Goal: Information Seeking & Learning: Learn about a topic

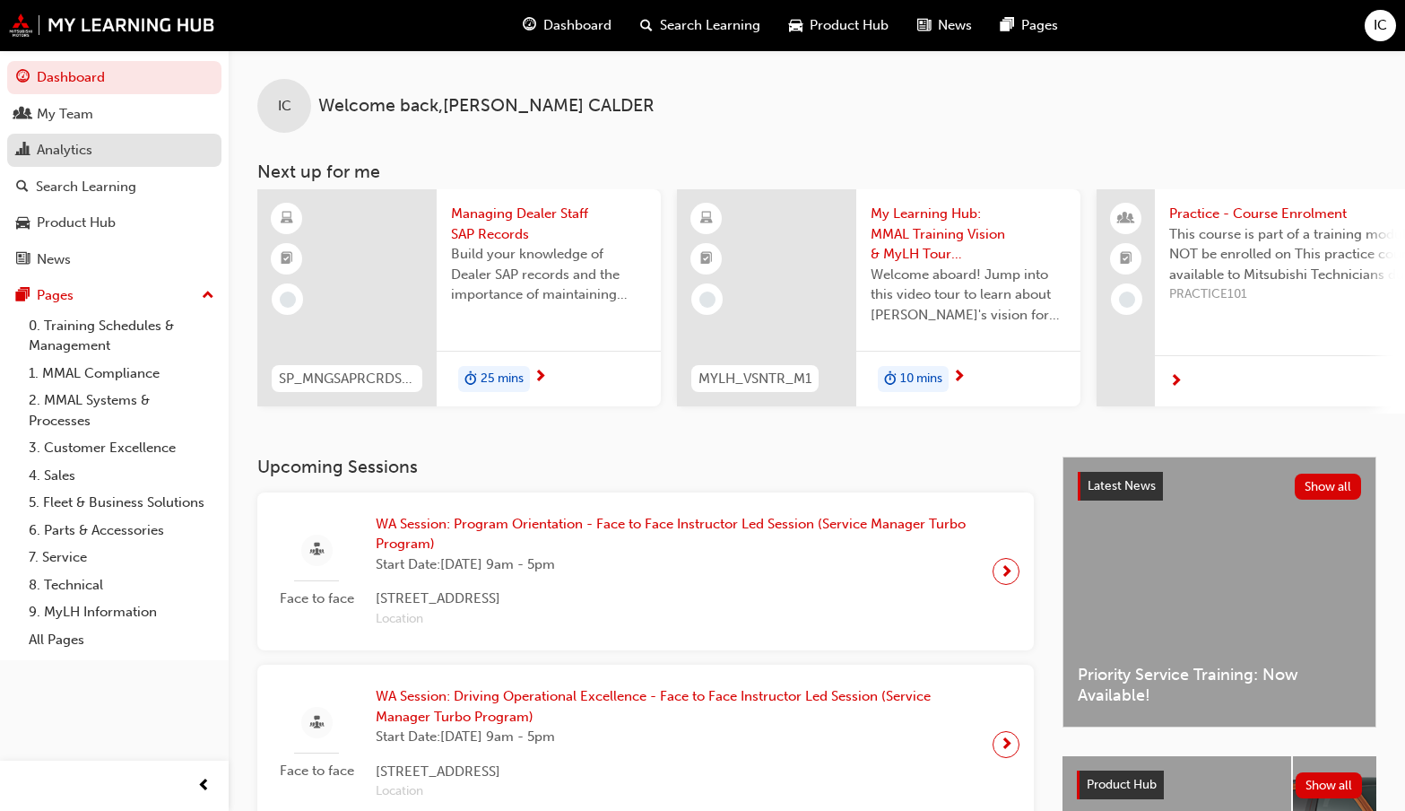
click at [61, 143] on div "Analytics" at bounding box center [65, 150] width 56 height 21
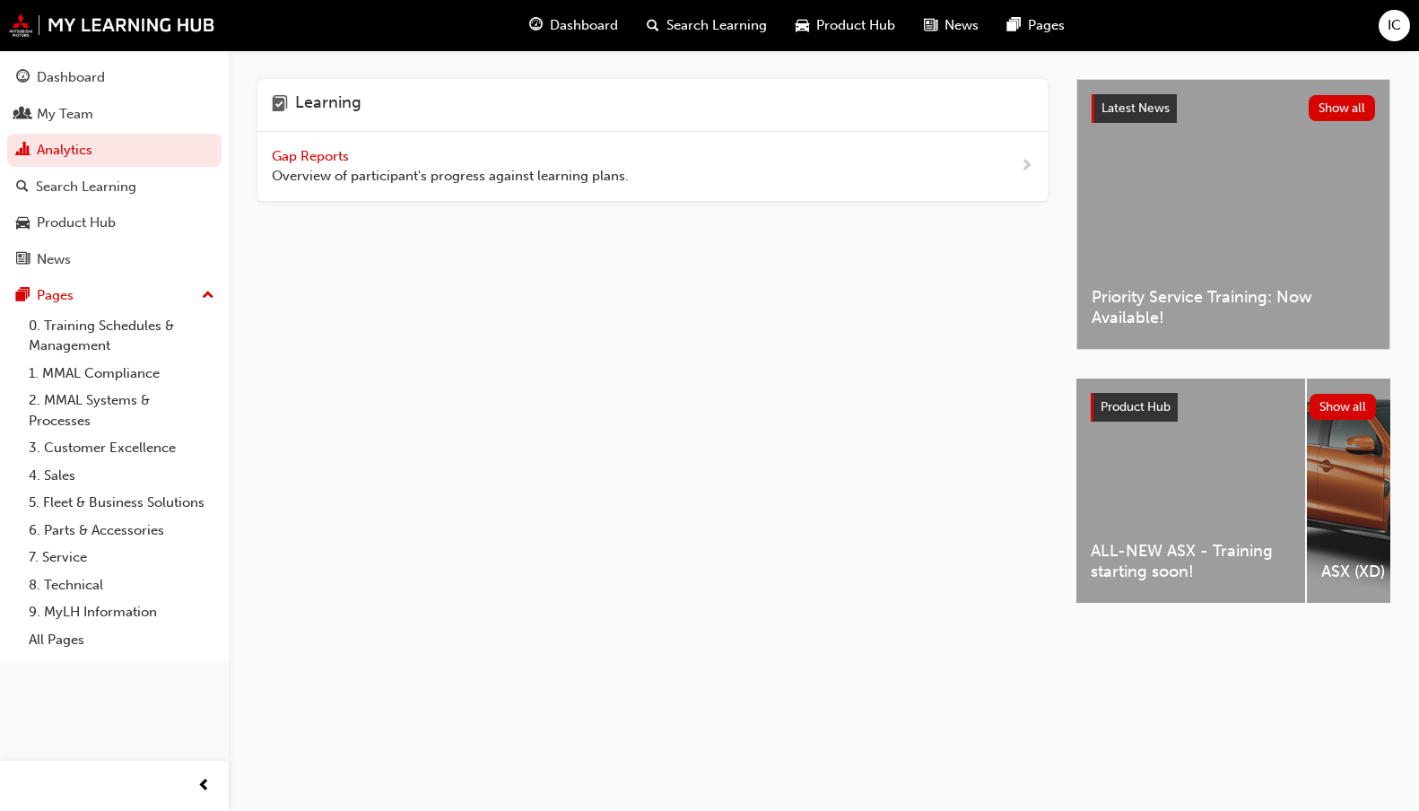
click at [319, 156] on span "Gap Reports" at bounding box center [312, 156] width 81 height 16
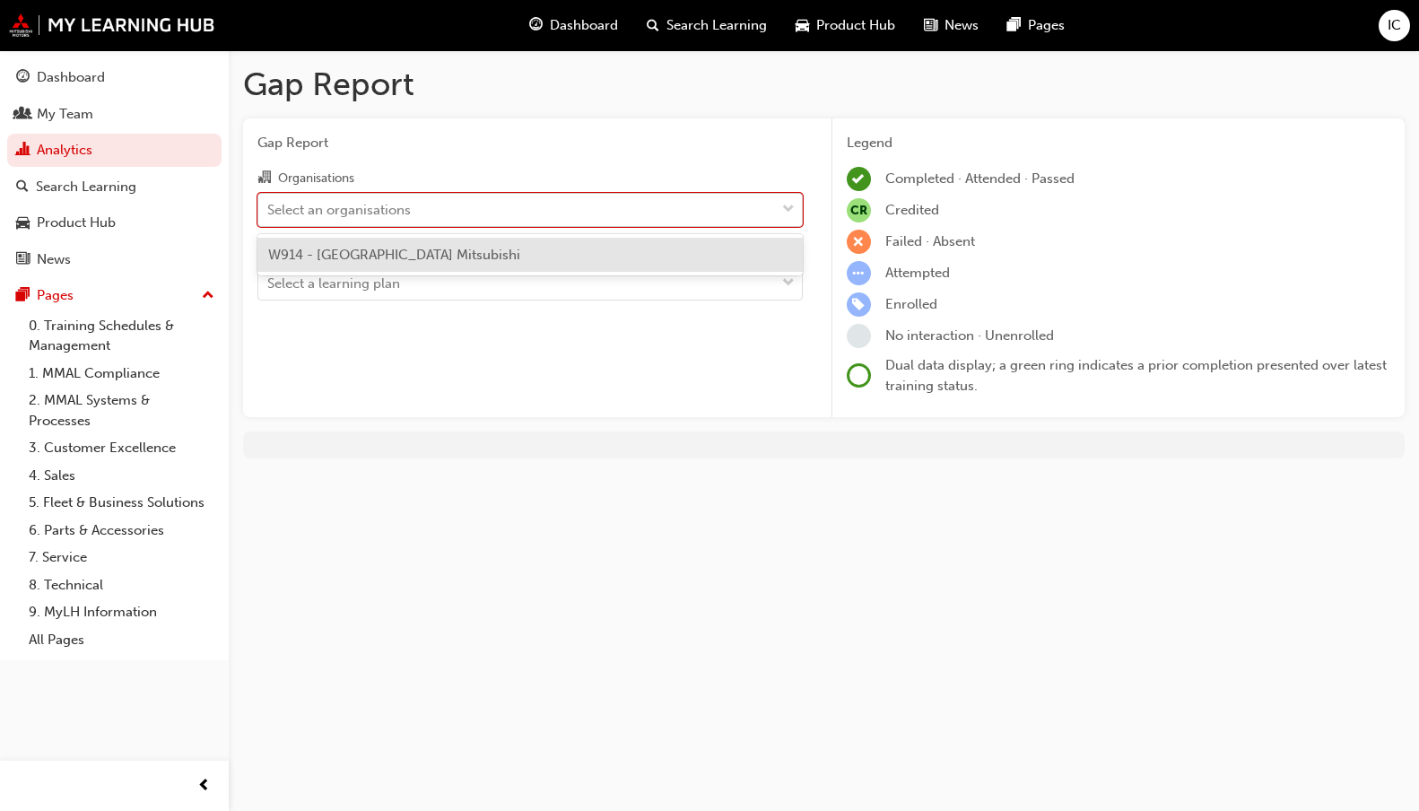
click at [429, 213] on div "Select an organisations" at bounding box center [516, 209] width 517 height 31
click at [269, 213] on input "Organisations option W914 - Port Hedland Mitsubishi focused, 1 of 1. 1 result a…" at bounding box center [268, 208] width 2 height 15
click at [422, 254] on span "W914 - [GEOGRAPHIC_DATA] Mitsubishi" at bounding box center [394, 255] width 252 height 16
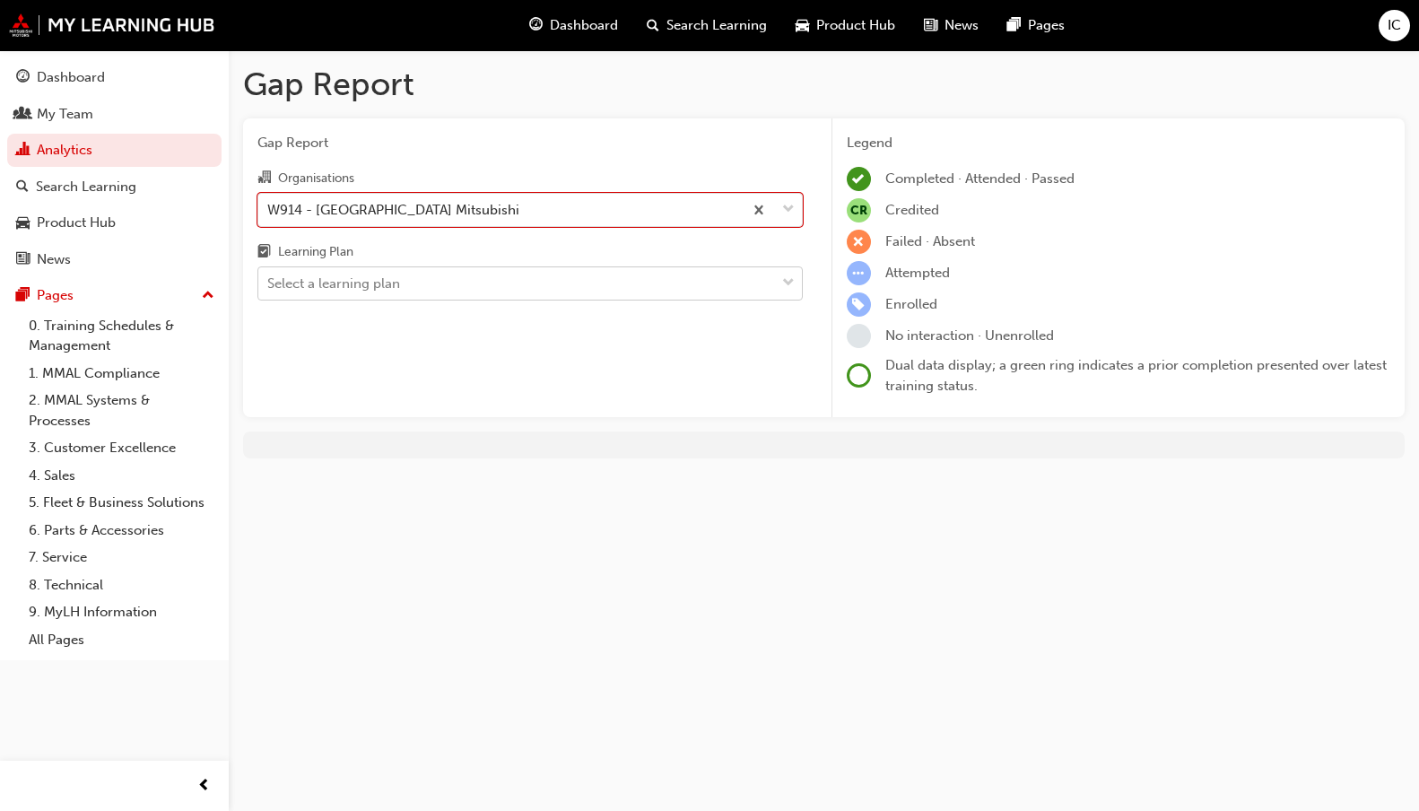
click at [410, 282] on div "Select a learning plan" at bounding box center [516, 283] width 517 height 31
click at [269, 282] on input "Learning Plan Select a learning plan" at bounding box center [268, 282] width 2 height 15
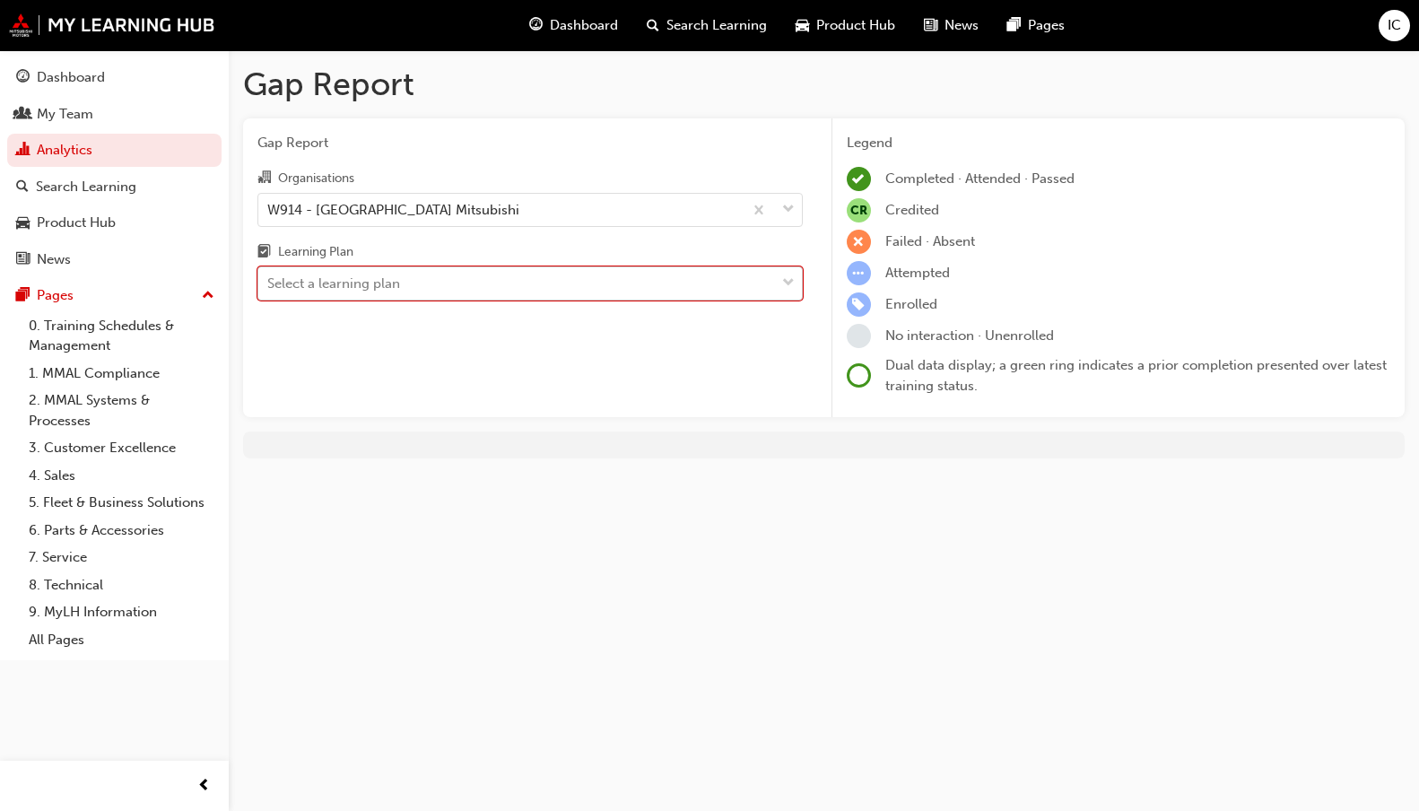
click at [411, 273] on div "Select a learning plan" at bounding box center [516, 283] width 517 height 31
click at [269, 275] on input "Learning Plan 0 results available. Select is focused ,type to refine list, pres…" at bounding box center [268, 282] width 2 height 15
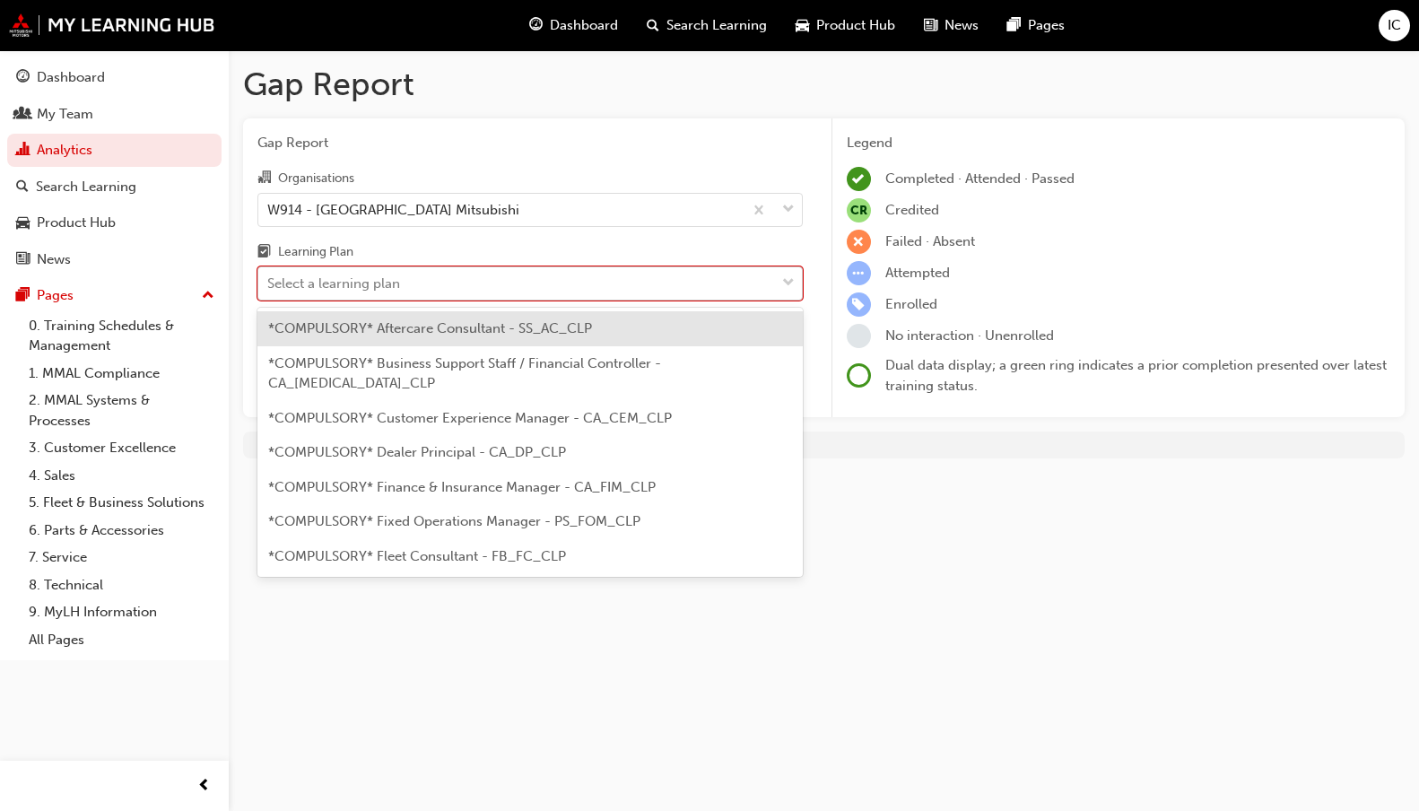
click at [419, 282] on div "Select a learning plan" at bounding box center [516, 283] width 517 height 31
click at [269, 282] on input "Learning Plan option *COMPULSORY* Aftercare Consultant - SS_AC_CLP focused, 1 o…" at bounding box center [268, 282] width 2 height 15
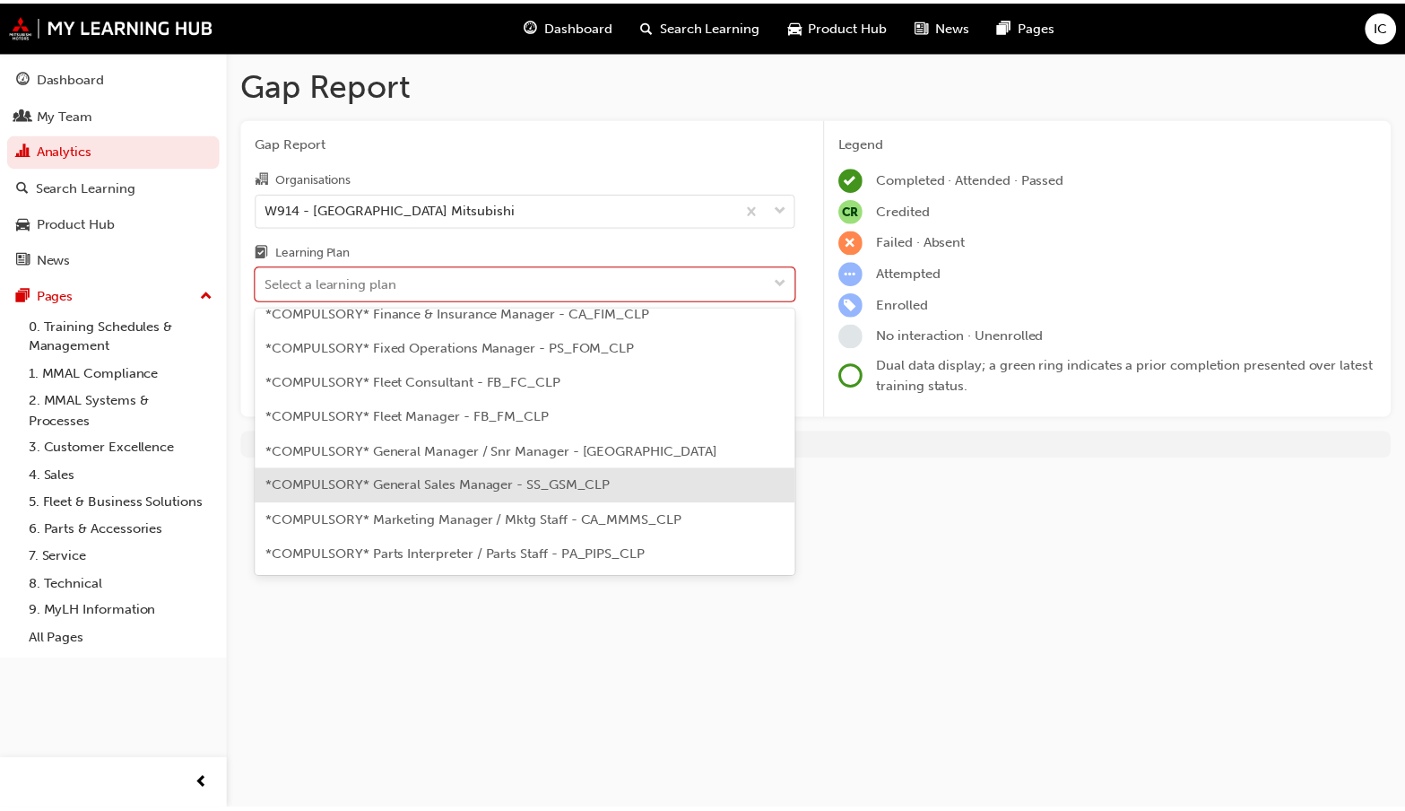
scroll to position [90, 0]
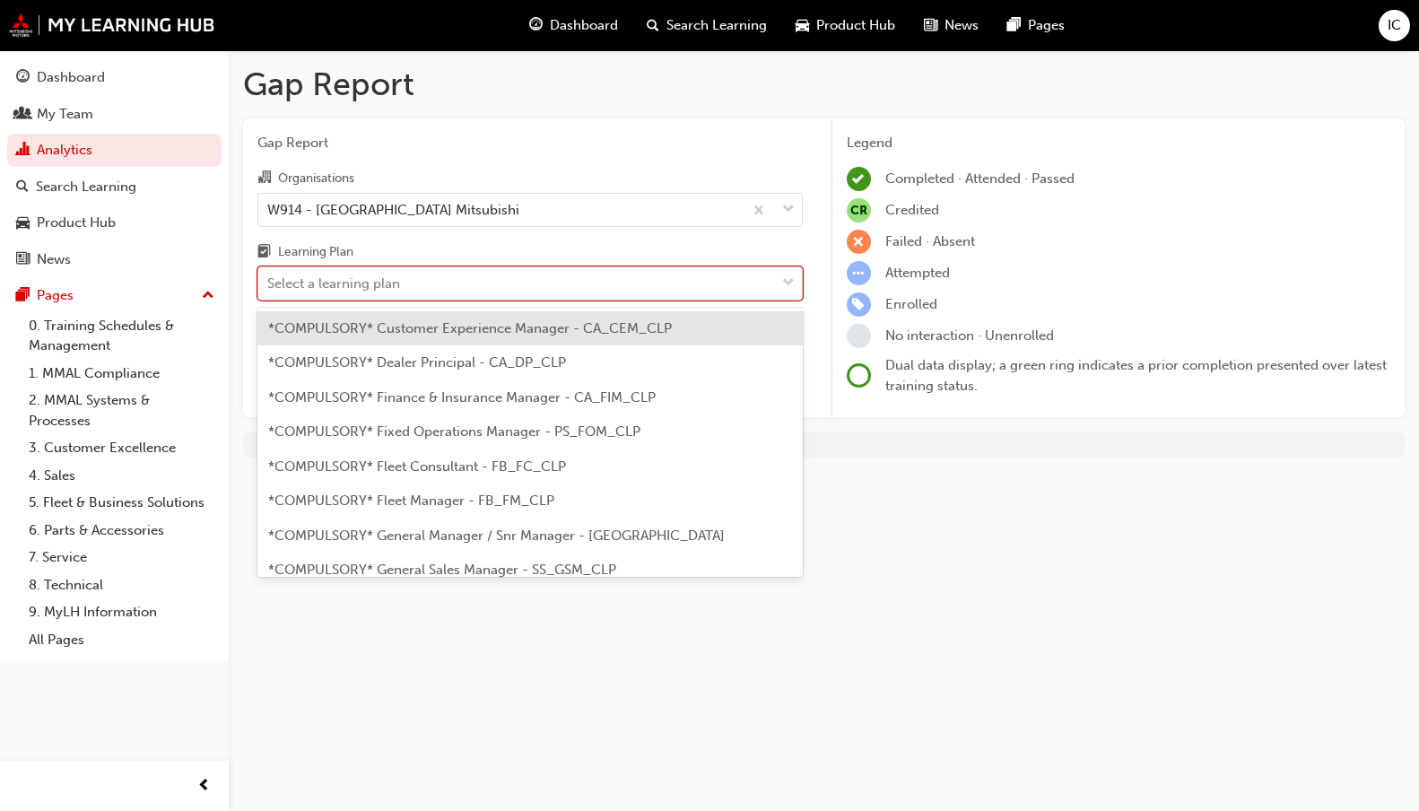
click at [361, 279] on div "Select a learning plan" at bounding box center [333, 284] width 133 height 21
click at [269, 279] on input "Learning Plan option *COMPULSORY* Customer Experience Manager - CA_CEM_CLP focu…" at bounding box center [268, 282] width 2 height 15
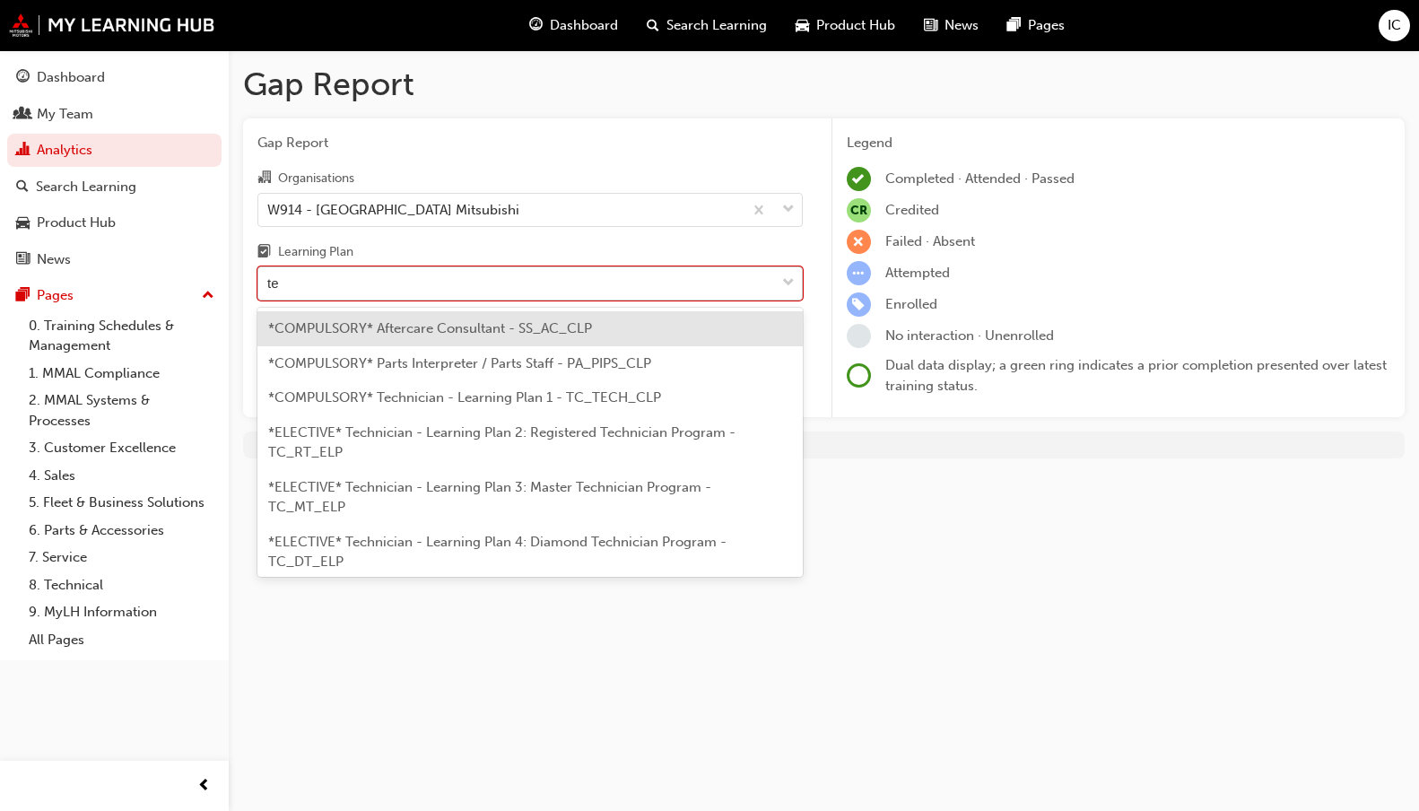
type input "tec"
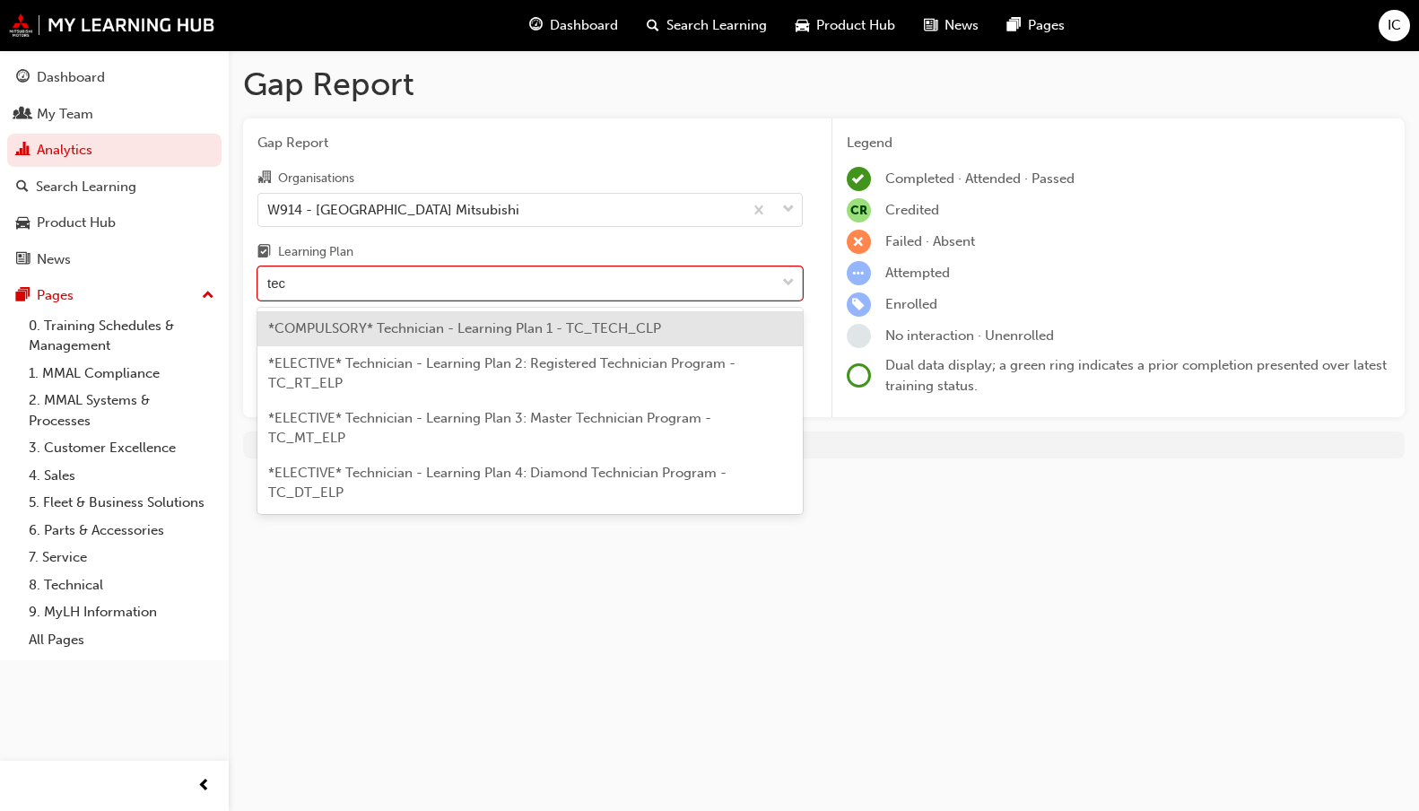
click at [403, 326] on span "*COMPULSORY* Technician - Learning Plan 1 - TC_TECH_CLP" at bounding box center [464, 328] width 393 height 16
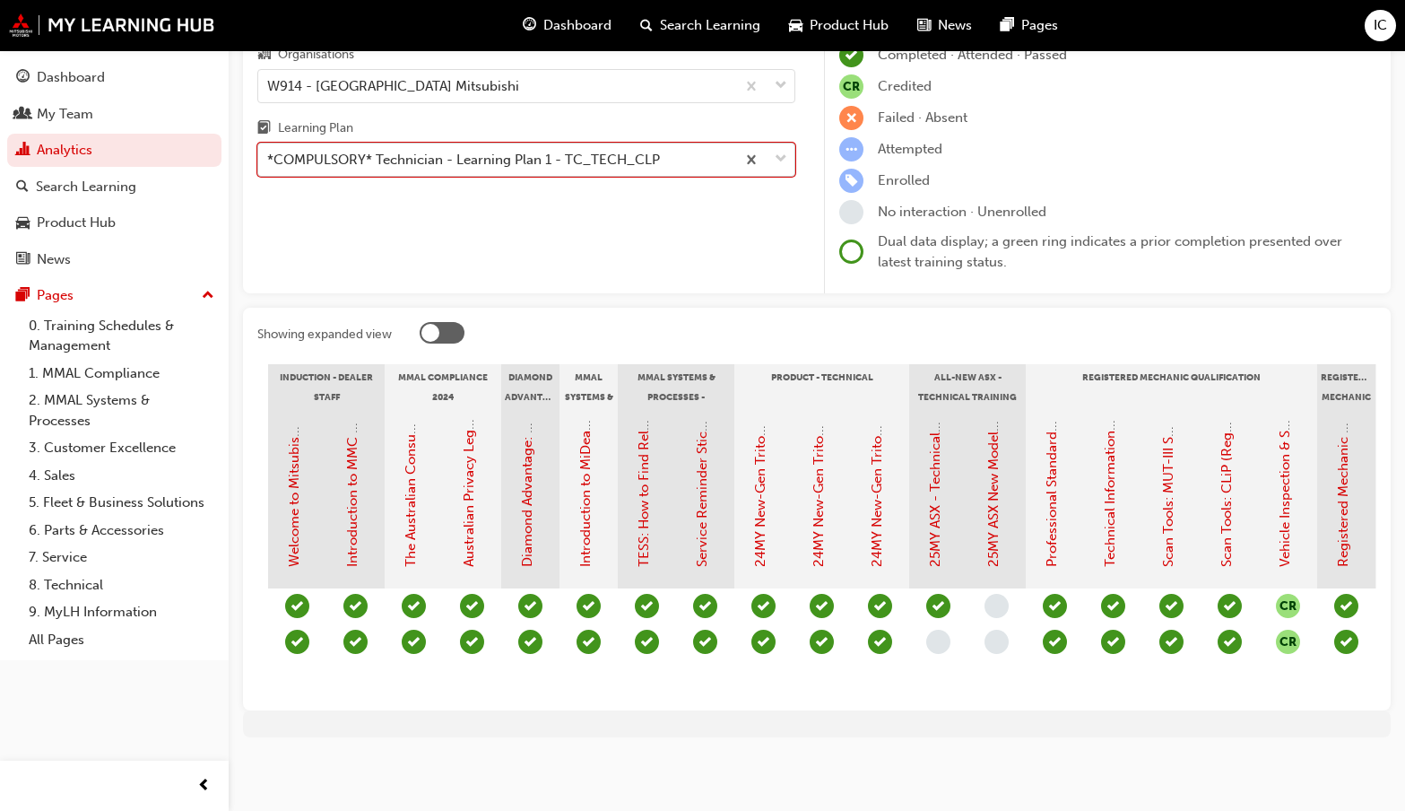
scroll to position [0, 226]
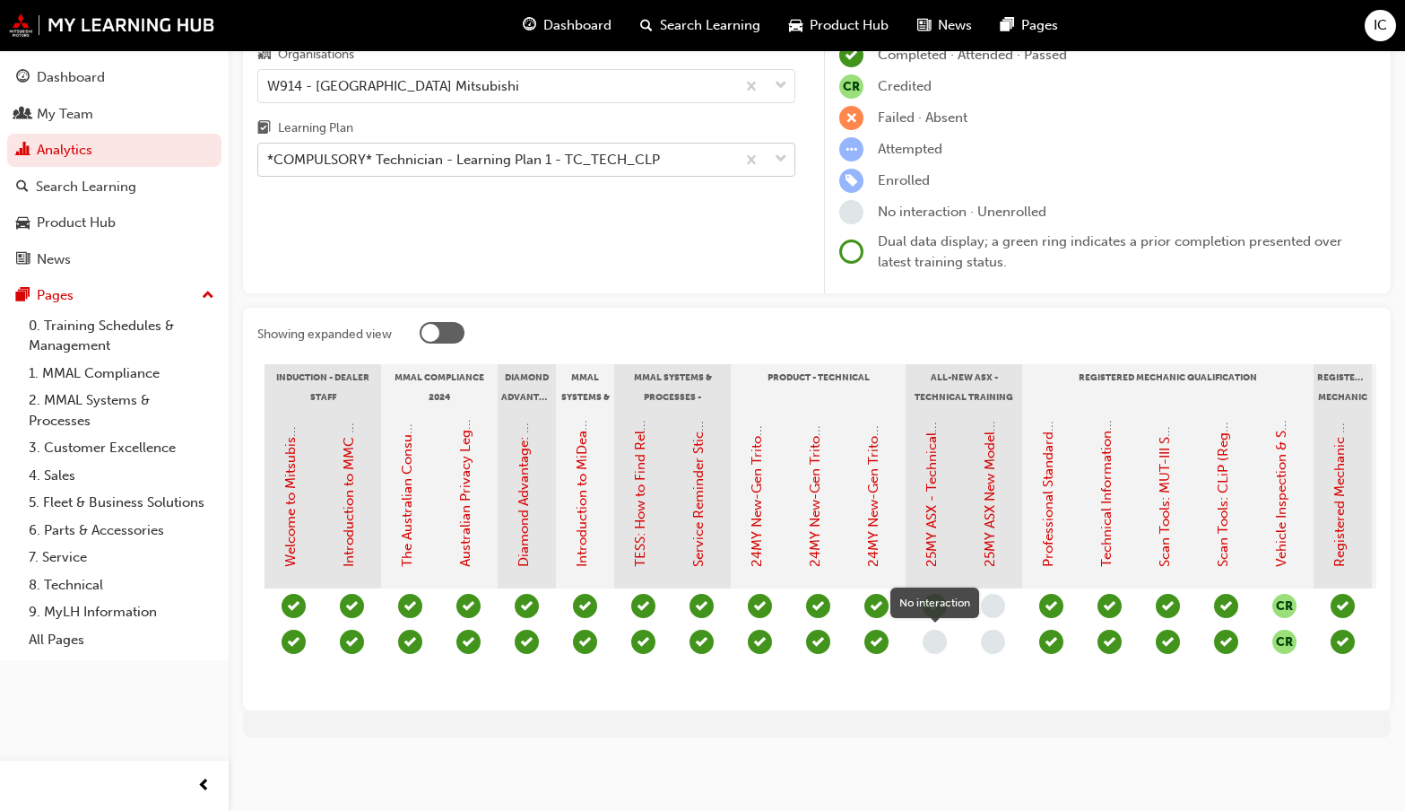
click at [935, 630] on span "learningRecordVerb_NONE-icon" at bounding box center [935, 642] width 24 height 24
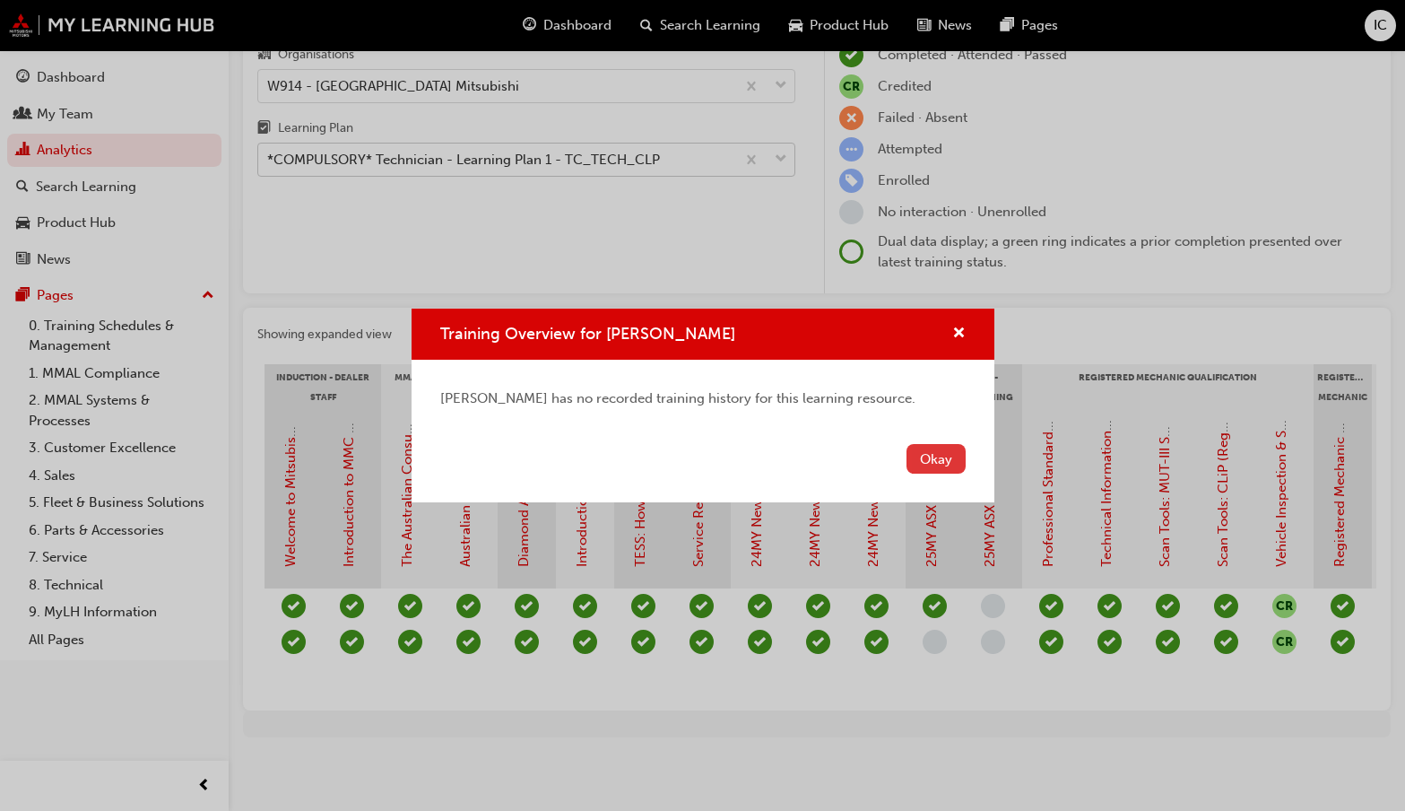
click at [935, 460] on button "Okay" at bounding box center [936, 459] width 59 height 30
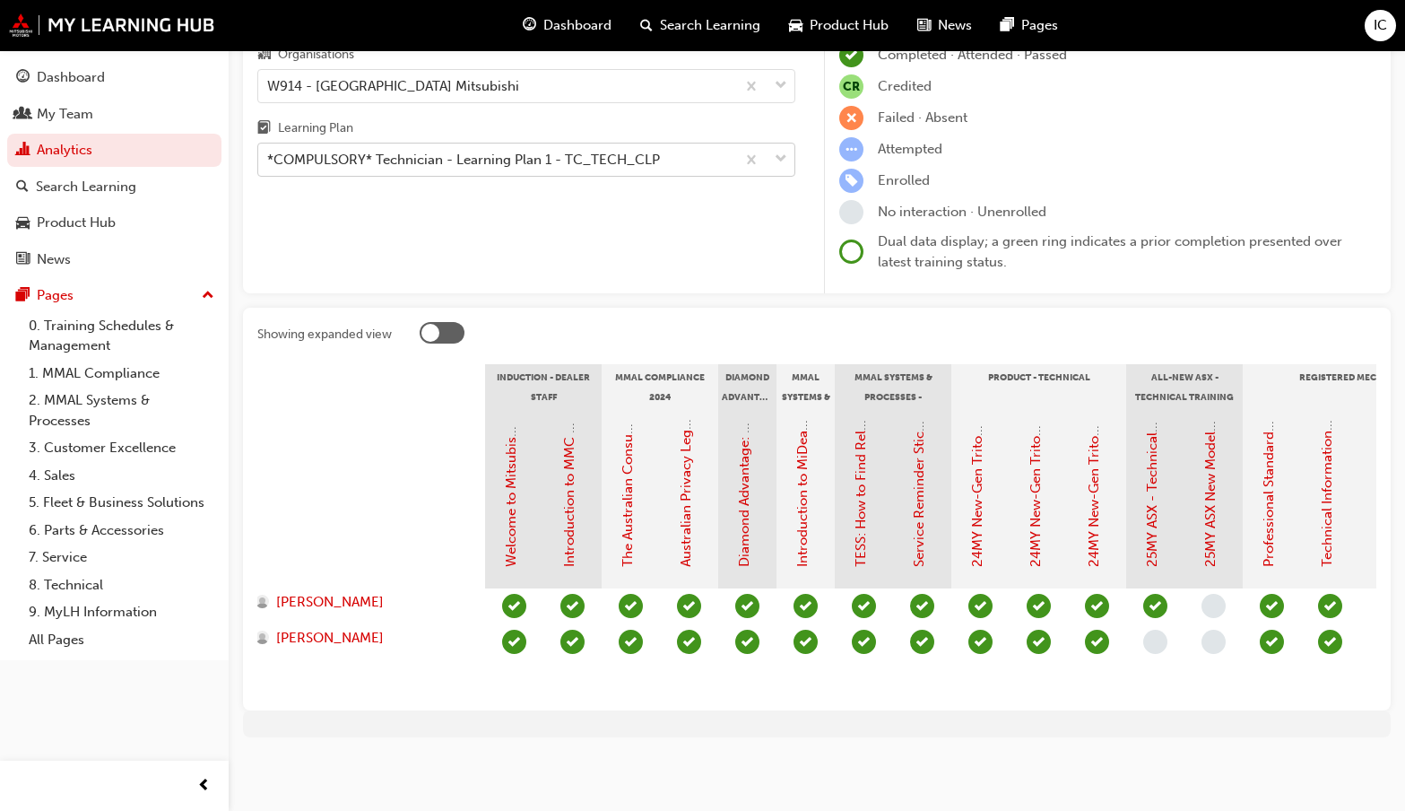
scroll to position [0, 0]
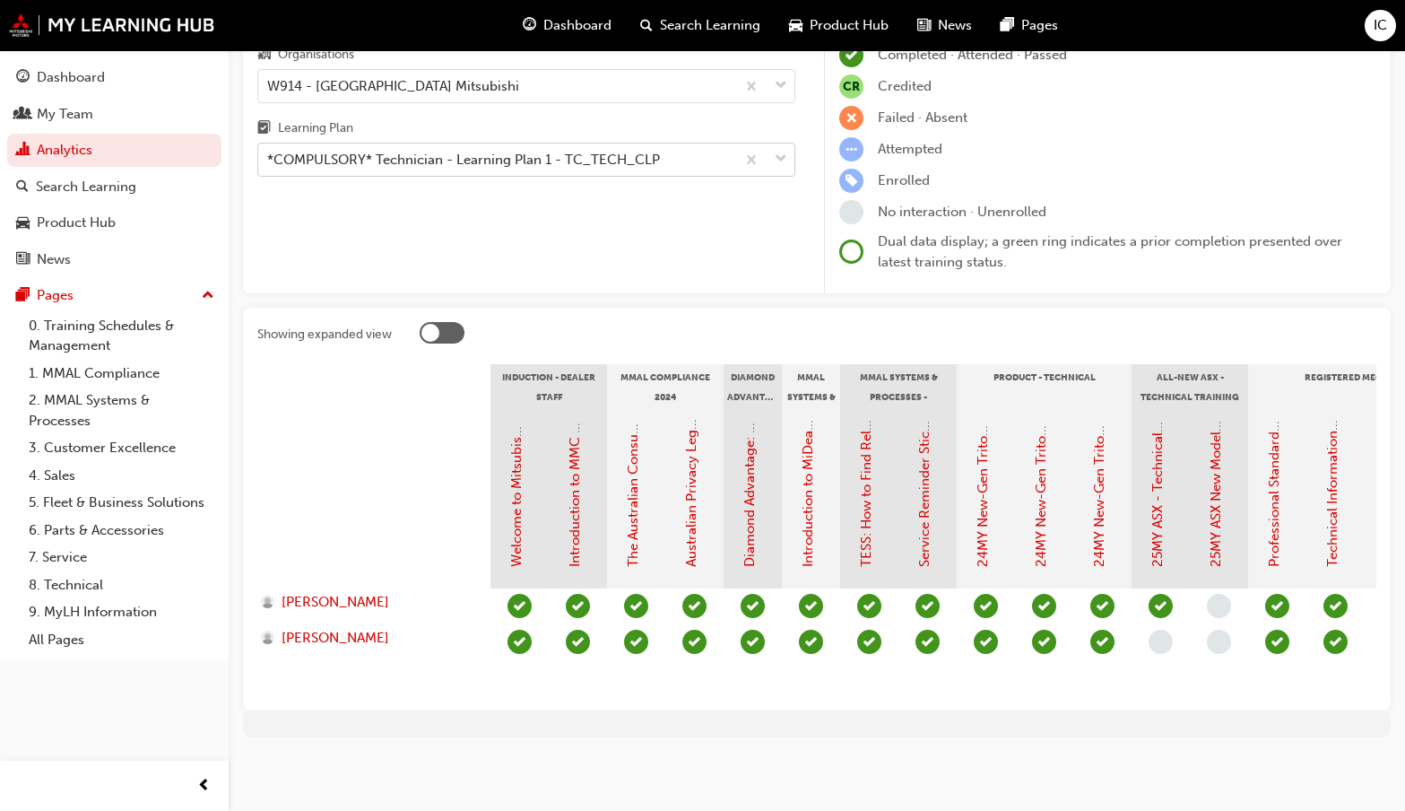
click at [1096, 113] on div "Failed · Absent" at bounding box center [1107, 118] width 537 height 24
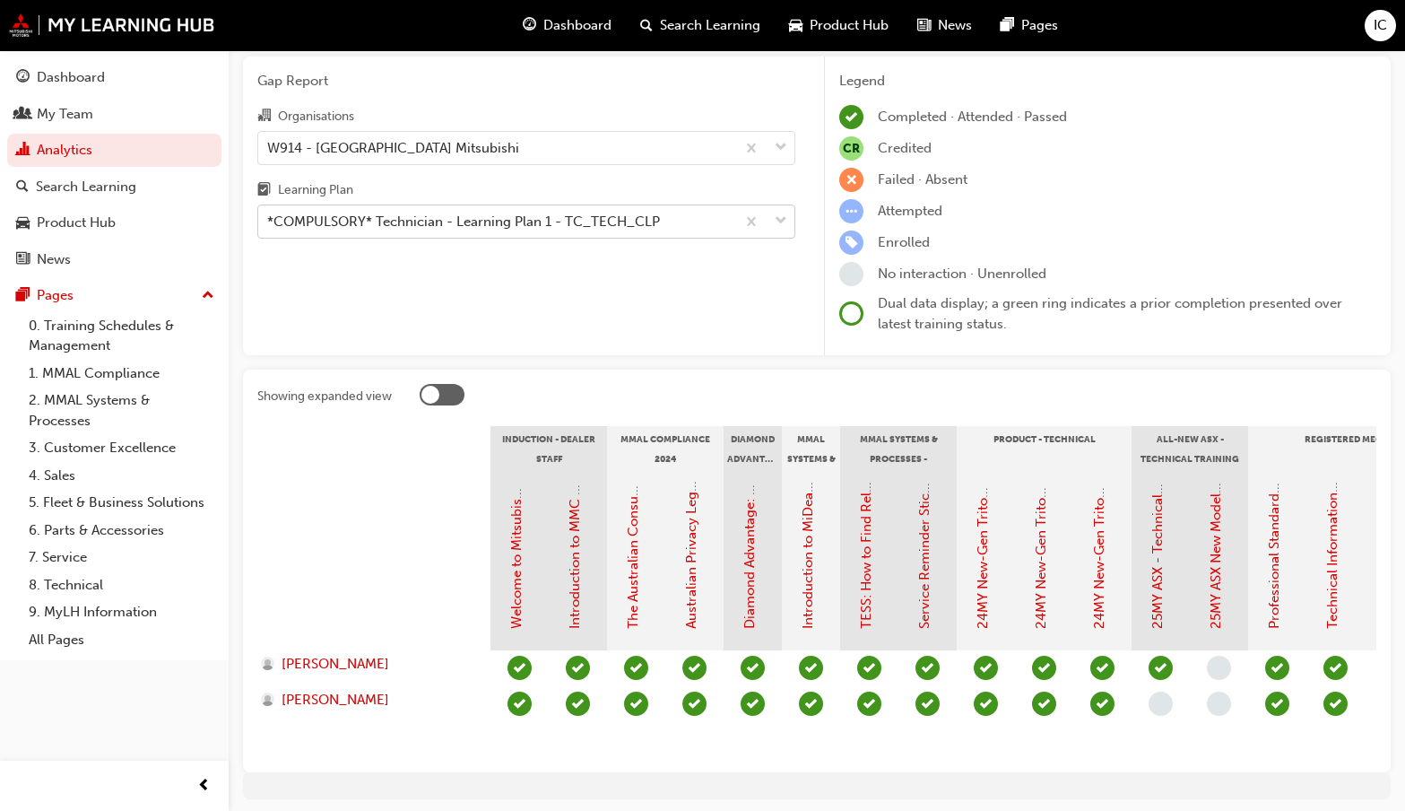
scroll to position [90, 0]
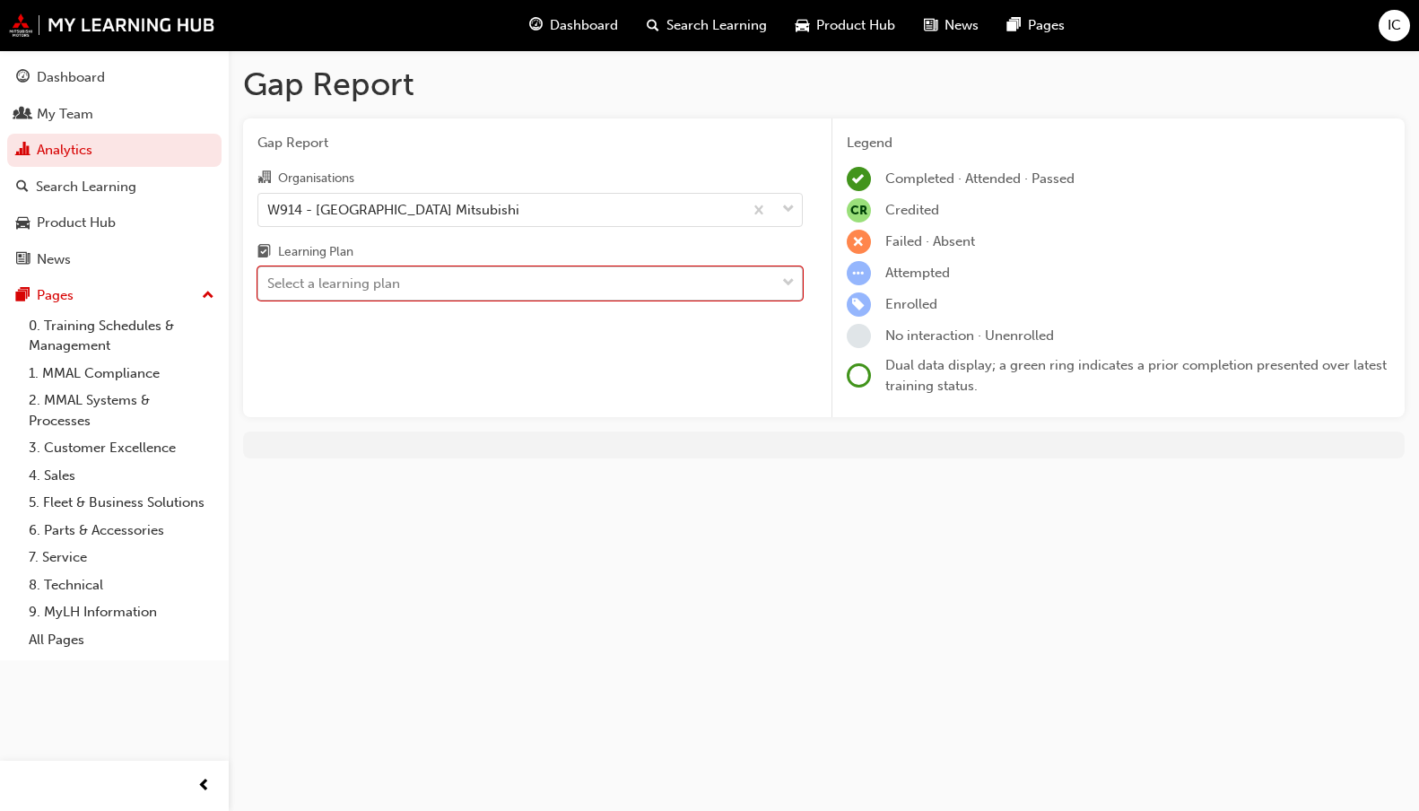
click at [362, 288] on div "Select a learning plan" at bounding box center [333, 284] width 133 height 21
click at [269, 288] on input "Learning Plan option *COMPULSORY* Technician - Learning Plan 1 - TC_TECH_CLP, s…" at bounding box center [268, 282] width 2 height 15
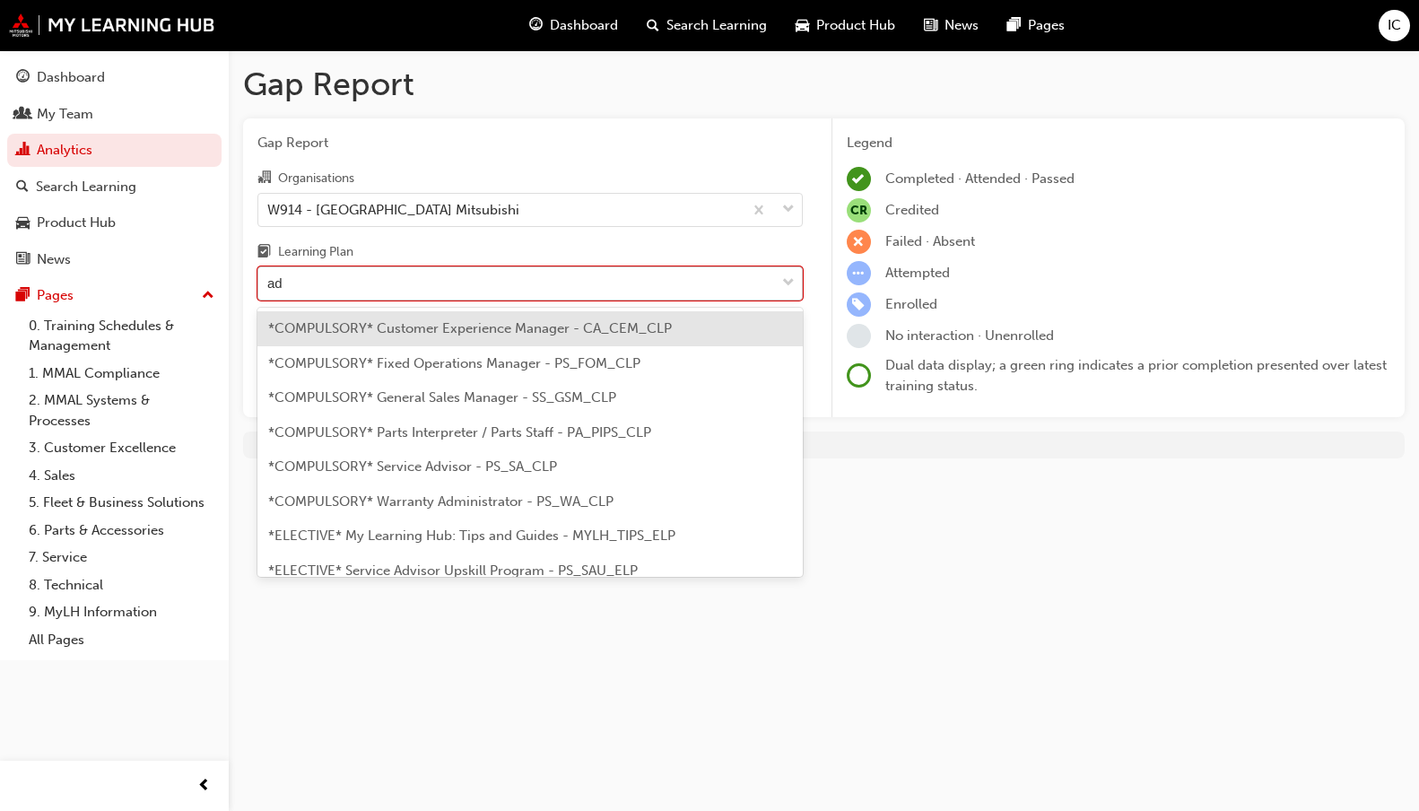
type input "adv"
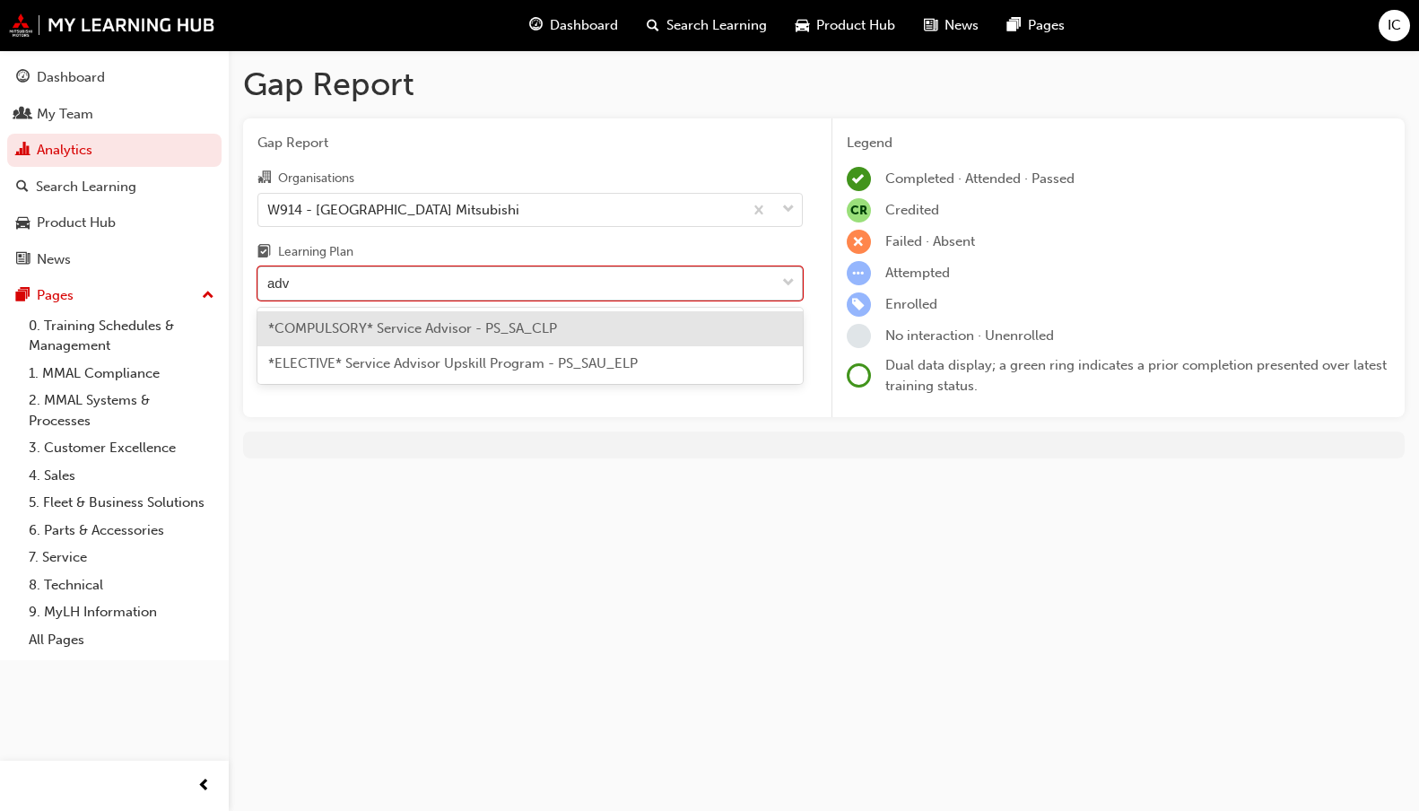
click at [425, 327] on span "*COMPULSORY* Service Advisor - PS_SA_CLP" at bounding box center [412, 328] width 289 height 16
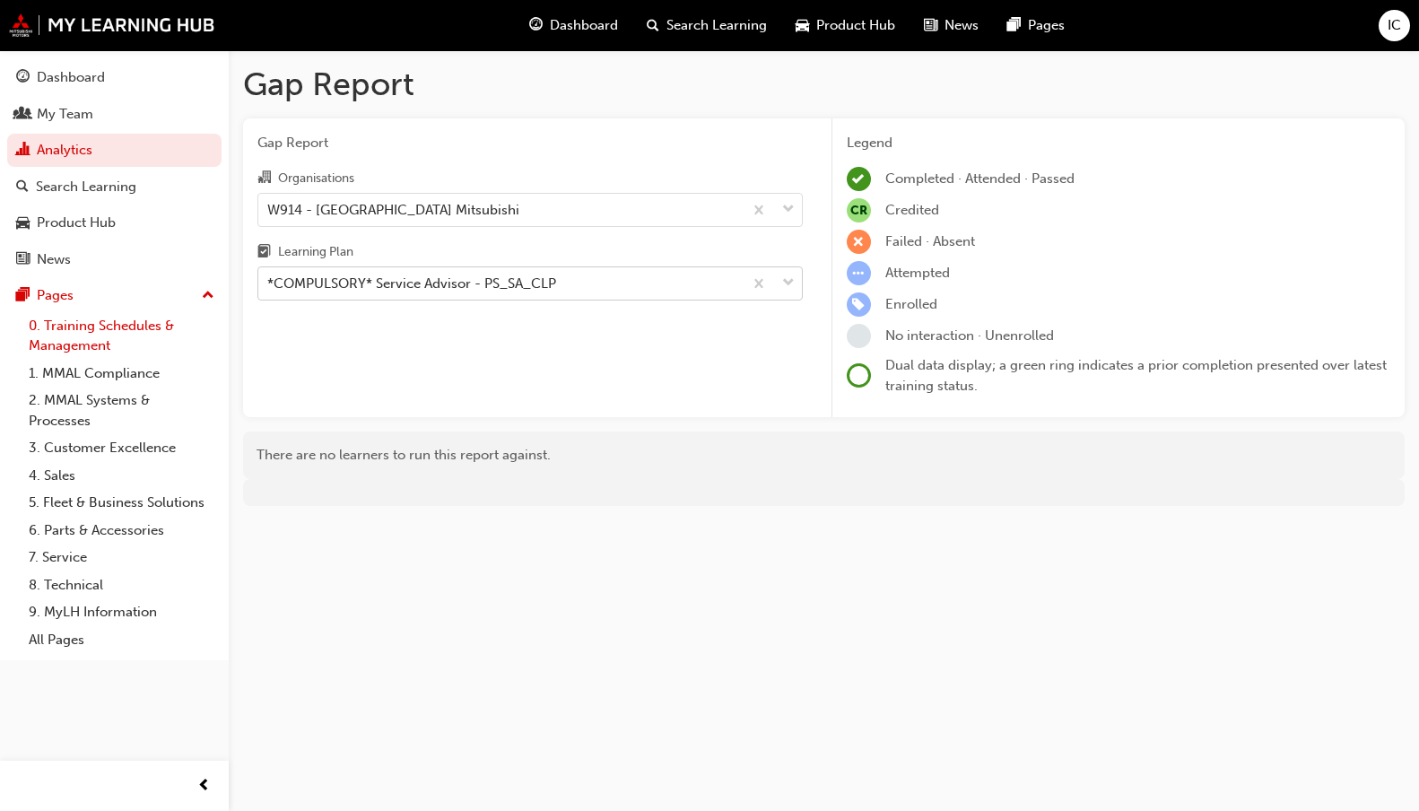
click at [76, 348] on link "0. Training Schedules & Management" at bounding box center [122, 336] width 200 height 48
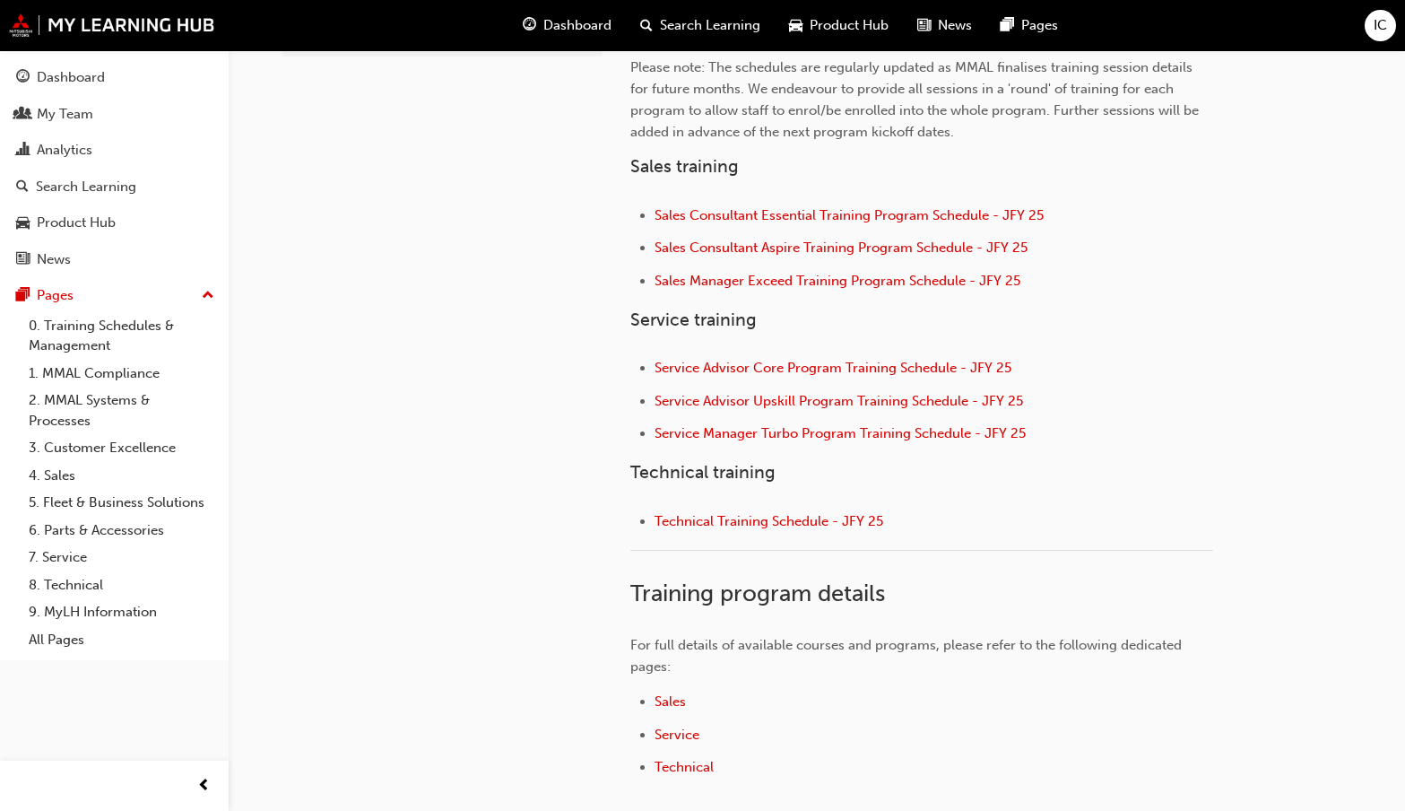
scroll to position [628, 0]
click at [934, 368] on span "Service Advisor Core Program Training Schedule - JFY 25" at bounding box center [833, 365] width 357 height 16
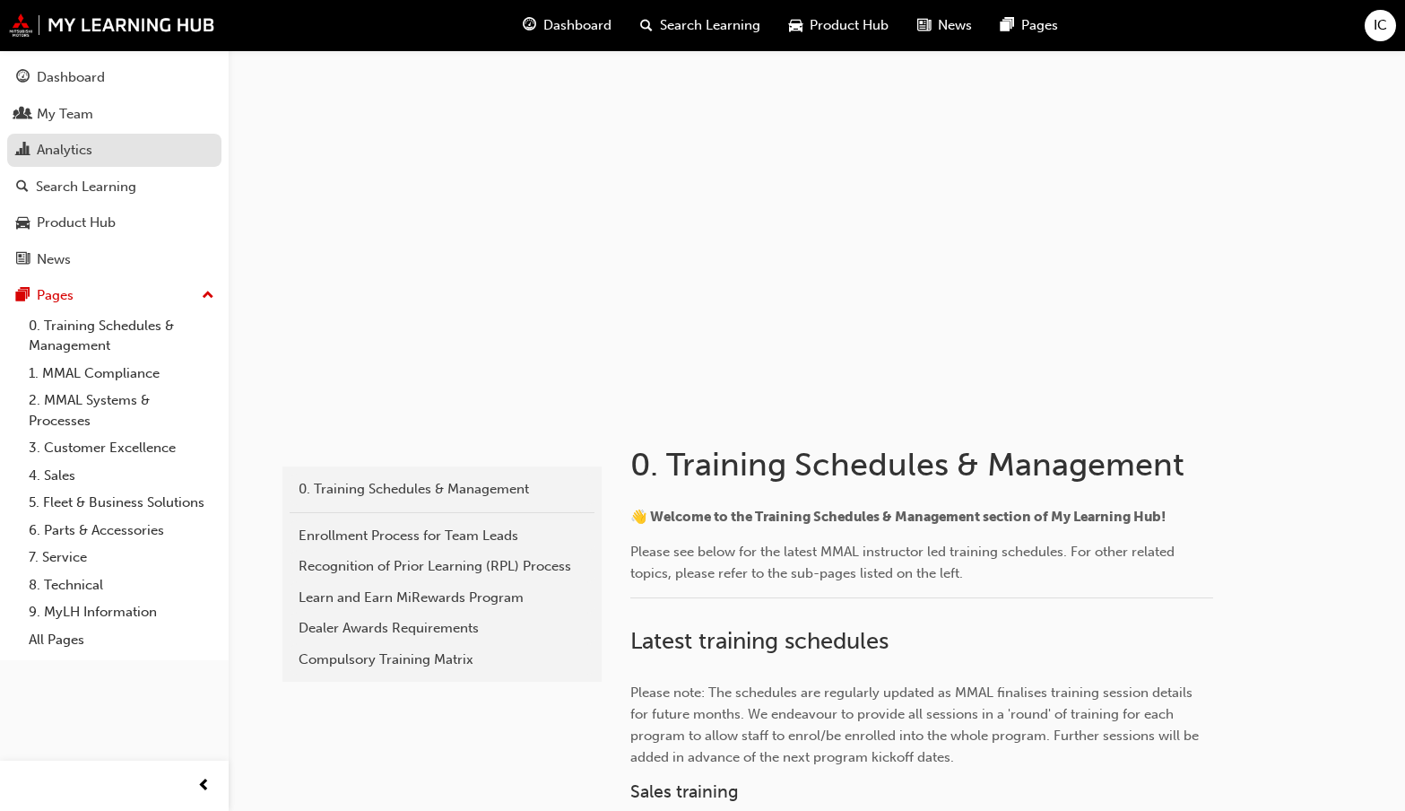
click at [63, 153] on div "Analytics" at bounding box center [65, 150] width 56 height 21
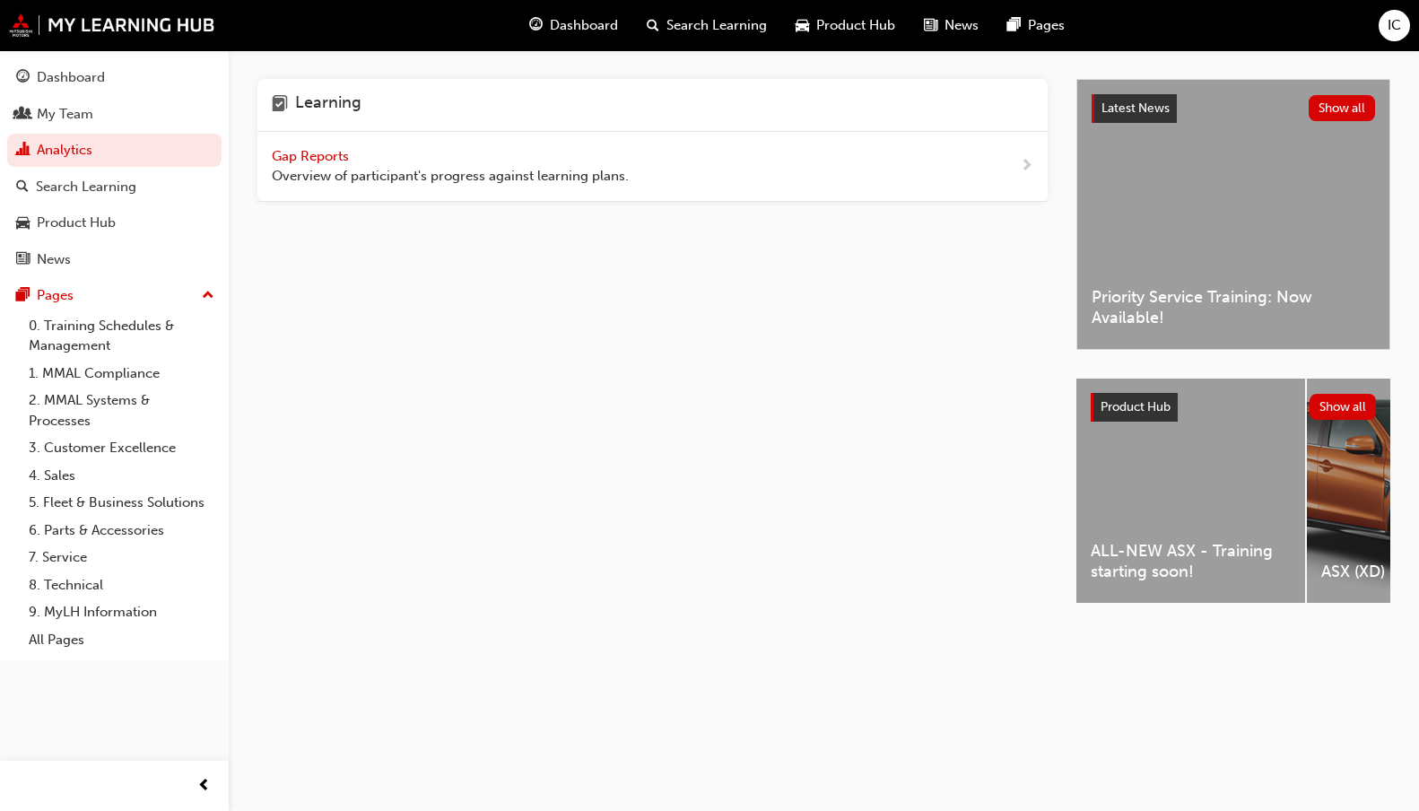
click at [334, 157] on span "Gap Reports" at bounding box center [312, 156] width 81 height 16
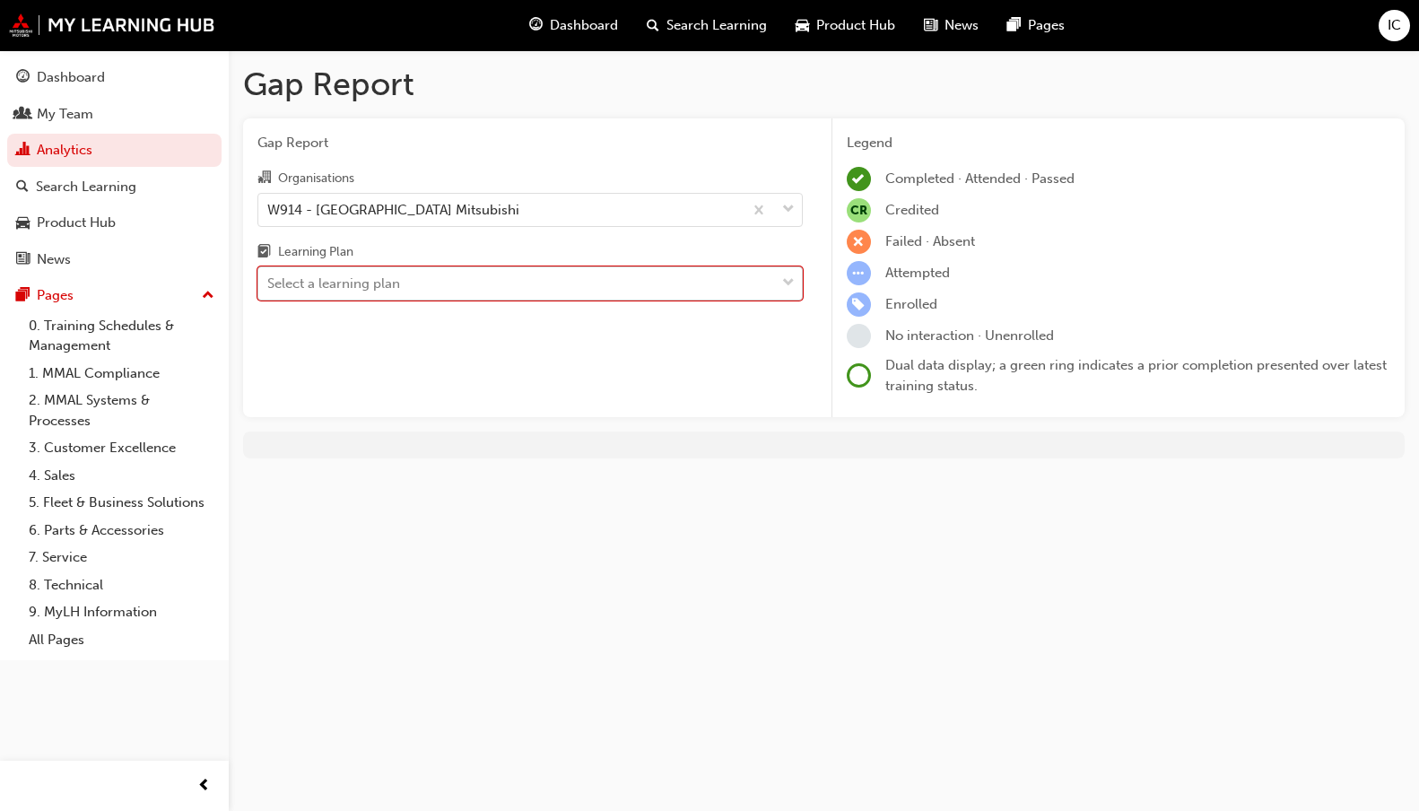
click at [422, 294] on div "Select a learning plan" at bounding box center [516, 283] width 517 height 31
click at [269, 291] on input "Learning Plan 0 results available. Select is focused ,type to refine list, pres…" at bounding box center [268, 282] width 2 height 15
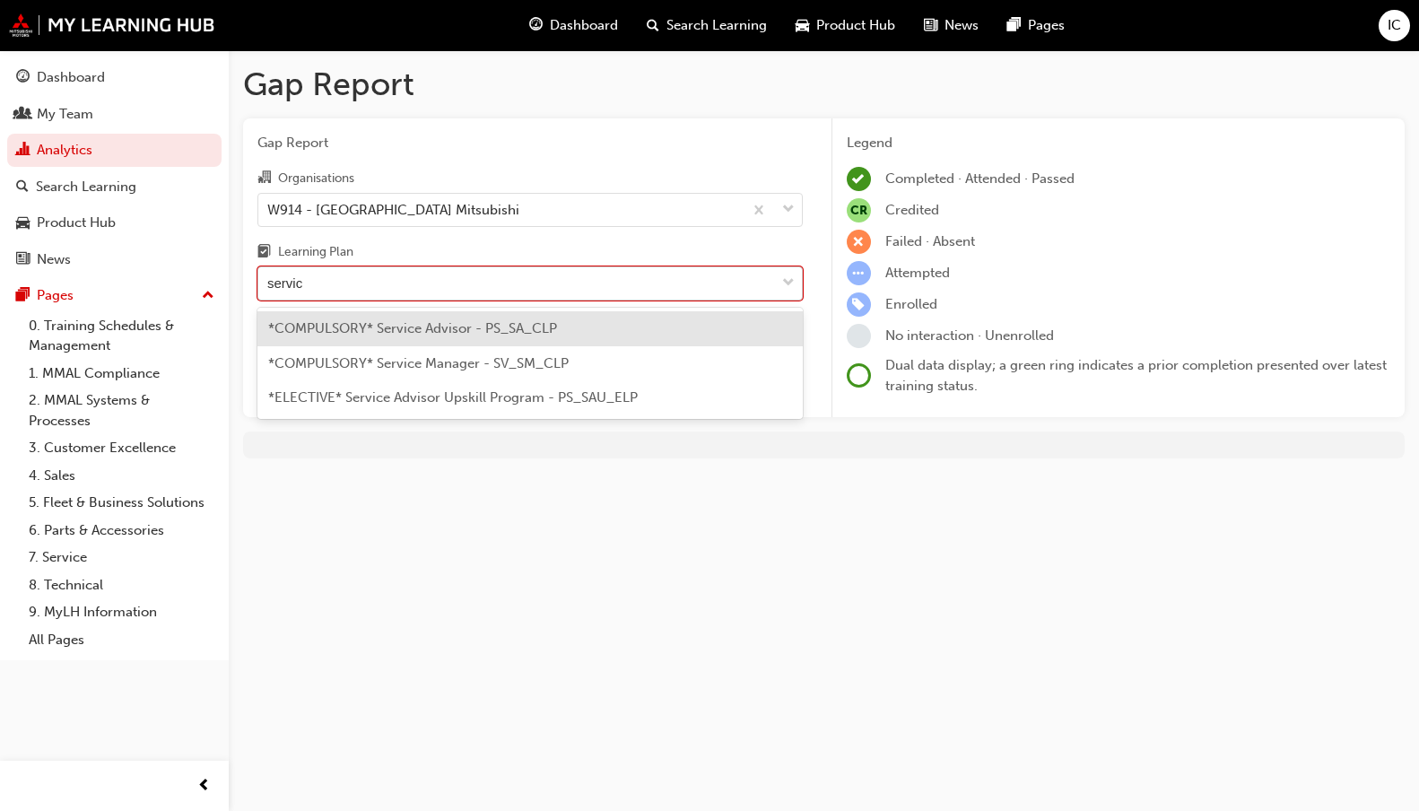
type input "service"
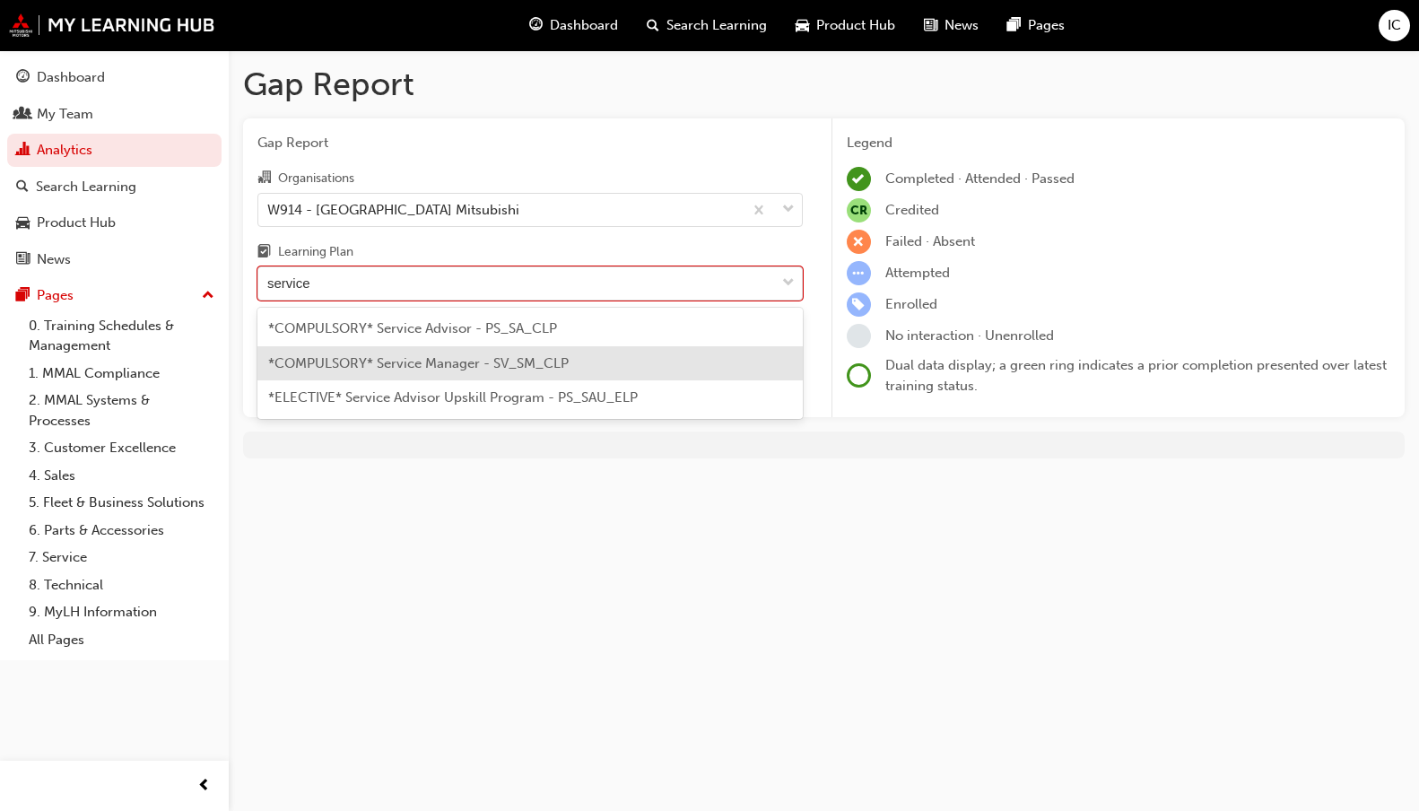
click at [474, 365] on span "*COMPULSORY* Service Manager - SV_SM_CLP" at bounding box center [418, 363] width 300 height 16
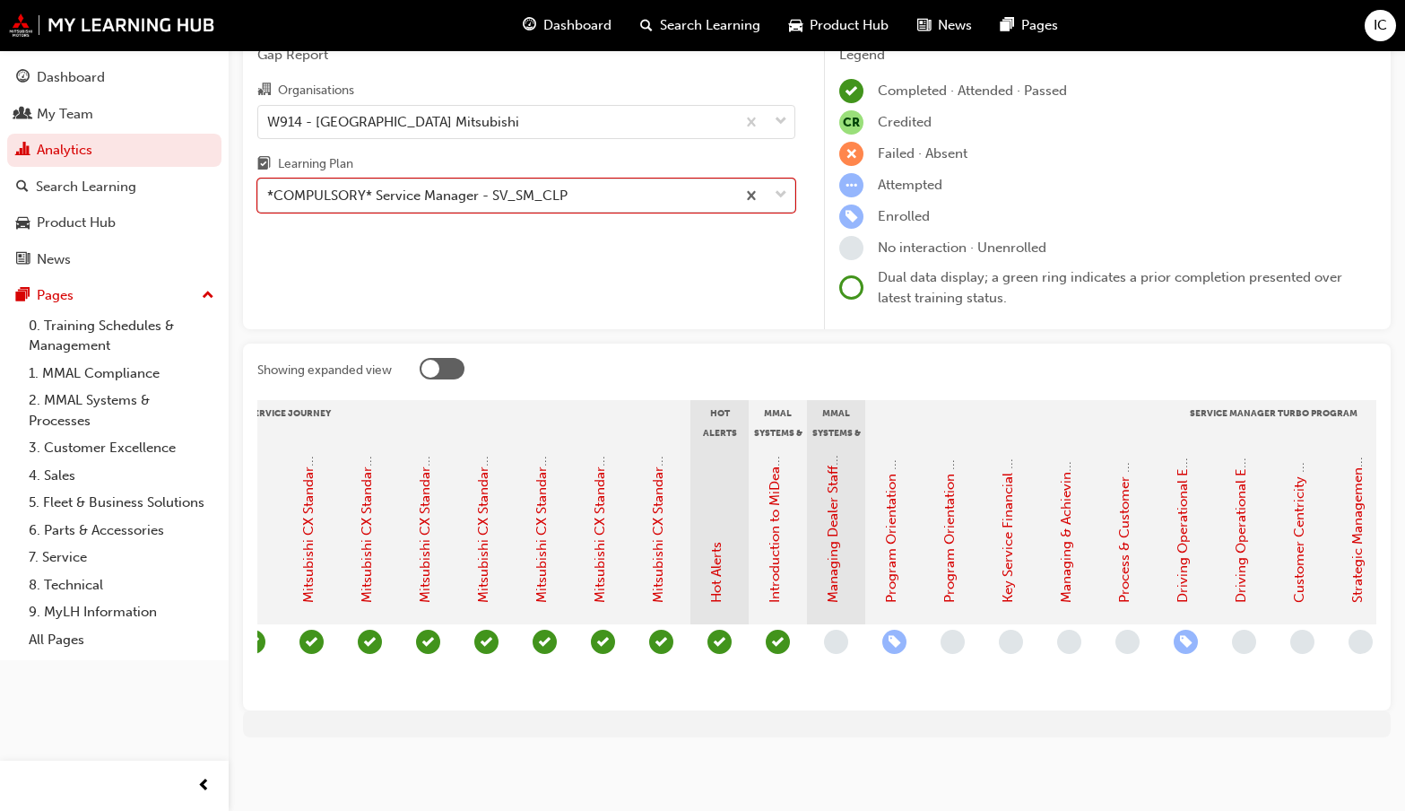
scroll to position [0, 1204]
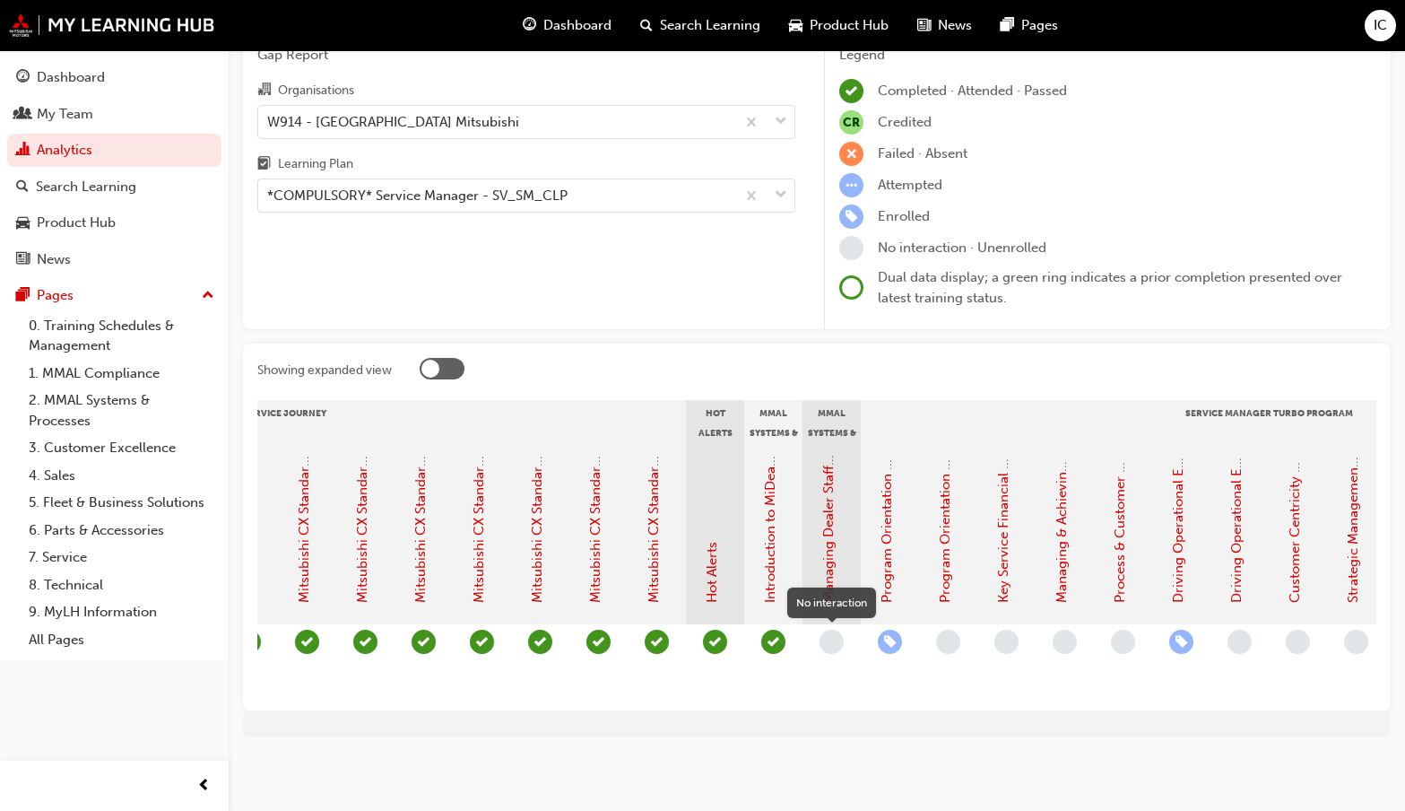
click at [831, 640] on span "learningRecordVerb_NONE-icon" at bounding box center [832, 642] width 24 height 24
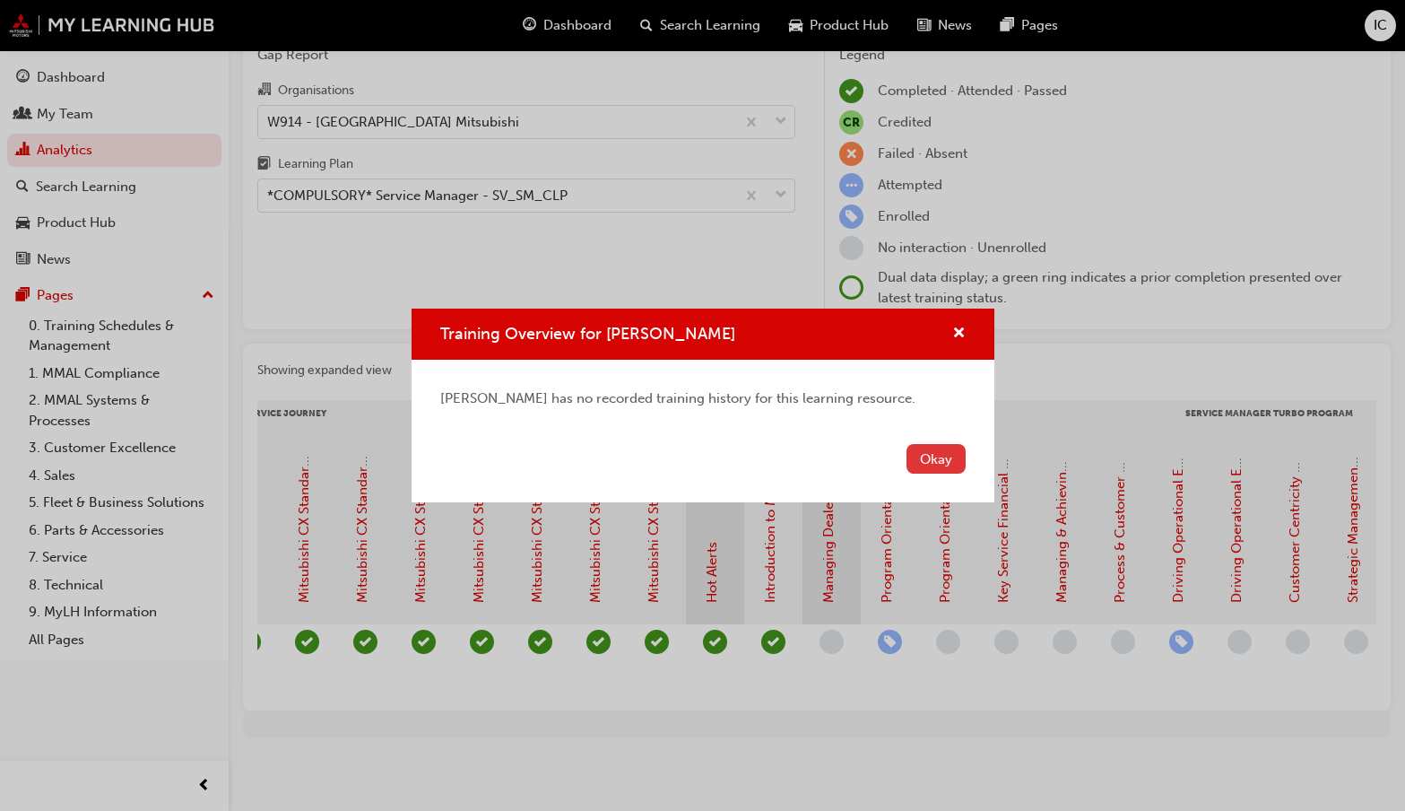
click at [936, 462] on button "Okay" at bounding box center [936, 459] width 59 height 30
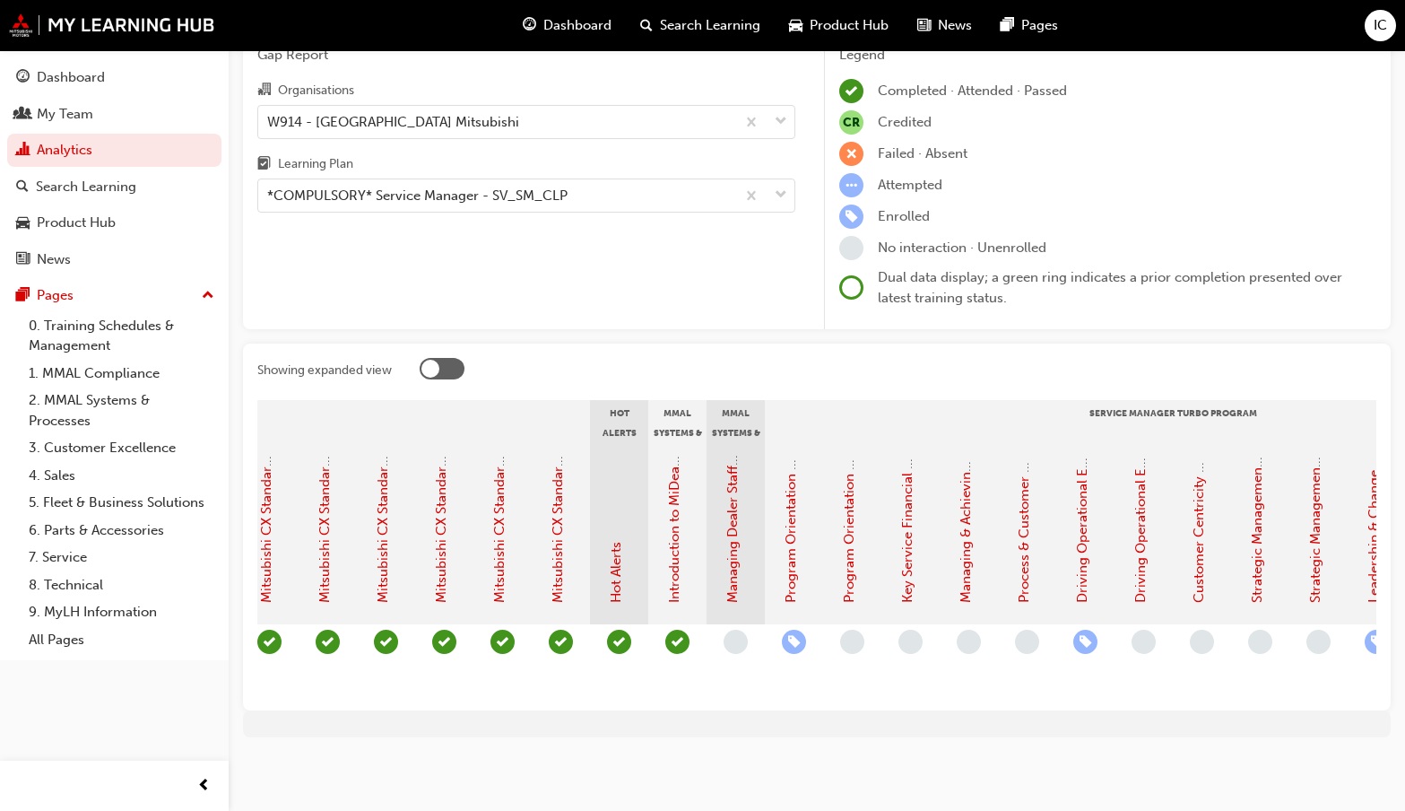
scroll to position [0, 1301]
click at [793, 637] on span "learningRecordVerb_ENROLL-icon" at bounding box center [792, 642] width 24 height 24
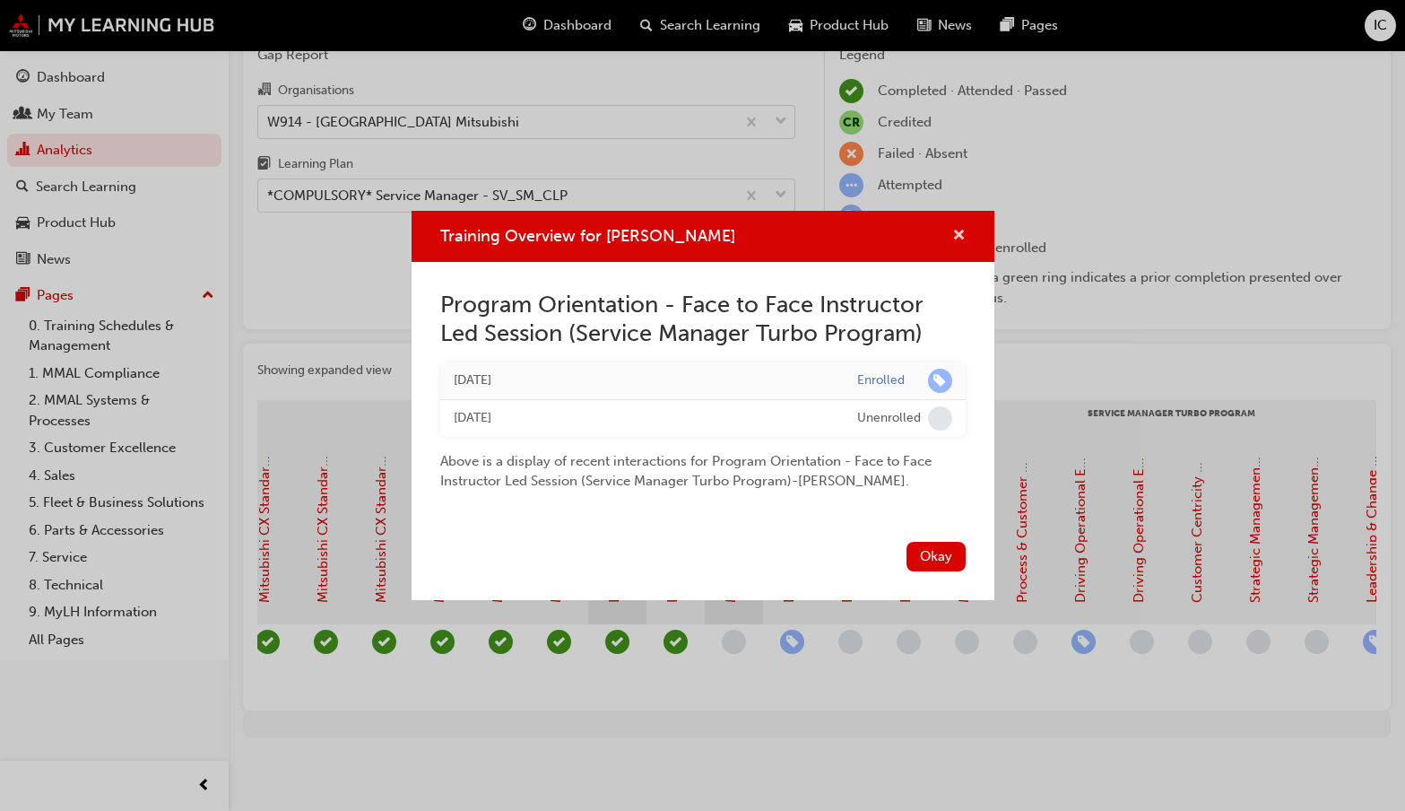
click at [957, 232] on span "cross-icon" at bounding box center [958, 237] width 13 height 16
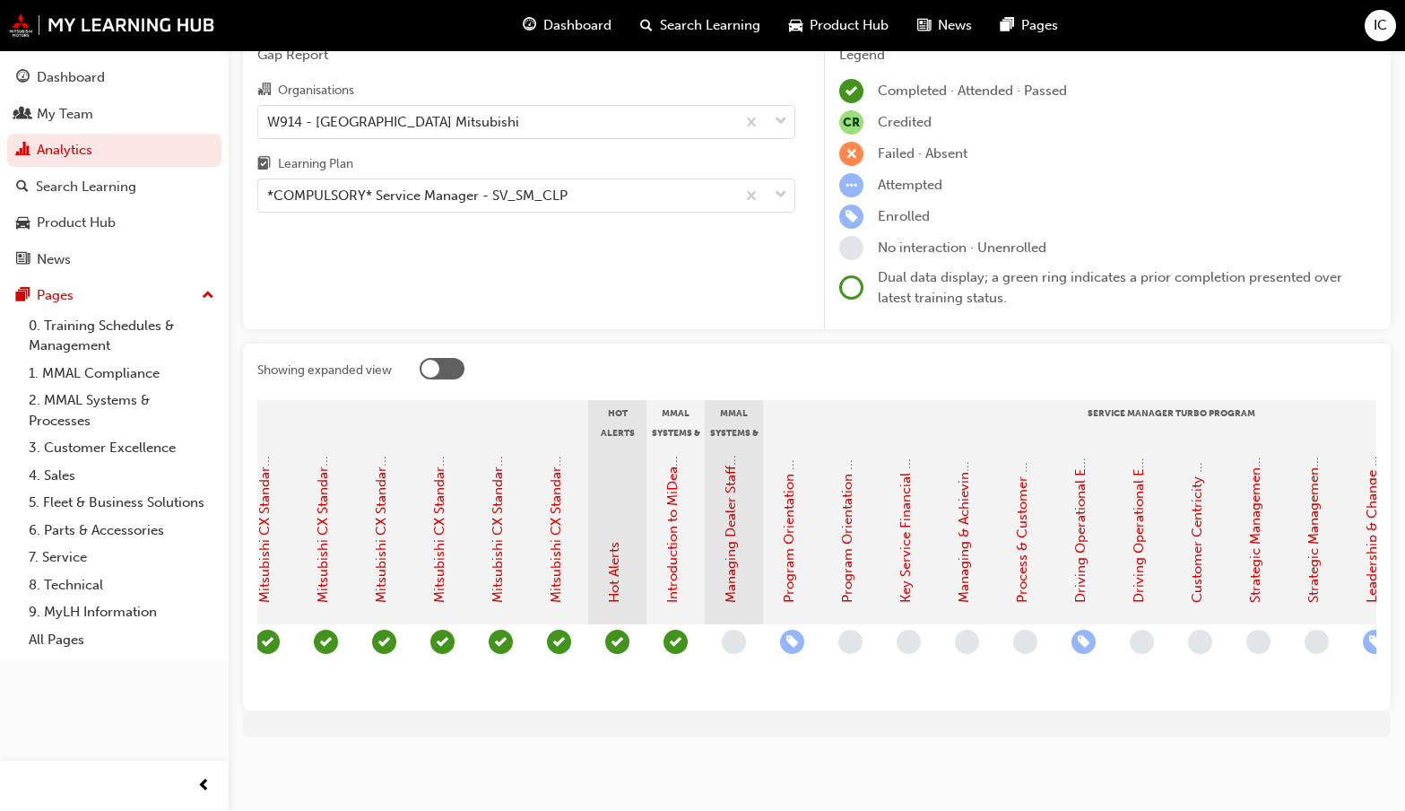
click at [1081, 636] on span "learningRecordVerb_ENROLL-icon" at bounding box center [1084, 642] width 24 height 24
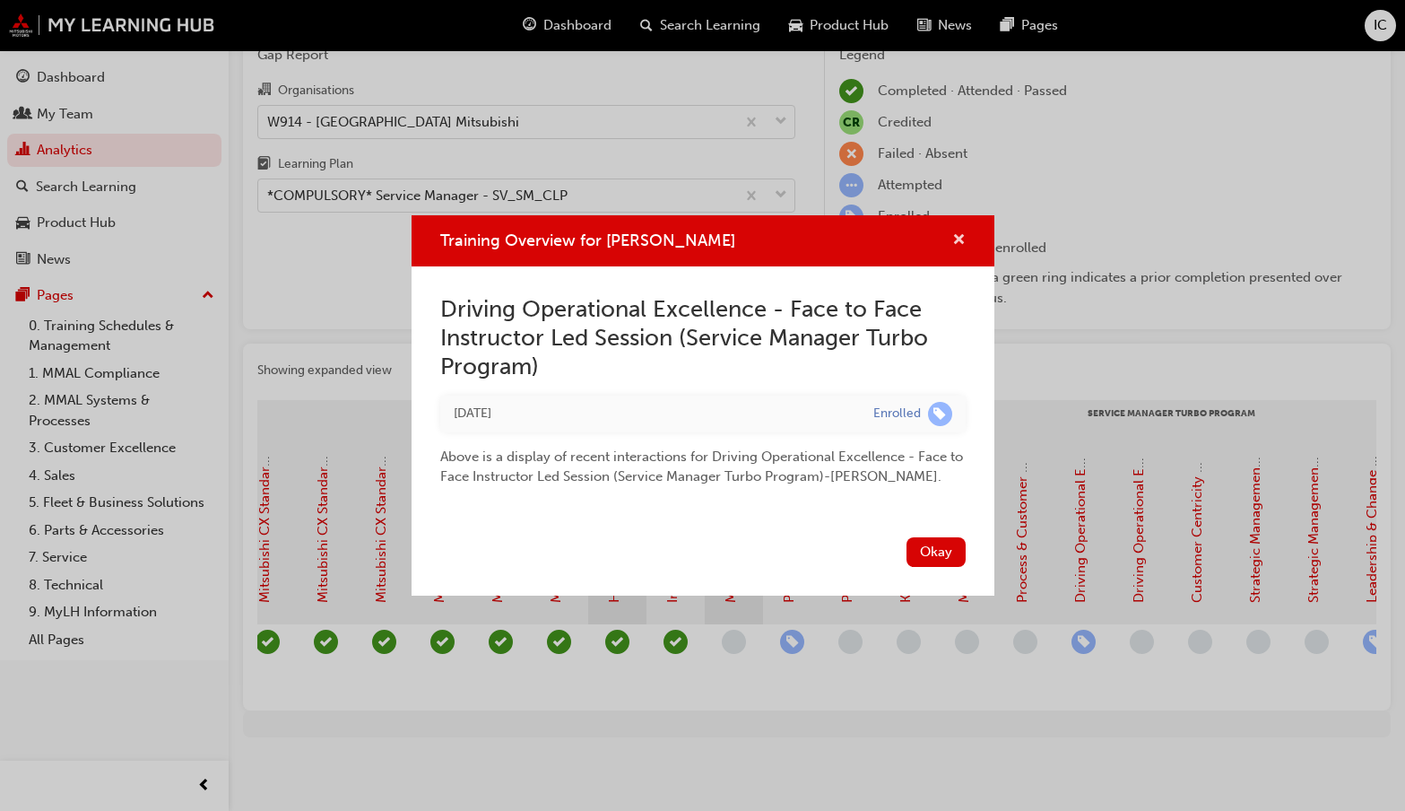
click at [955, 235] on span "cross-icon" at bounding box center [958, 241] width 13 height 16
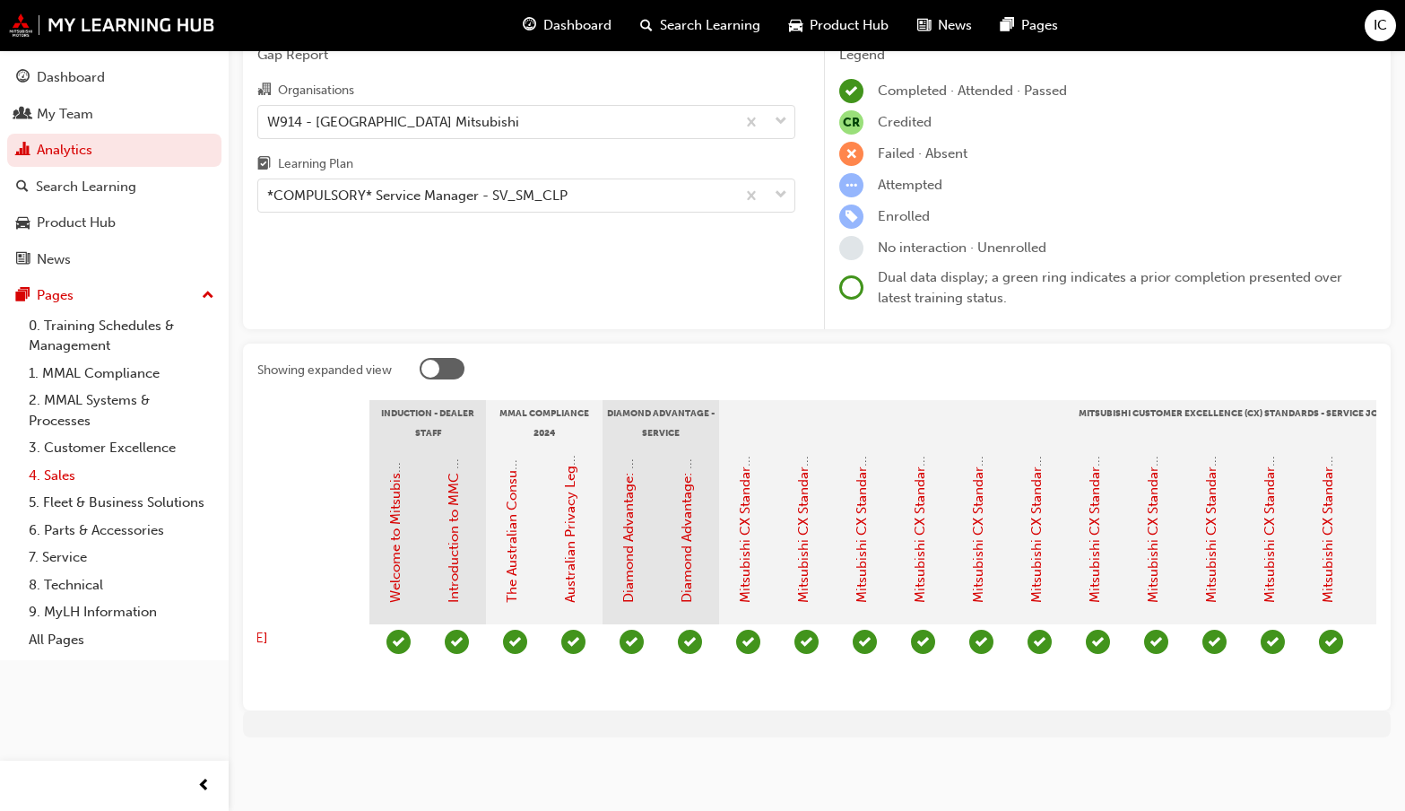
scroll to position [0, 112]
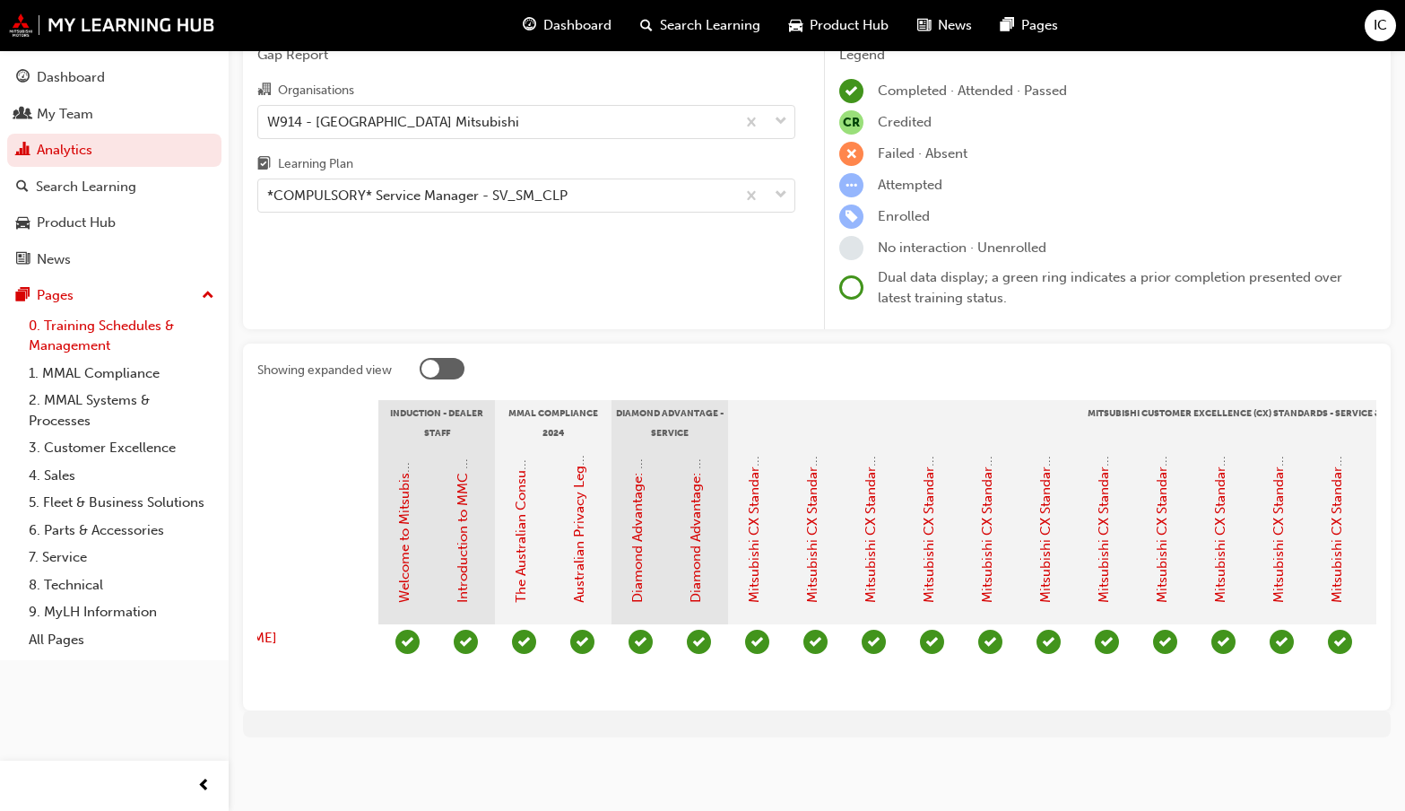
click at [75, 339] on link "0. Training Schedules & Management" at bounding box center [122, 336] width 200 height 48
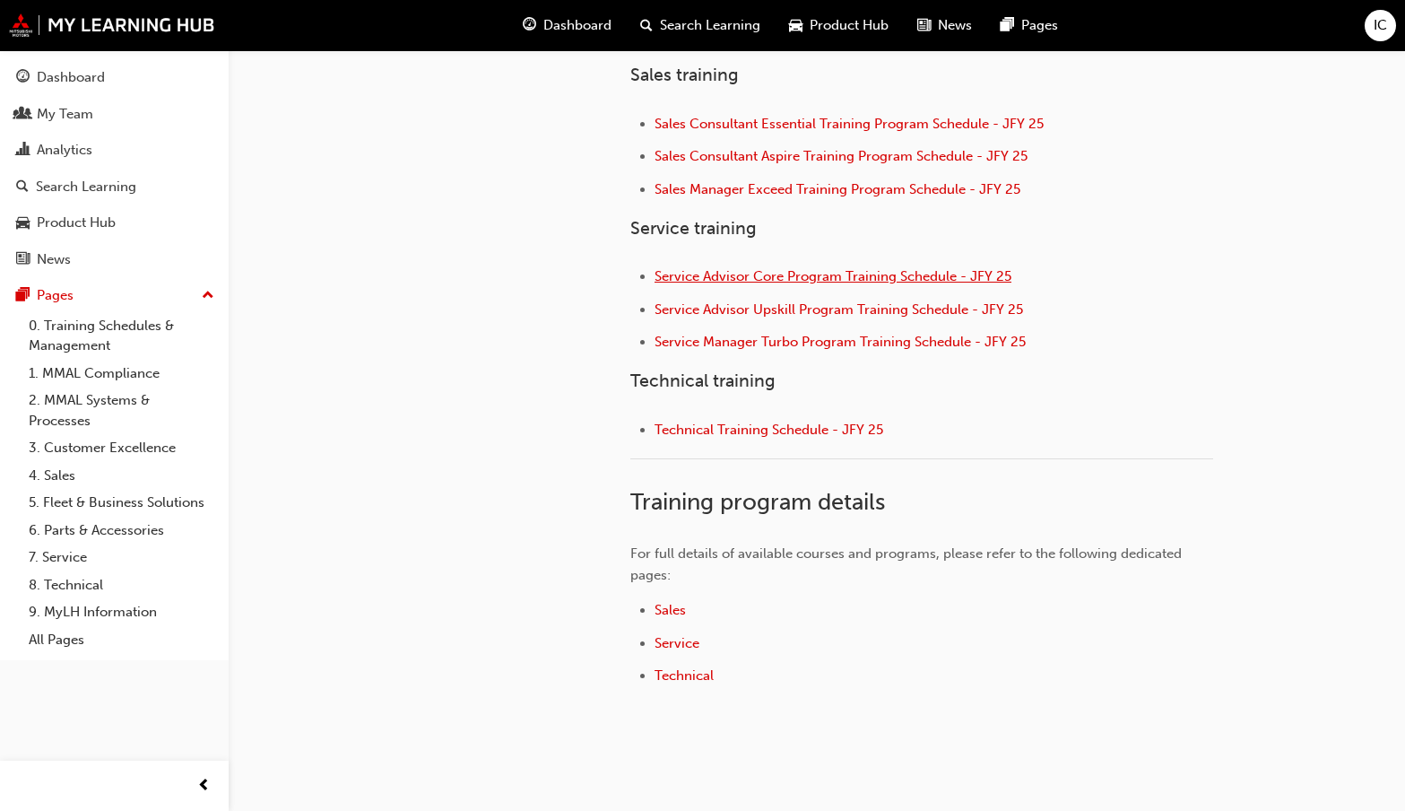
scroll to position [717, 0]
click at [760, 343] on span "Service Manager Turbo Program Training Schedule - JFY 25" at bounding box center [840, 341] width 371 height 16
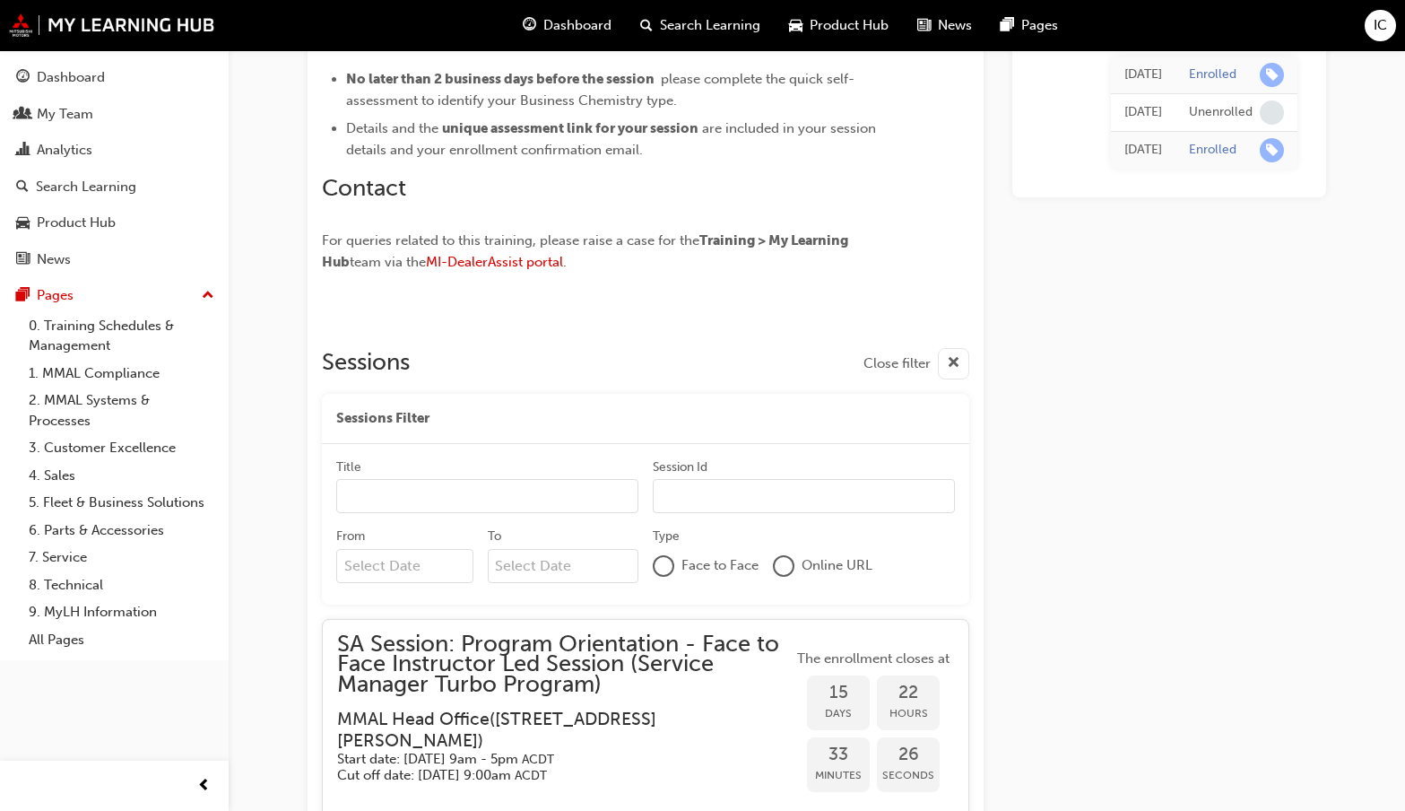
scroll to position [1300, 0]
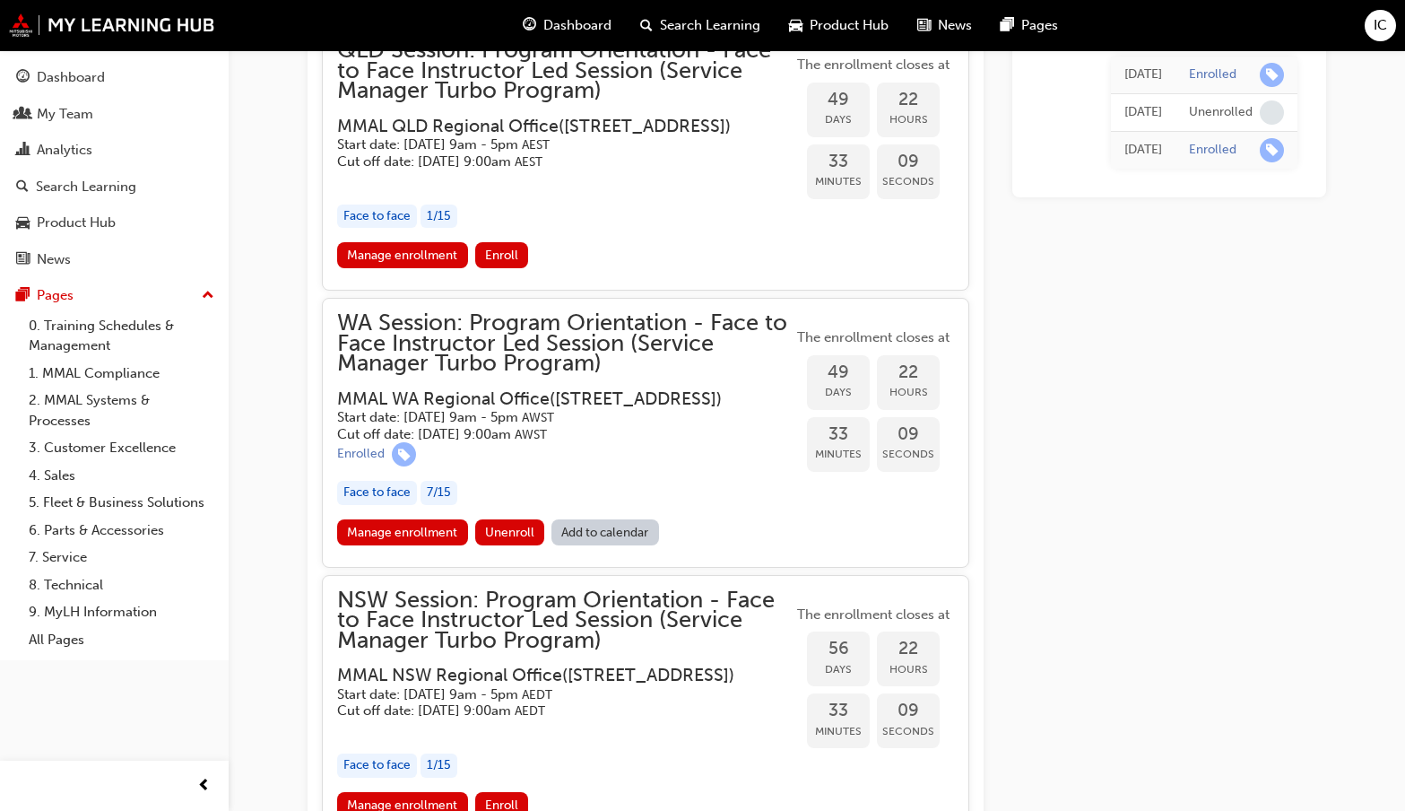
scroll to position [2376, 0]
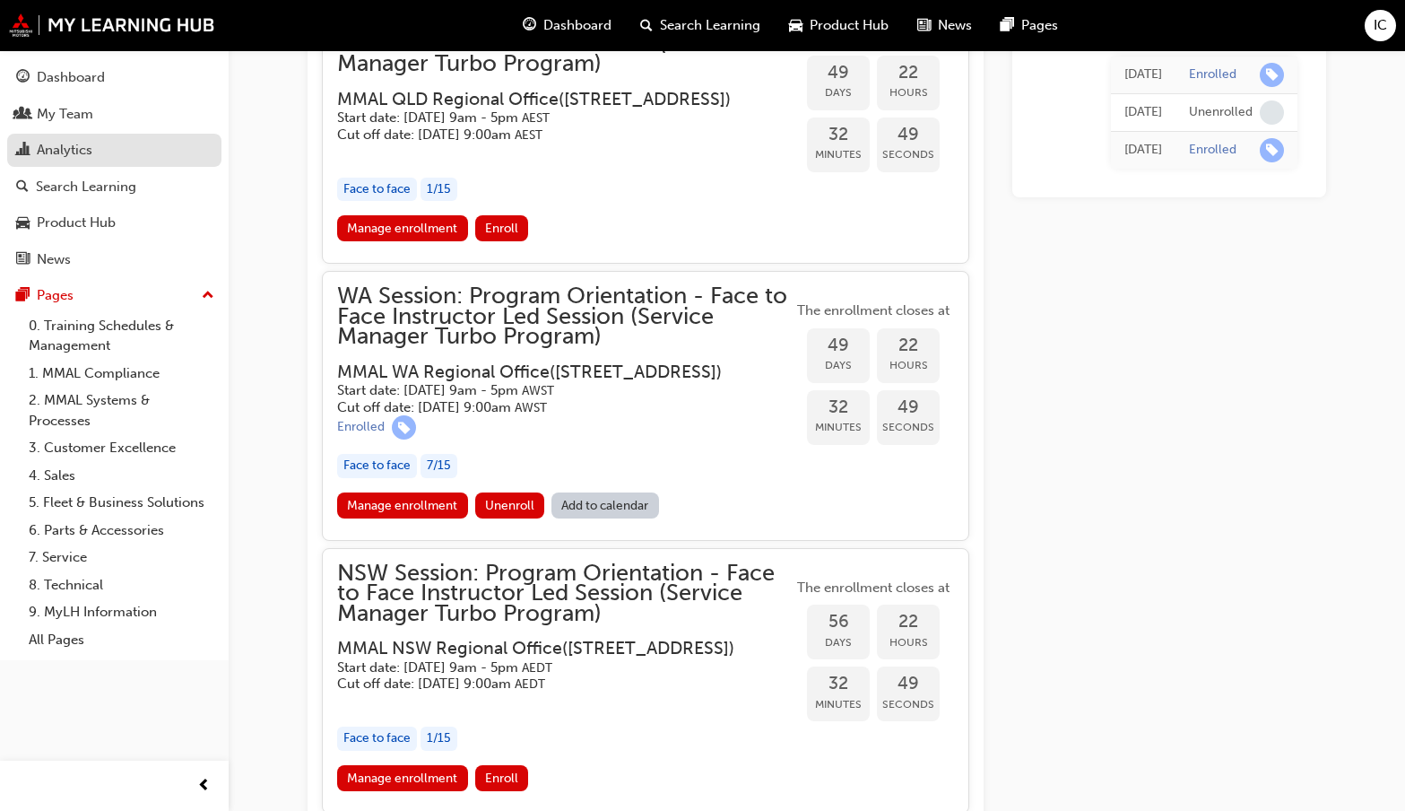
click at [58, 153] on div "Analytics" at bounding box center [65, 150] width 56 height 21
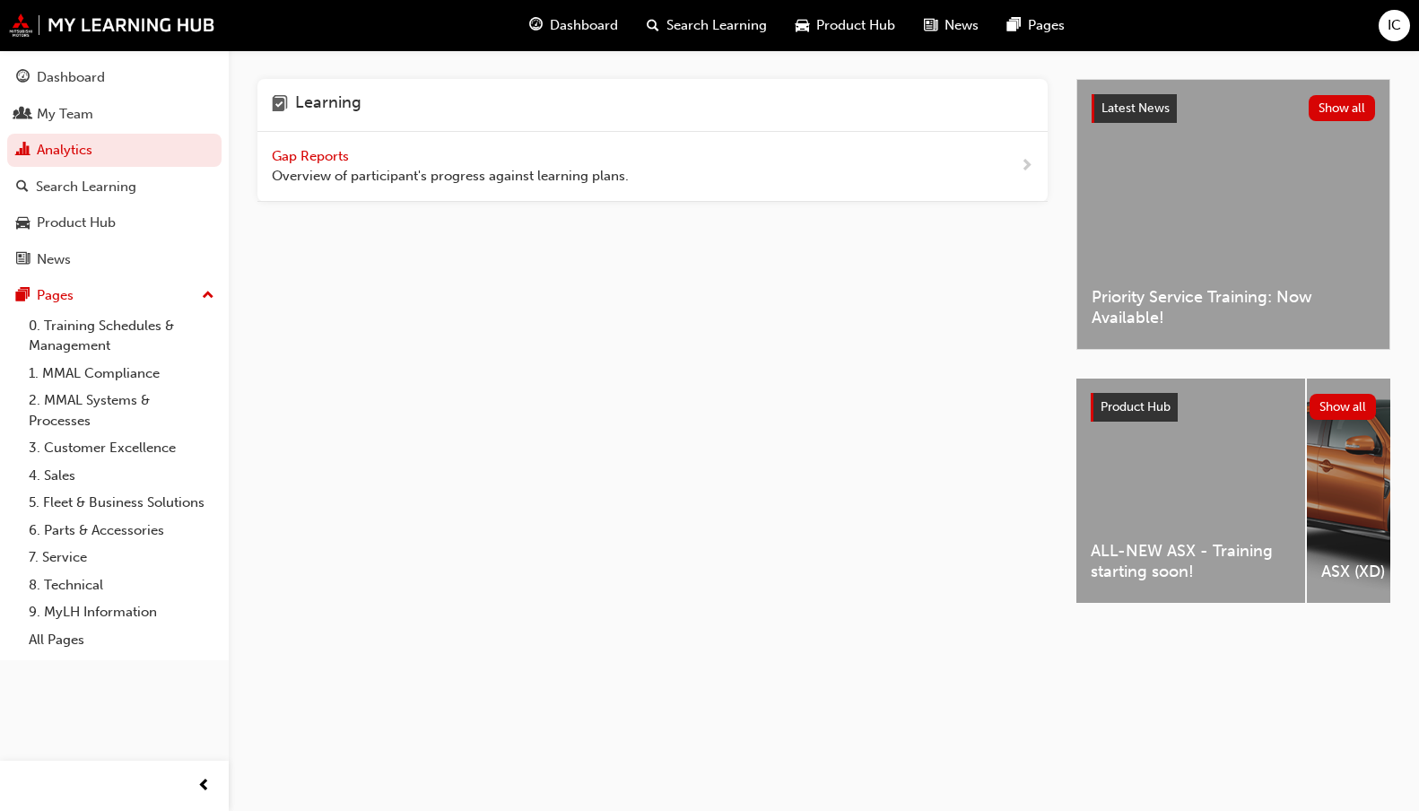
click at [332, 154] on span "Gap Reports" at bounding box center [312, 156] width 81 height 16
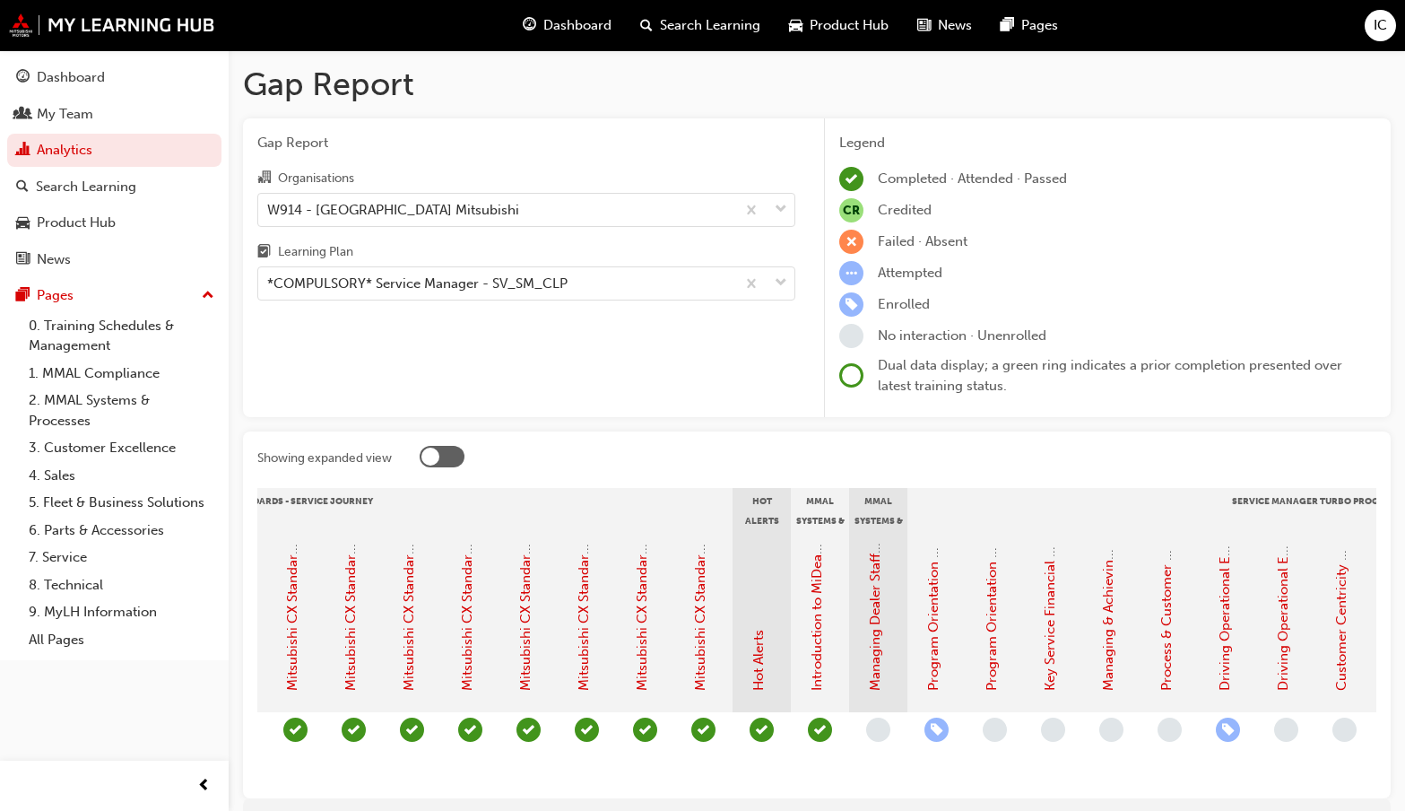
scroll to position [0, 1158]
click at [934, 726] on span "learningRecordVerb_ENROLL-icon" at bounding box center [936, 729] width 24 height 24
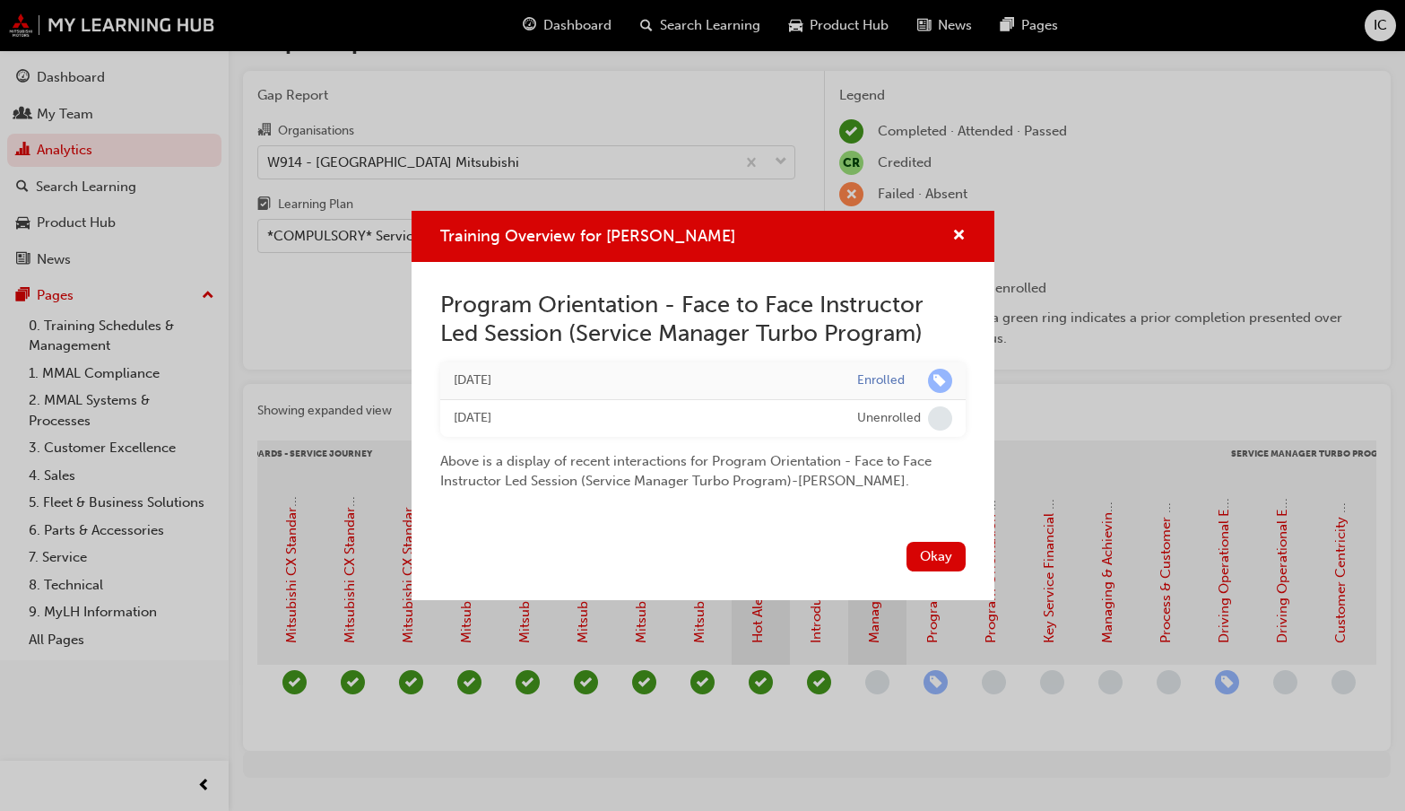
scroll to position [0, 0]
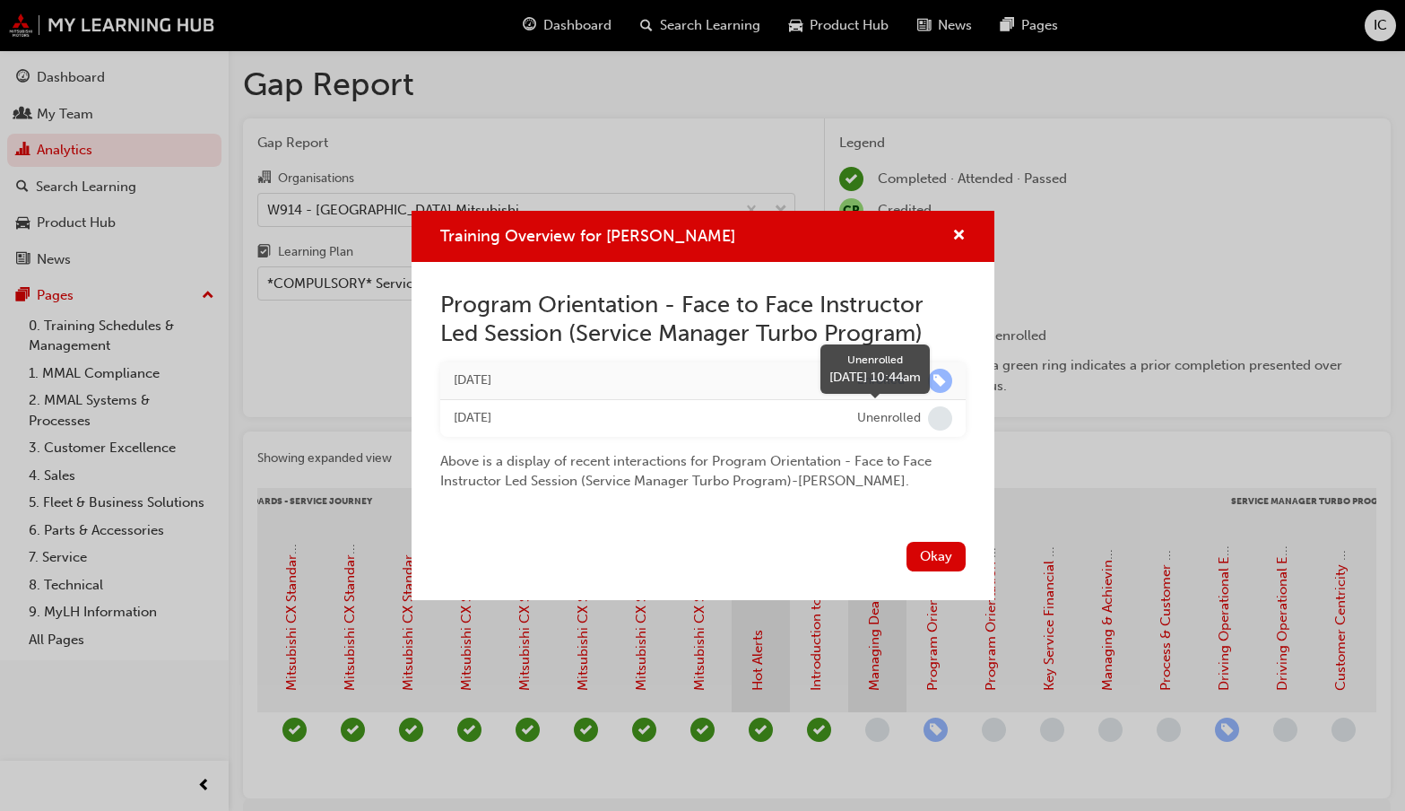
click at [937, 419] on span "learningRecordVerb_NONE-icon" at bounding box center [940, 418] width 24 height 24
click at [954, 239] on span "cross-icon" at bounding box center [958, 237] width 13 height 16
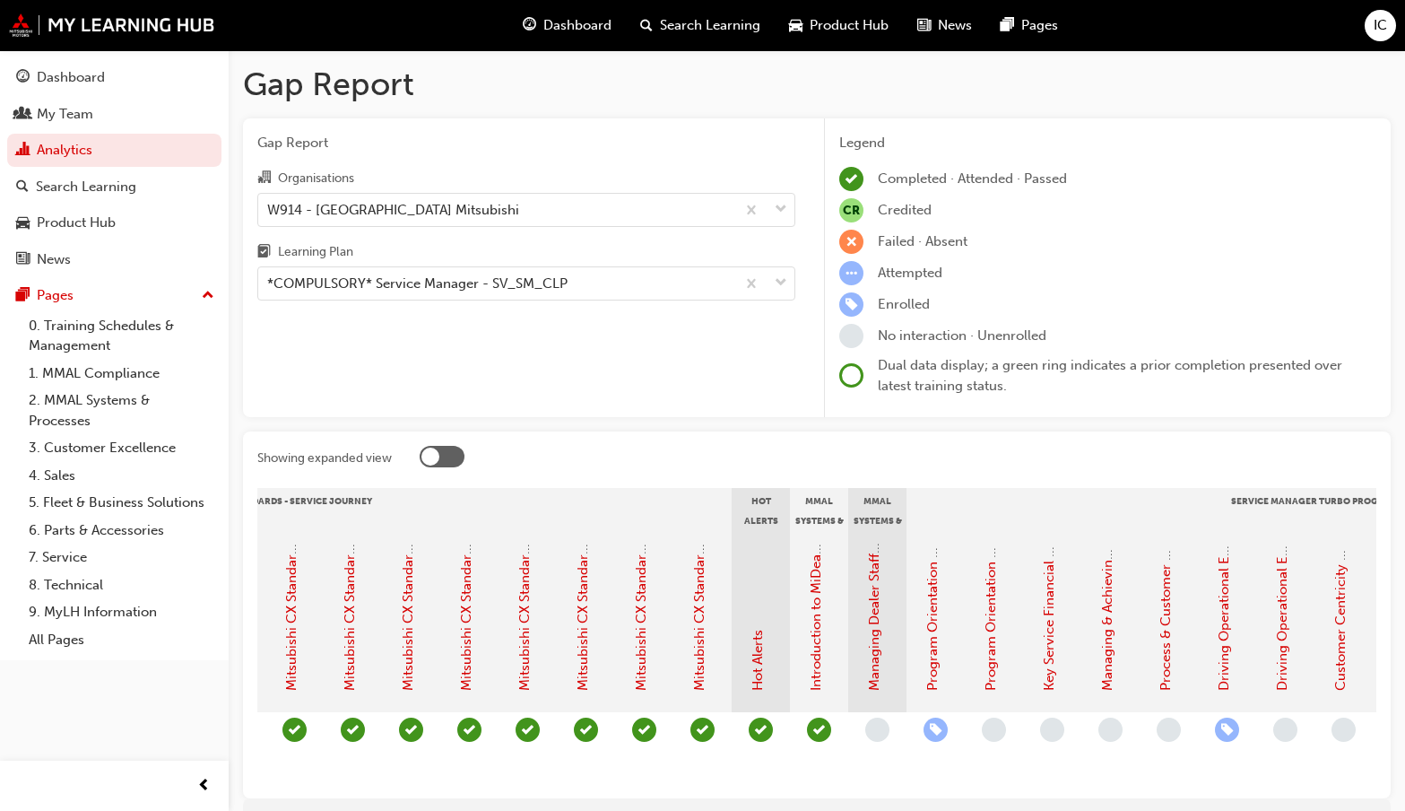
click at [1234, 735] on span "learningRecordVerb_ENROLL-icon" at bounding box center [1227, 729] width 24 height 24
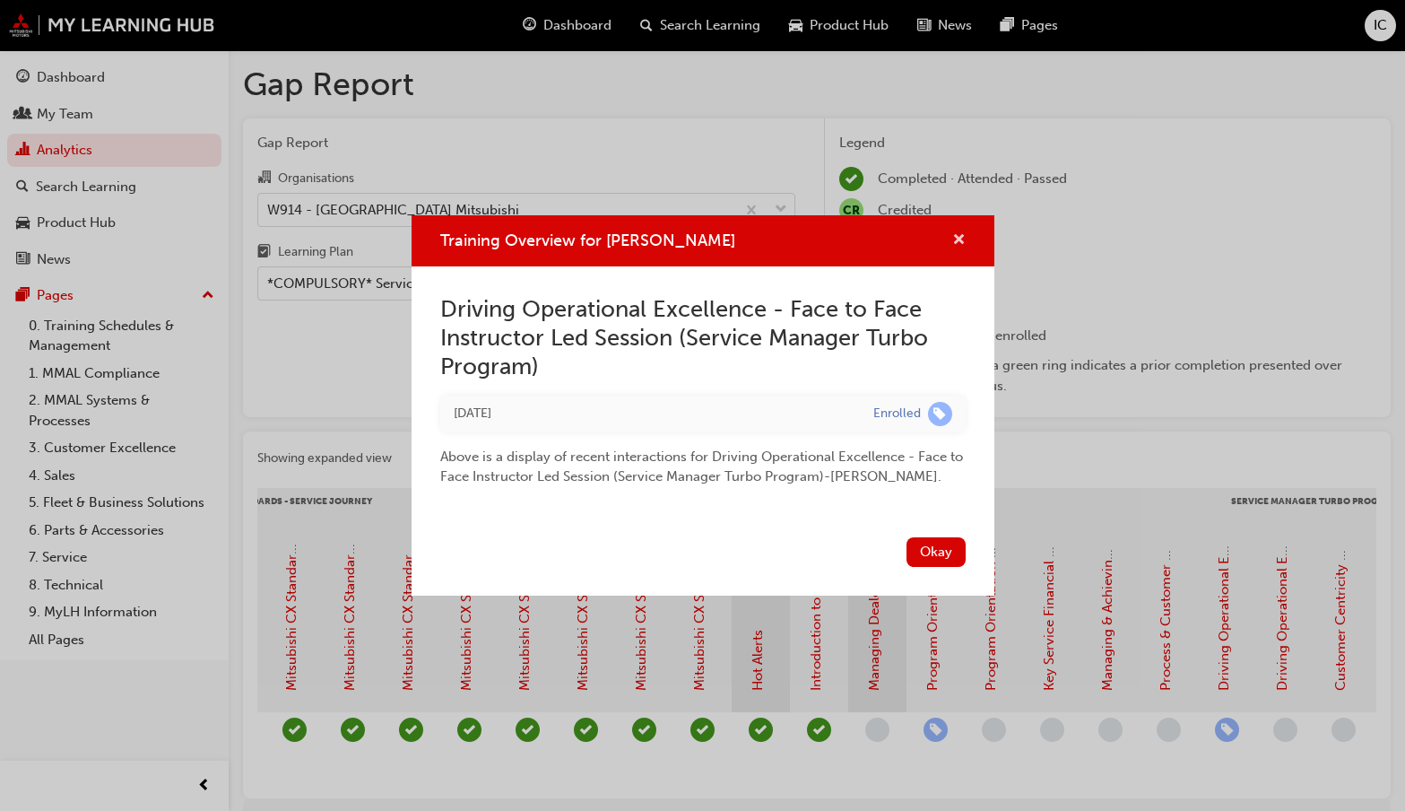
click at [959, 238] on span "cross-icon" at bounding box center [958, 241] width 13 height 16
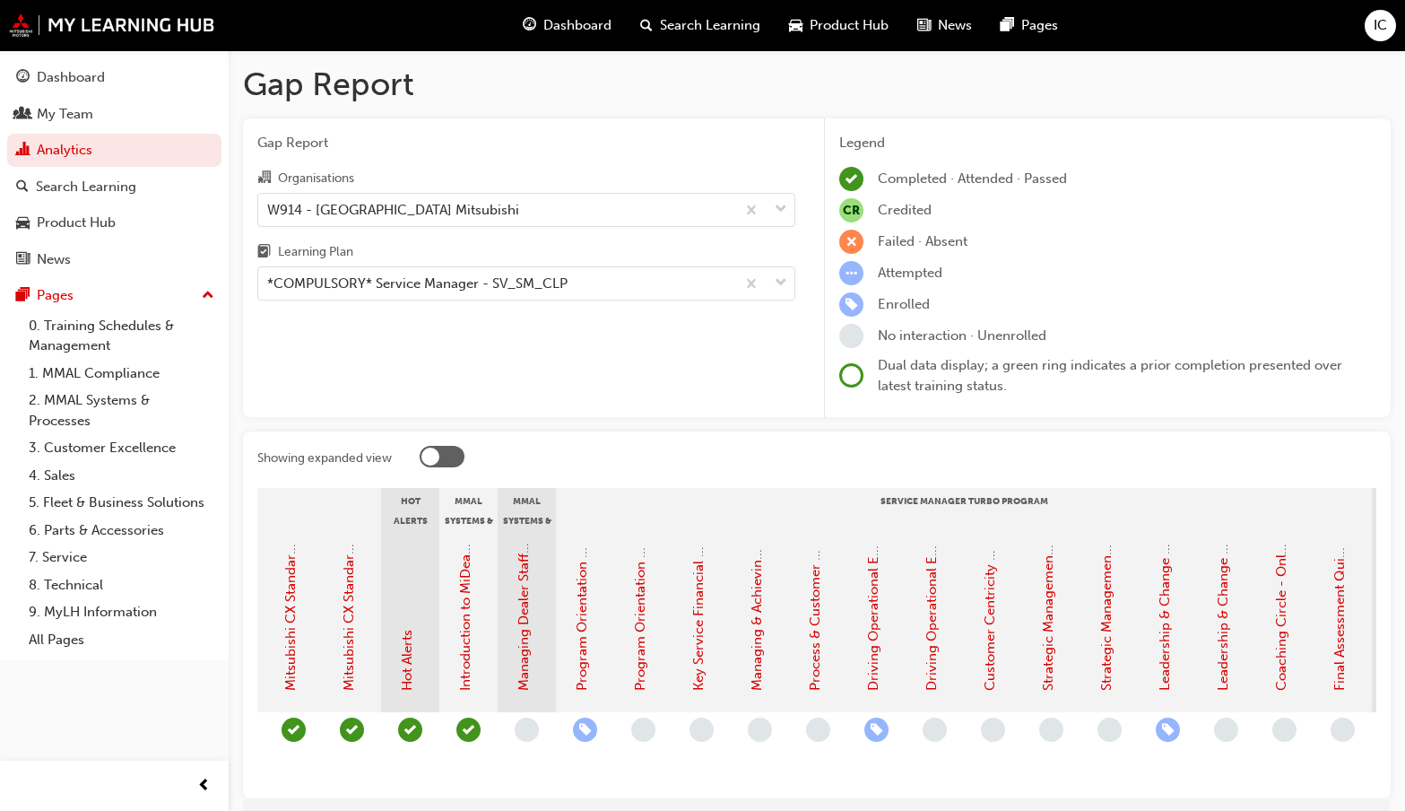
scroll to position [0, 1516]
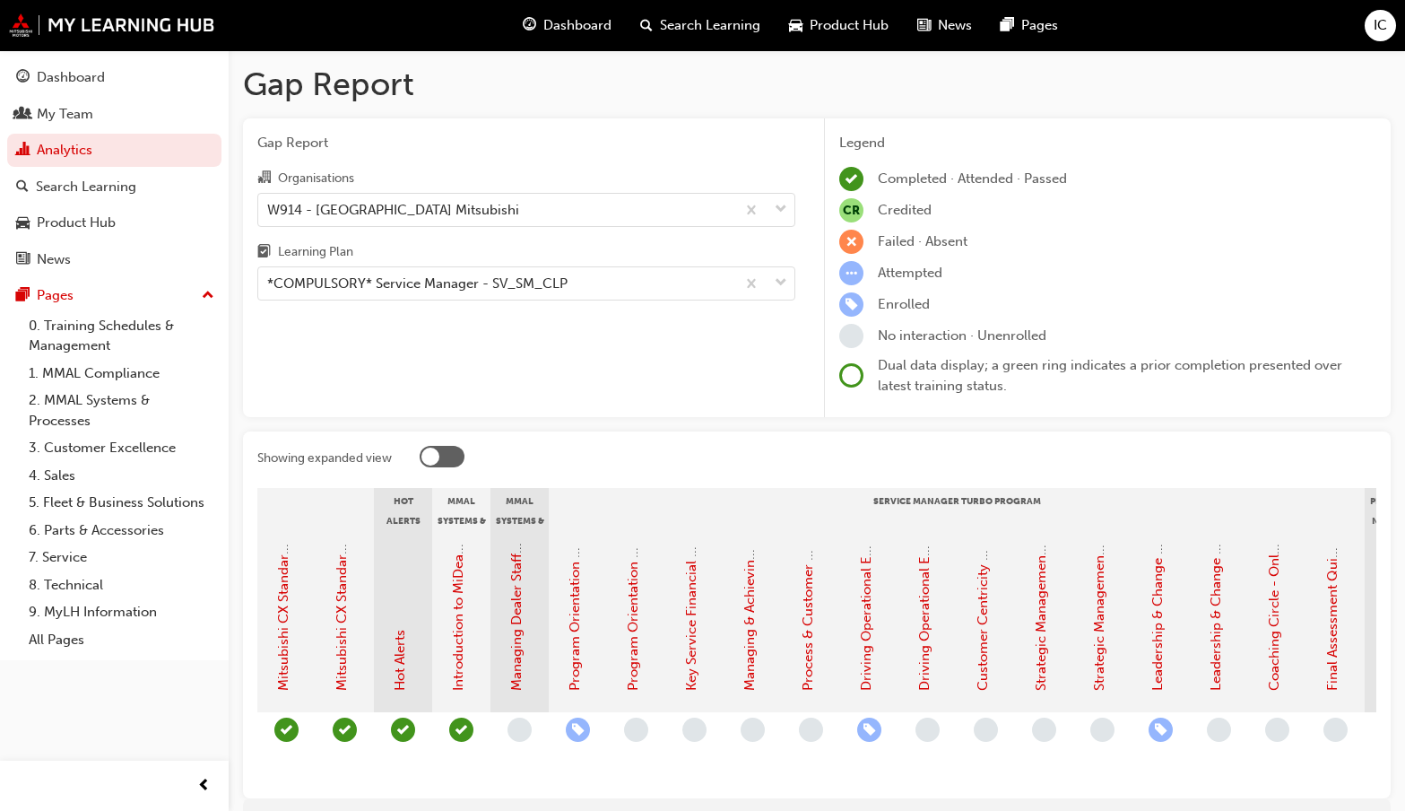
click at [867, 731] on span "learningRecordVerb_ENROLL-icon" at bounding box center [869, 729] width 24 height 24
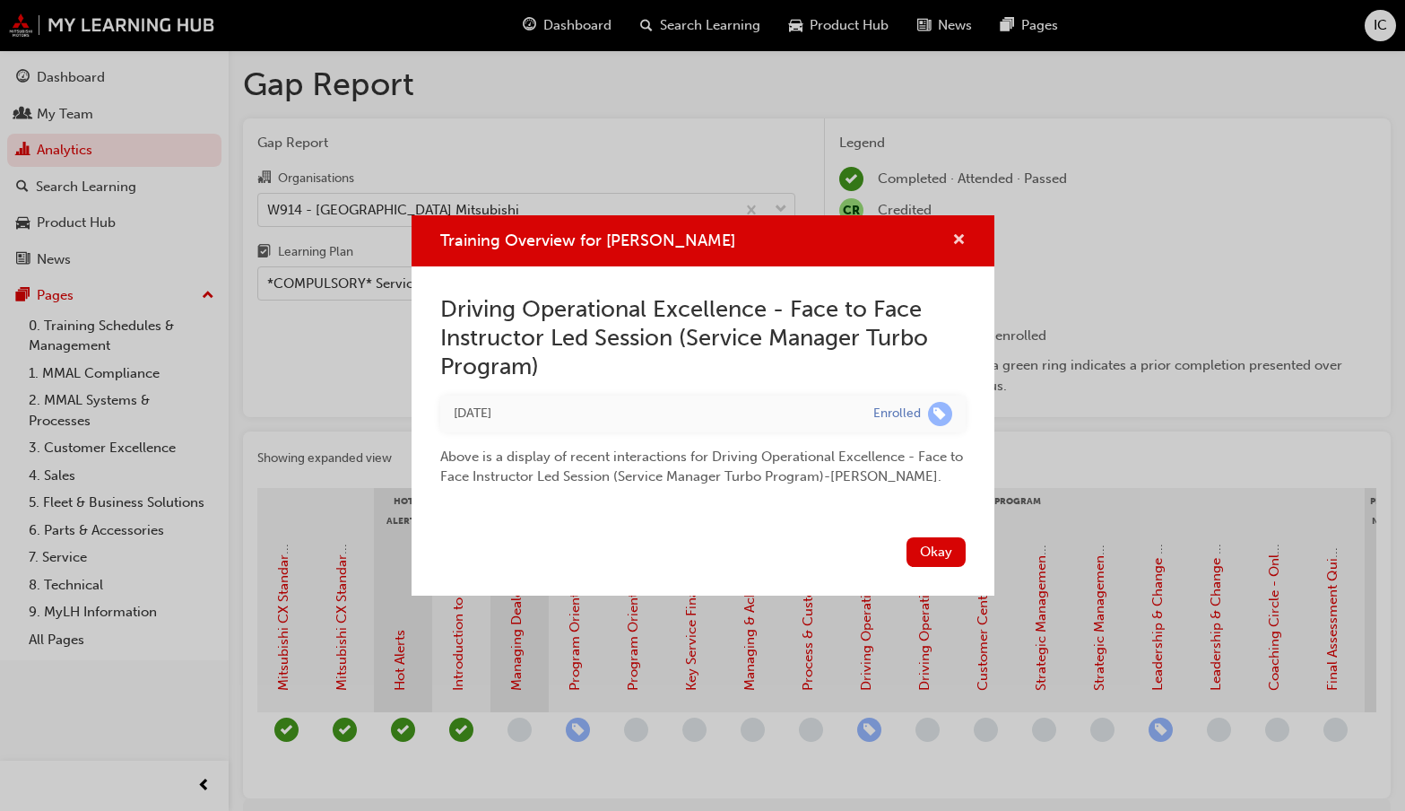
click at [961, 238] on span "cross-icon" at bounding box center [958, 241] width 13 height 16
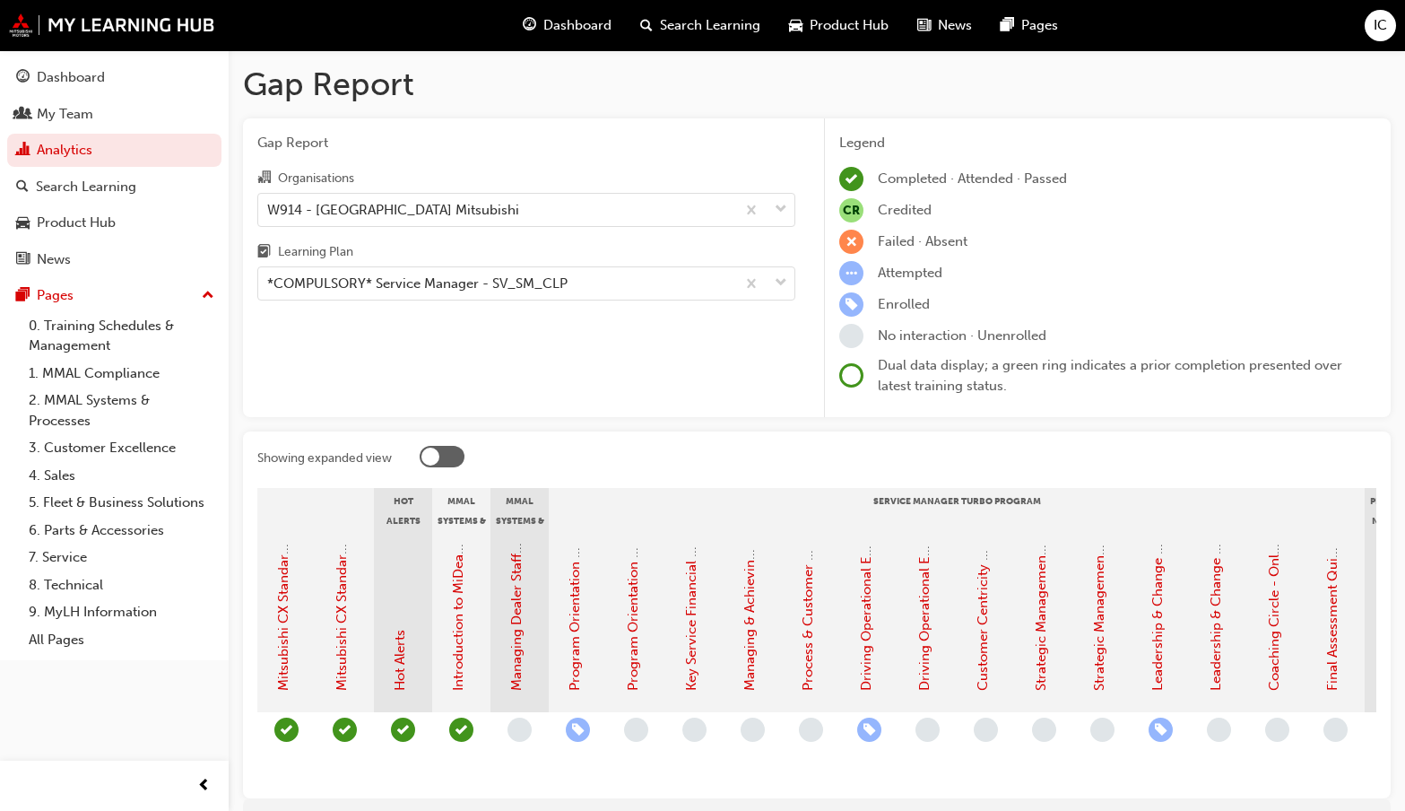
click at [1161, 734] on span "learningRecordVerb_ENROLL-icon" at bounding box center [1161, 729] width 24 height 24
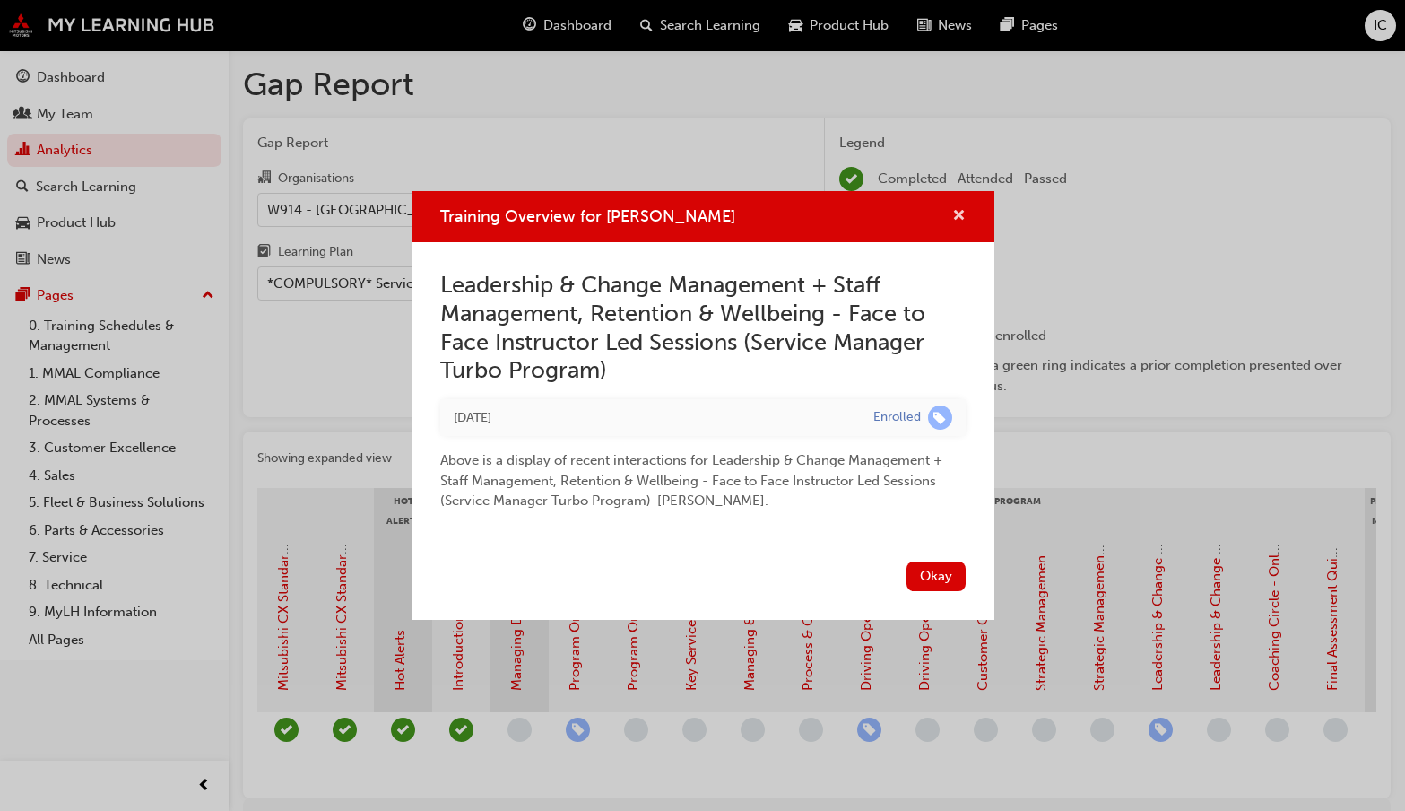
click at [956, 209] on span "cross-icon" at bounding box center [958, 217] width 13 height 16
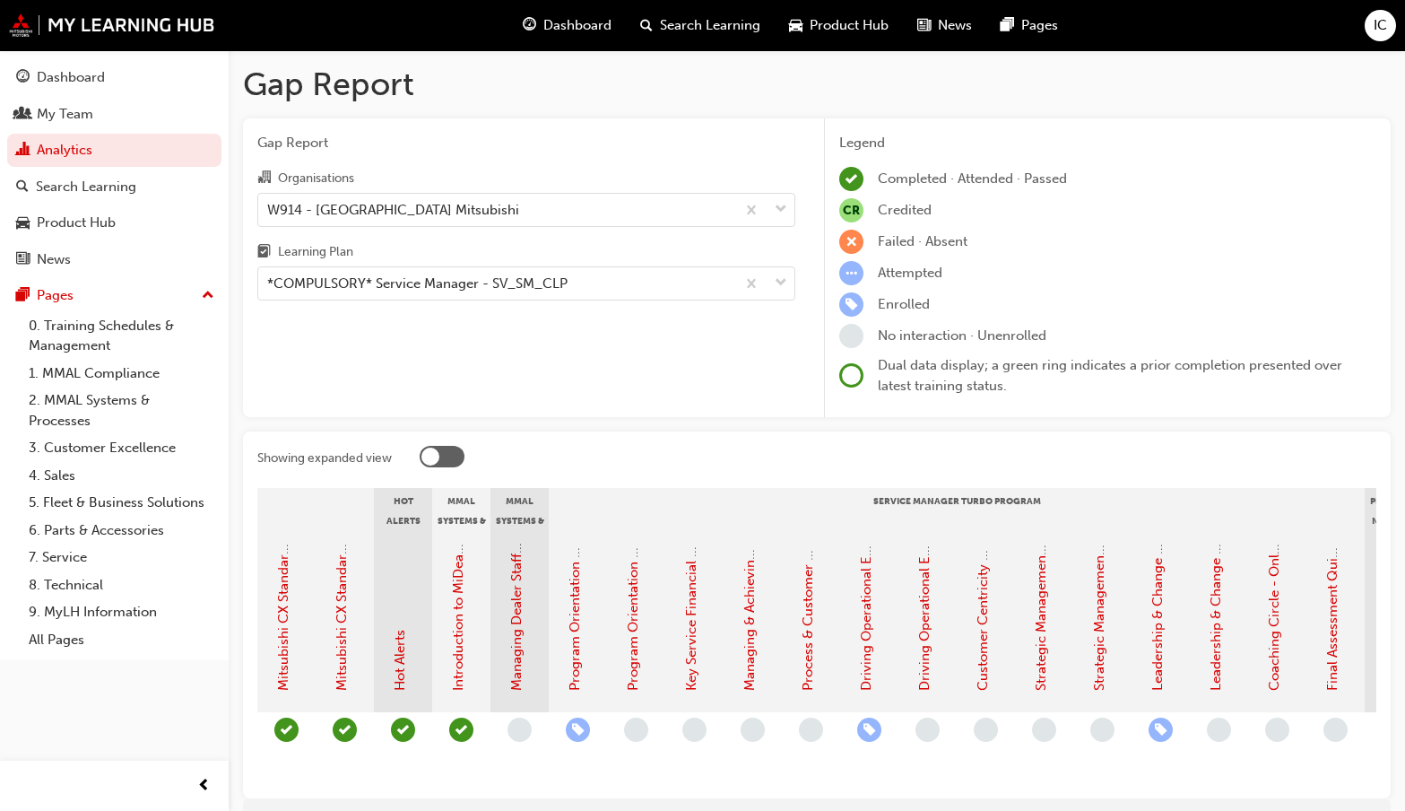
drag, startPoint x: 1090, startPoint y: 798, endPoint x: 1142, endPoint y: 789, distance: 52.8
click at [1142, 789] on div "Showing expanded view Induction - Dealer Staff MMAL Compliance 2024 Diamond Adv…" at bounding box center [817, 614] width 1148 height 367
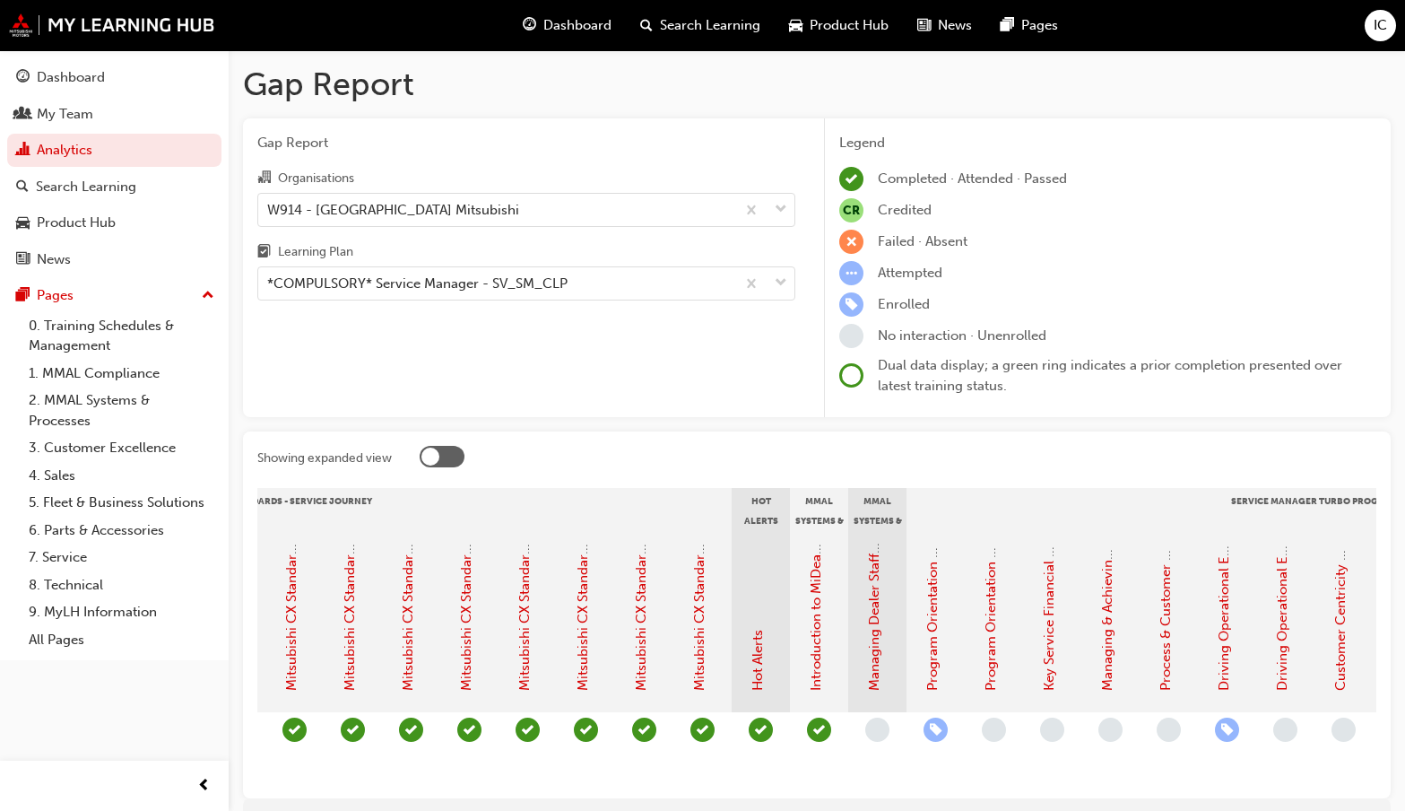
scroll to position [0, 1145]
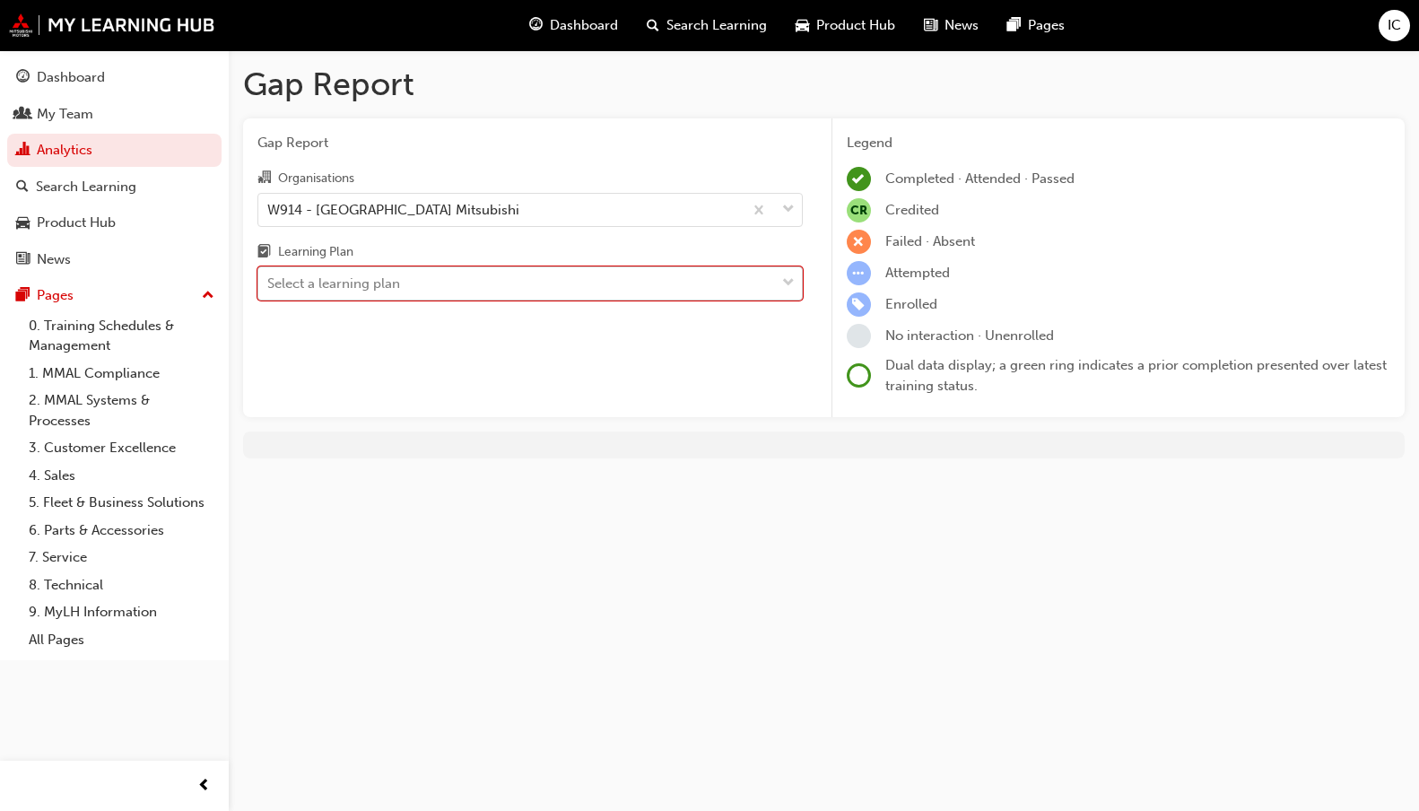
click at [503, 288] on div "Select a learning plan" at bounding box center [516, 283] width 517 height 31
click at [269, 288] on input "Learning Plan 0 results available. Select is focused ,type to refine list, pres…" at bounding box center [268, 282] width 2 height 15
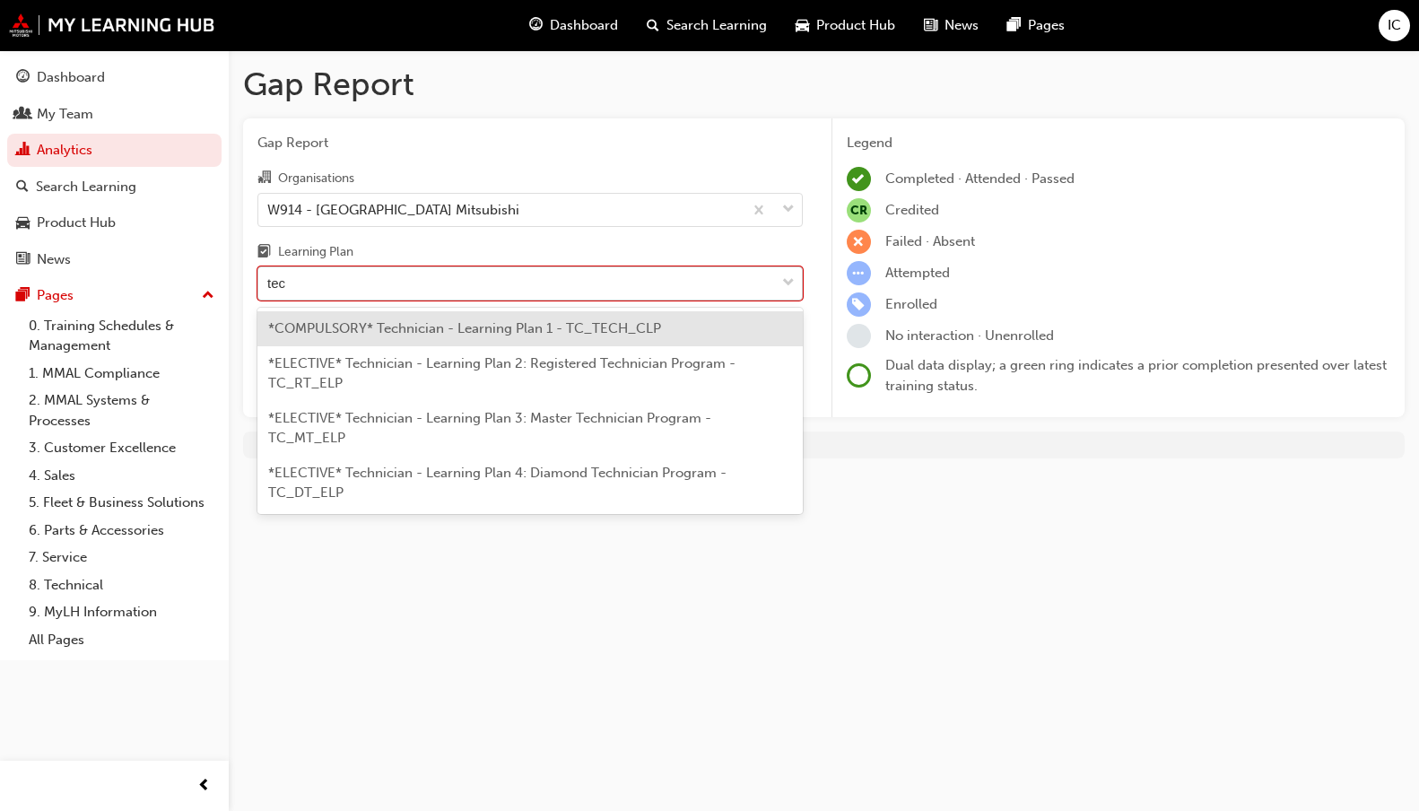
type input "tech"
click at [503, 326] on span "*COMPULSORY* Technician - Learning Plan 1 - TC_TECH_CLP" at bounding box center [464, 328] width 393 height 16
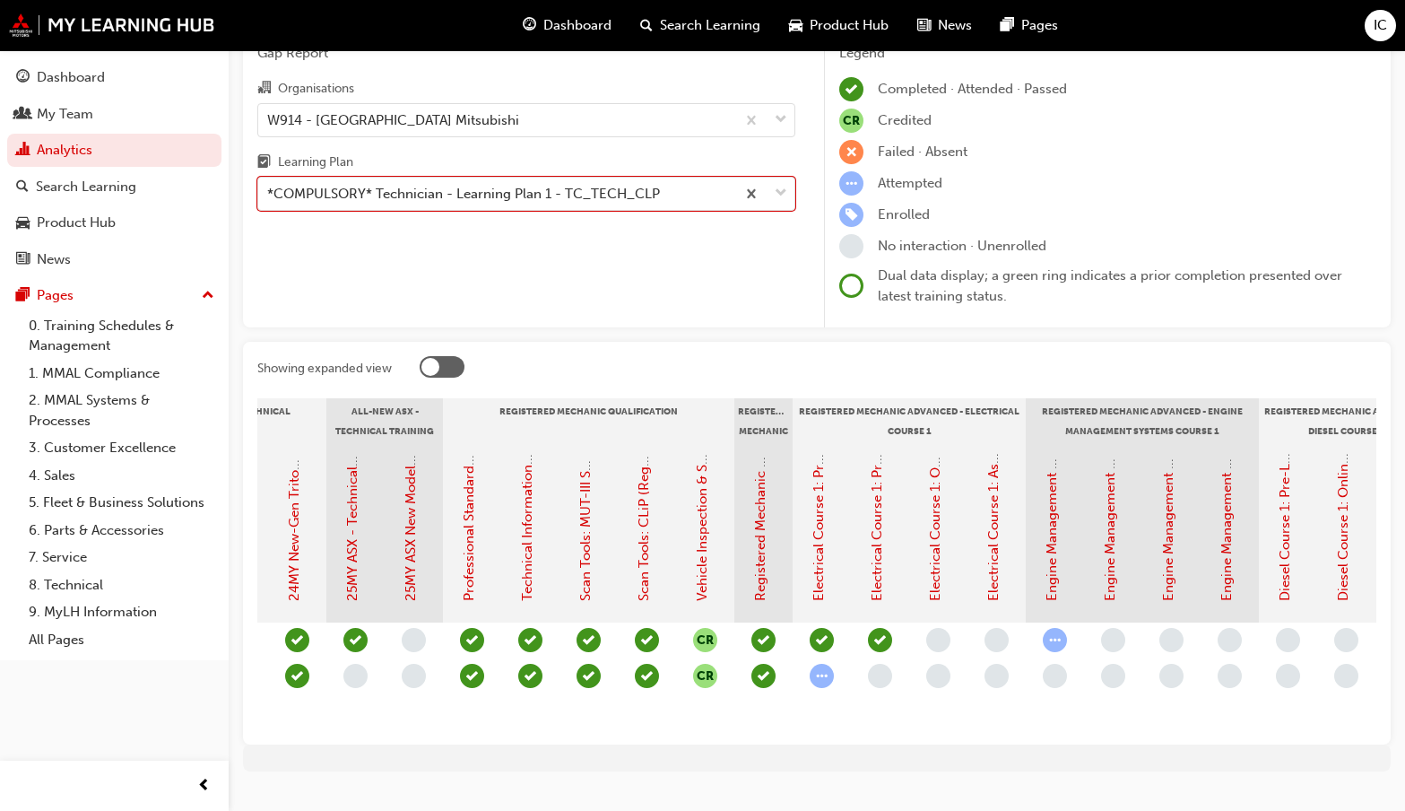
scroll to position [0, 810]
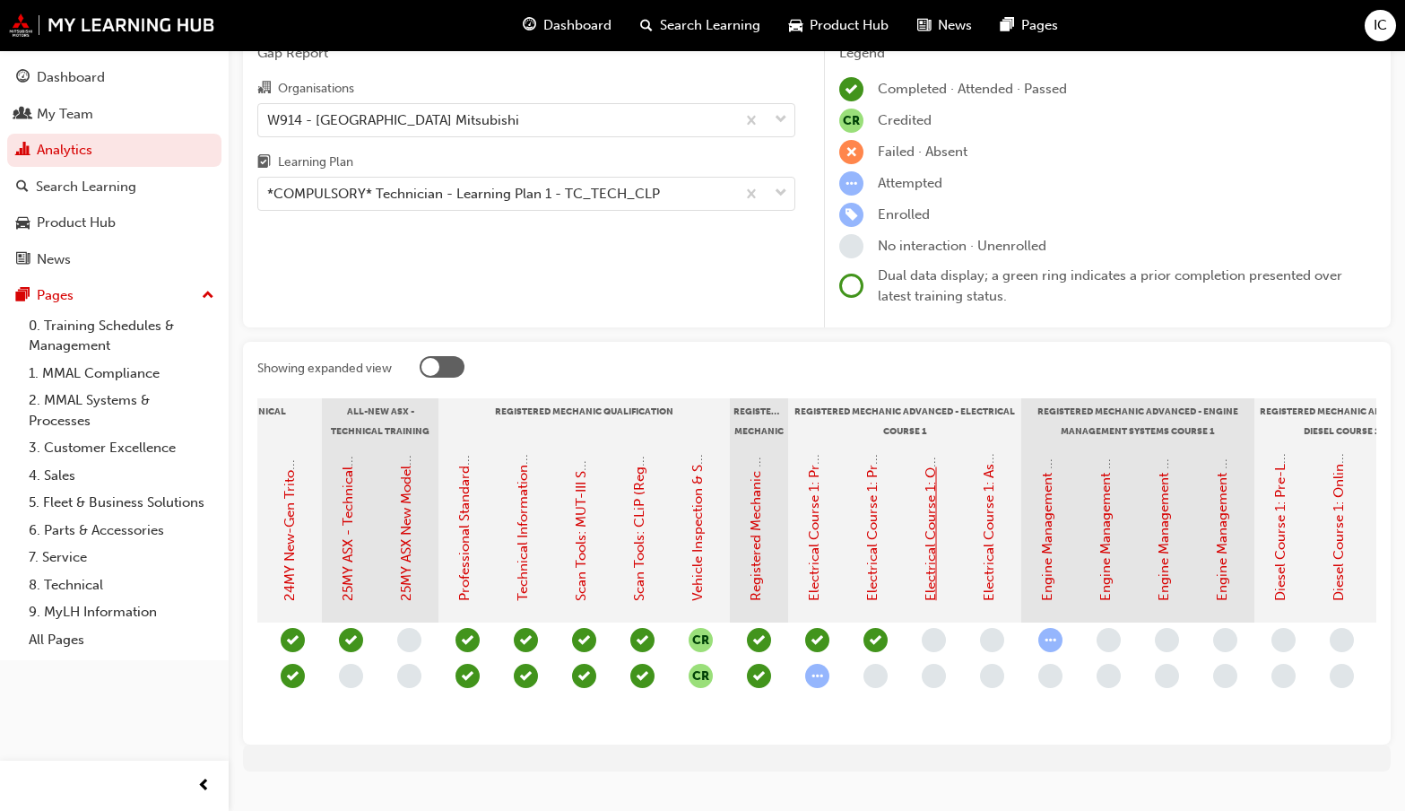
click at [936, 596] on link "Electrical Course 1: Online Instructor Led Training - Sessions 1 & 2 (Registere…" at bounding box center [931, 292] width 16 height 617
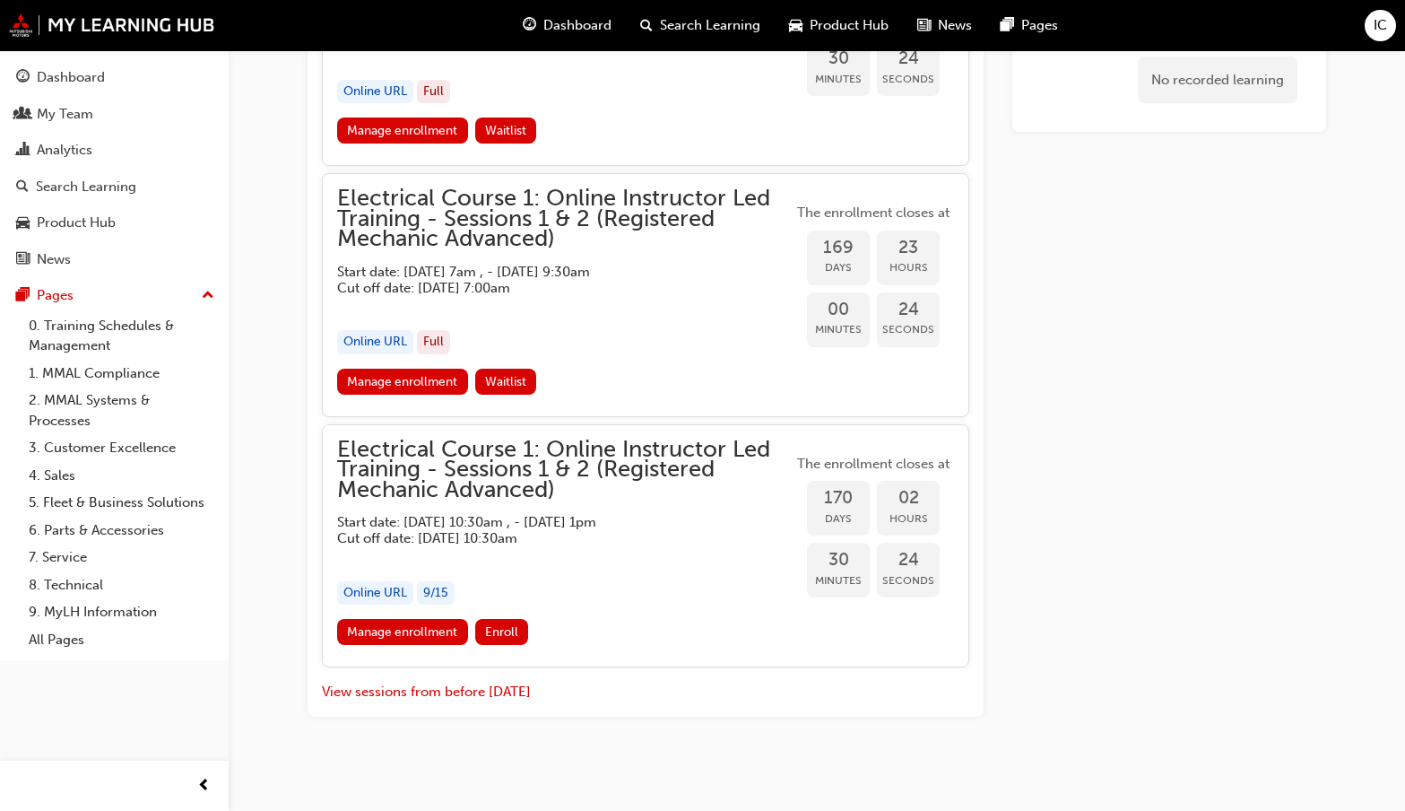
scroll to position [1968, 0]
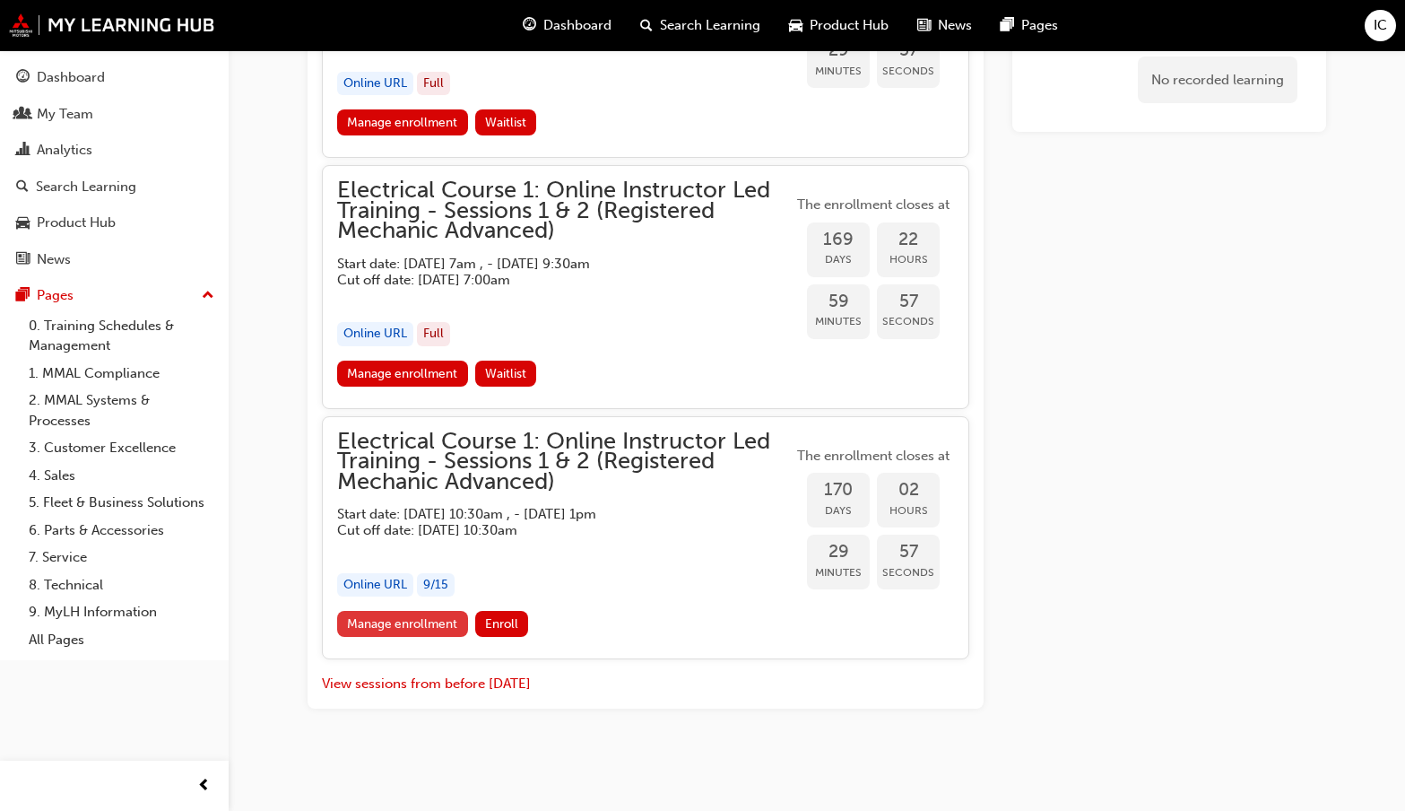
click at [422, 626] on link "Manage enrollment" at bounding box center [402, 624] width 131 height 26
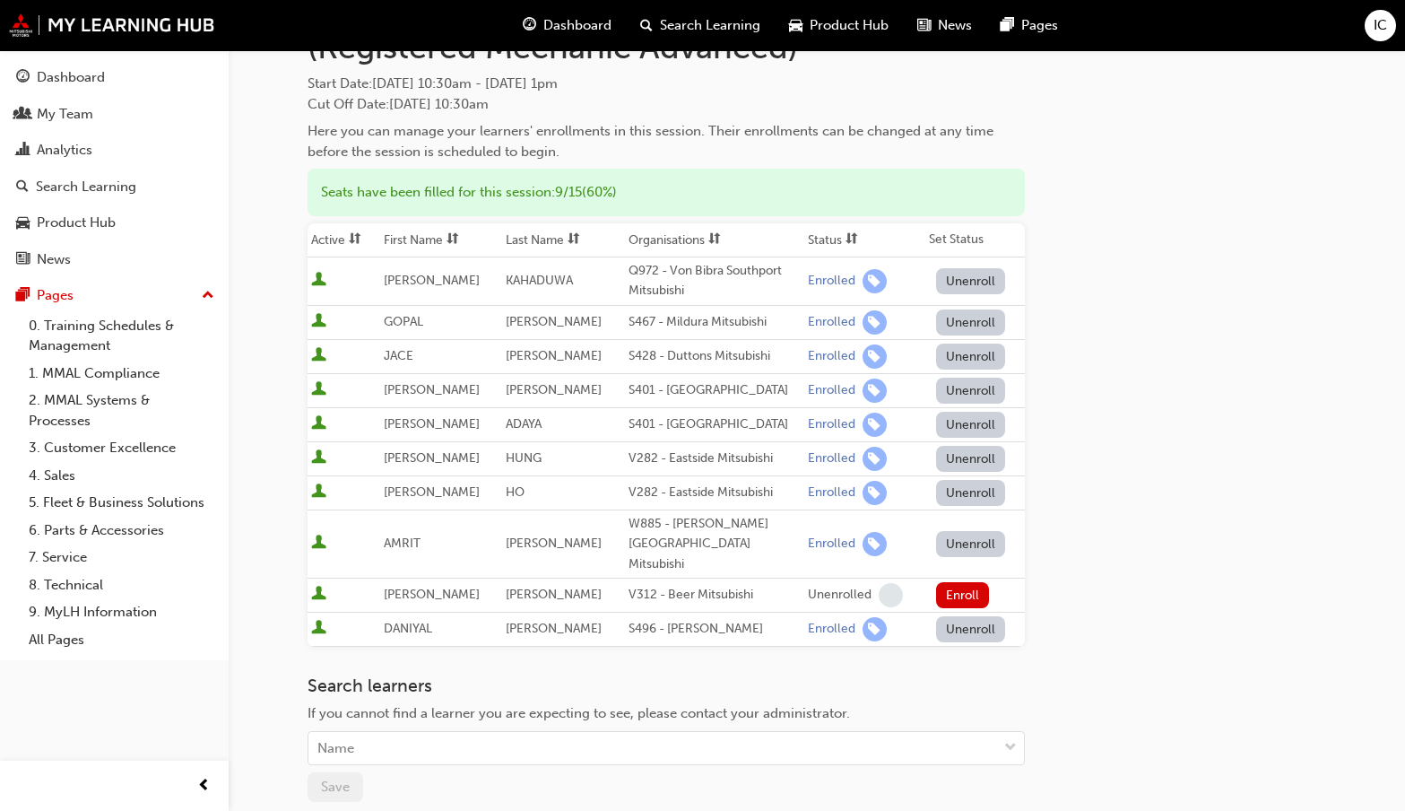
scroll to position [179, 0]
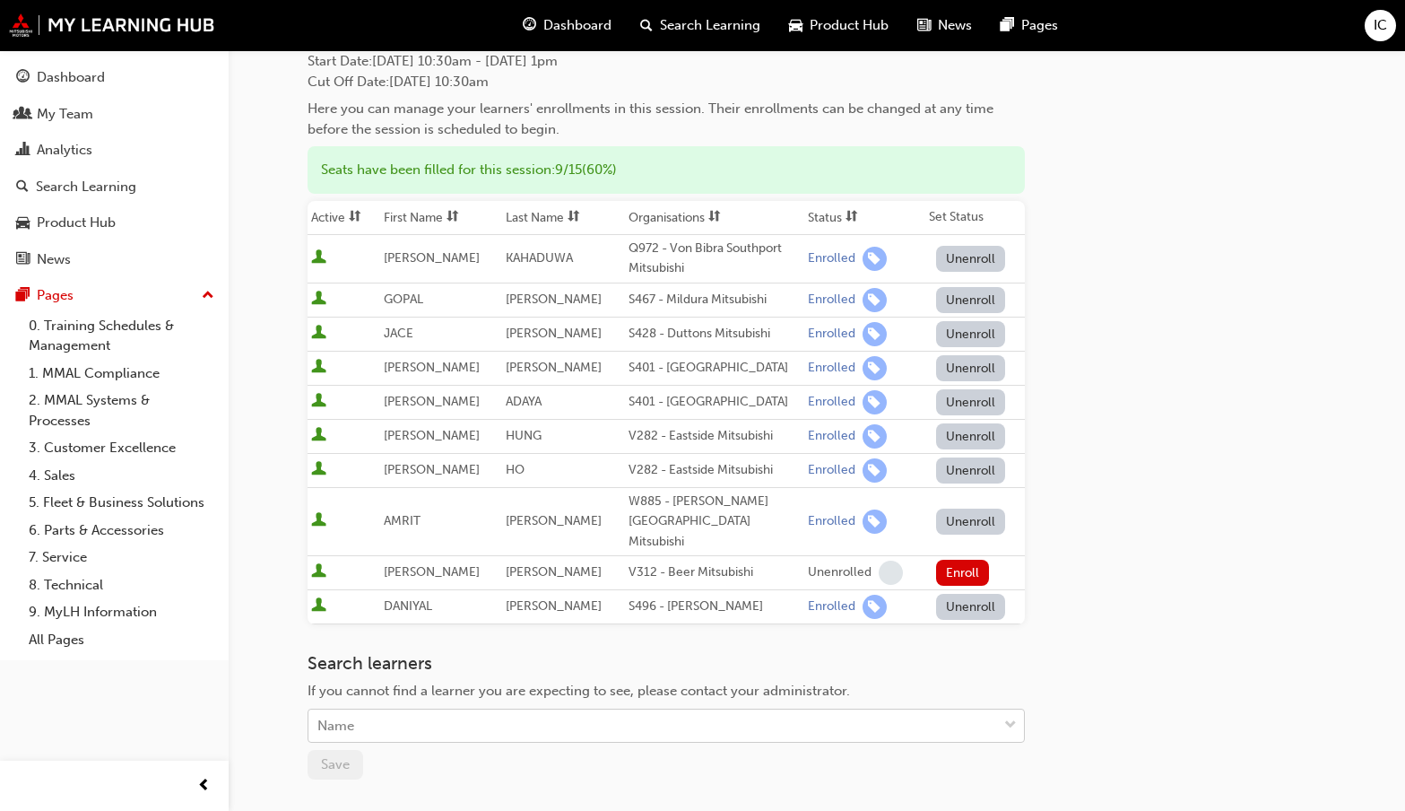
click at [376, 710] on div "Name" at bounding box center [653, 725] width 689 height 31
type input "umar"
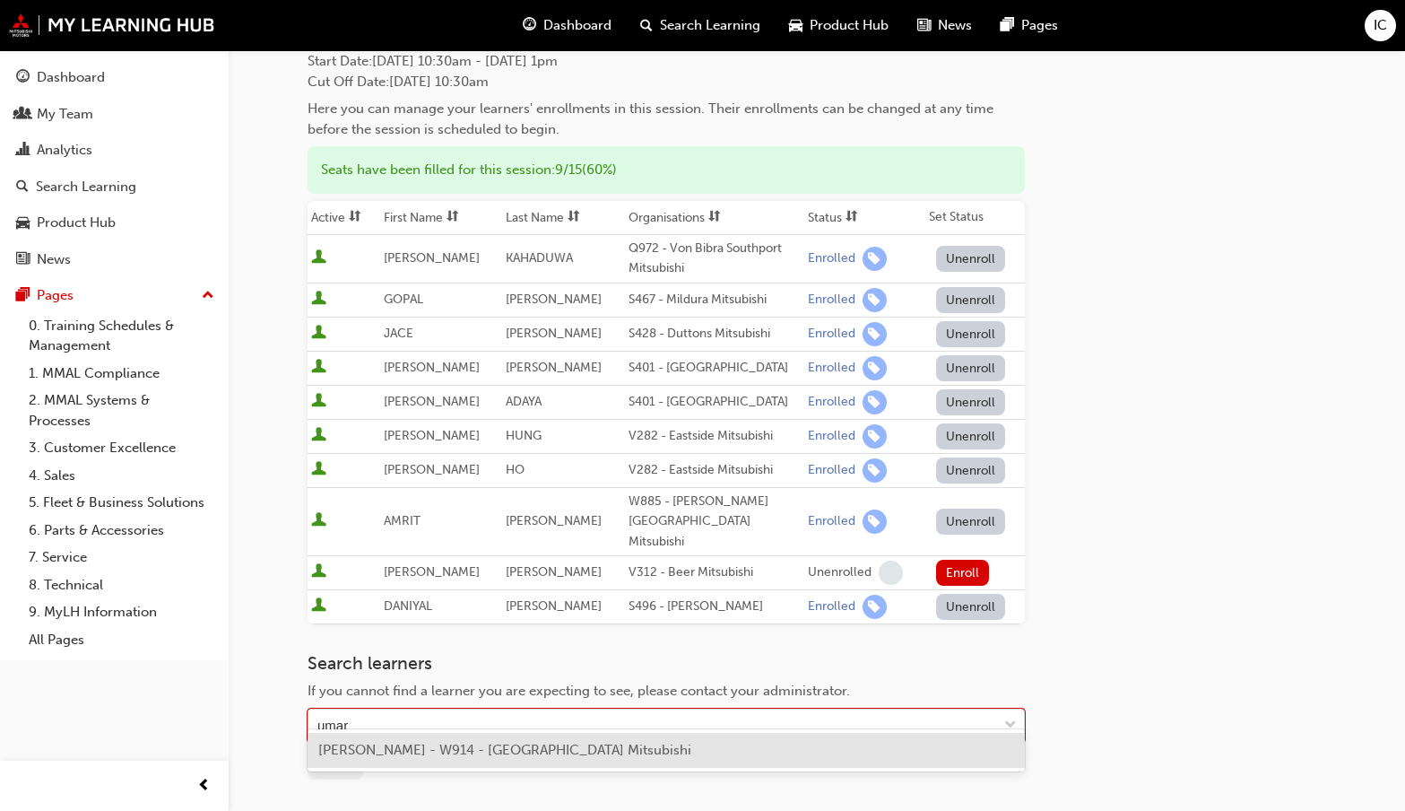
click at [487, 752] on span "UMAR ABBAS - W914 - Port Hedland Mitsubishi" at bounding box center [504, 750] width 373 height 16
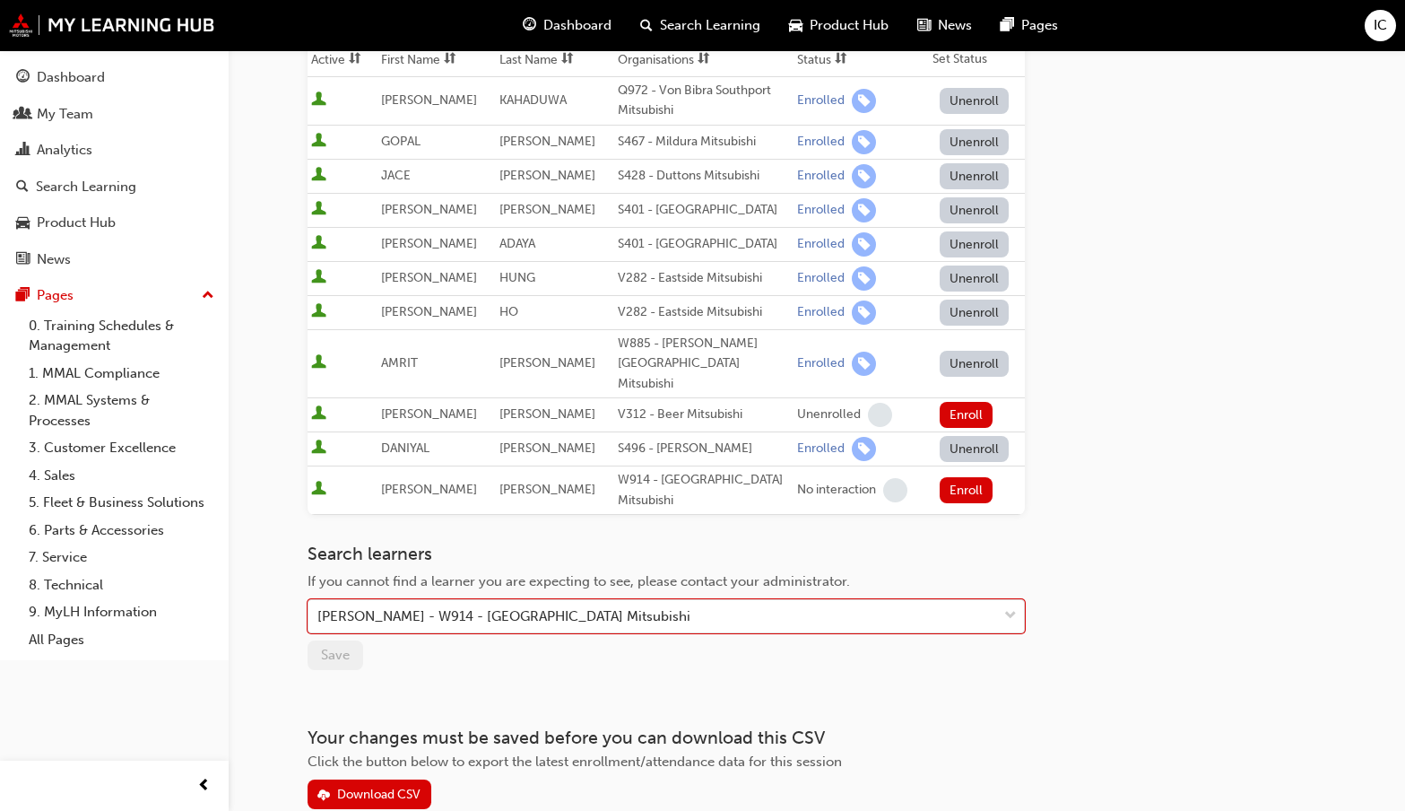
scroll to position [359, 0]
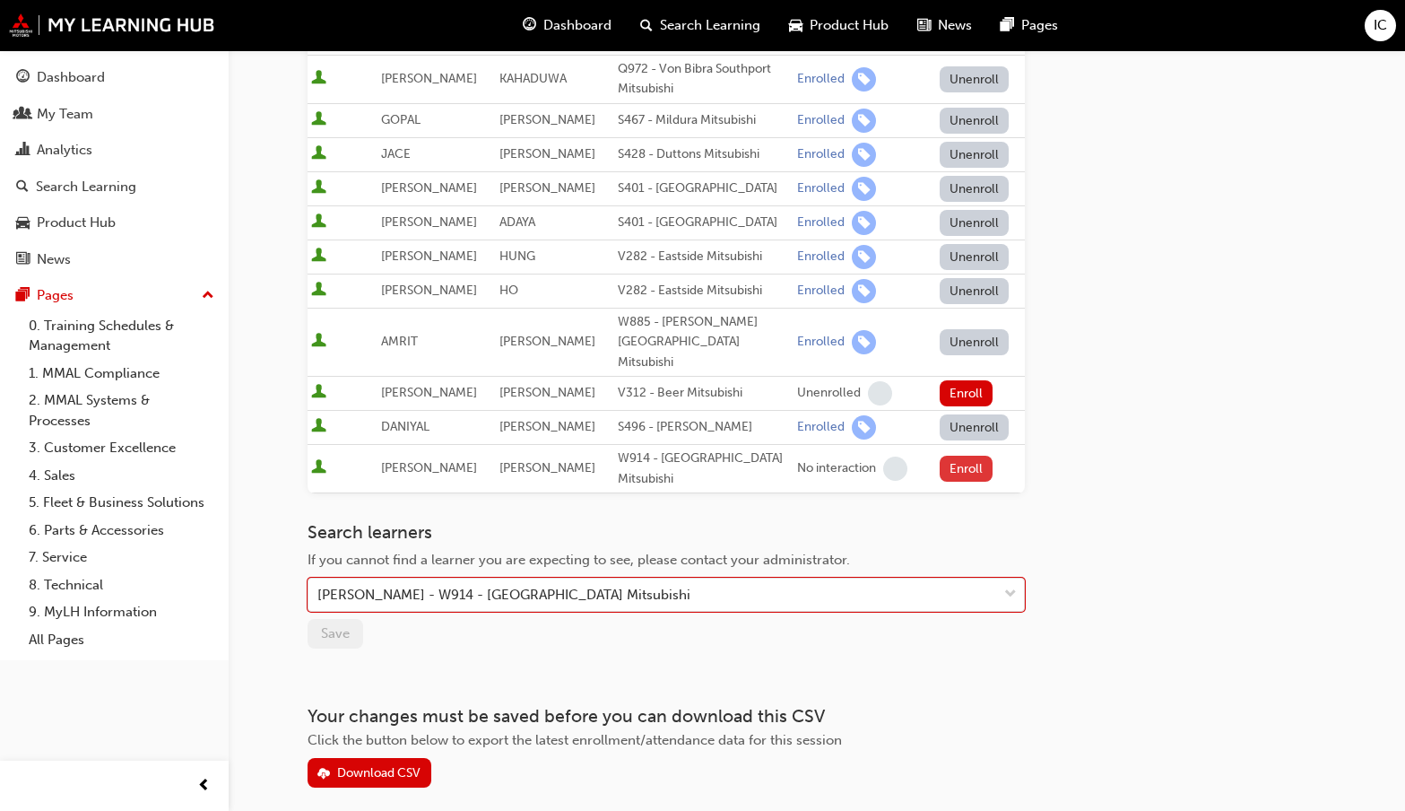
click at [962, 456] on button "Enroll" at bounding box center [967, 469] width 54 height 26
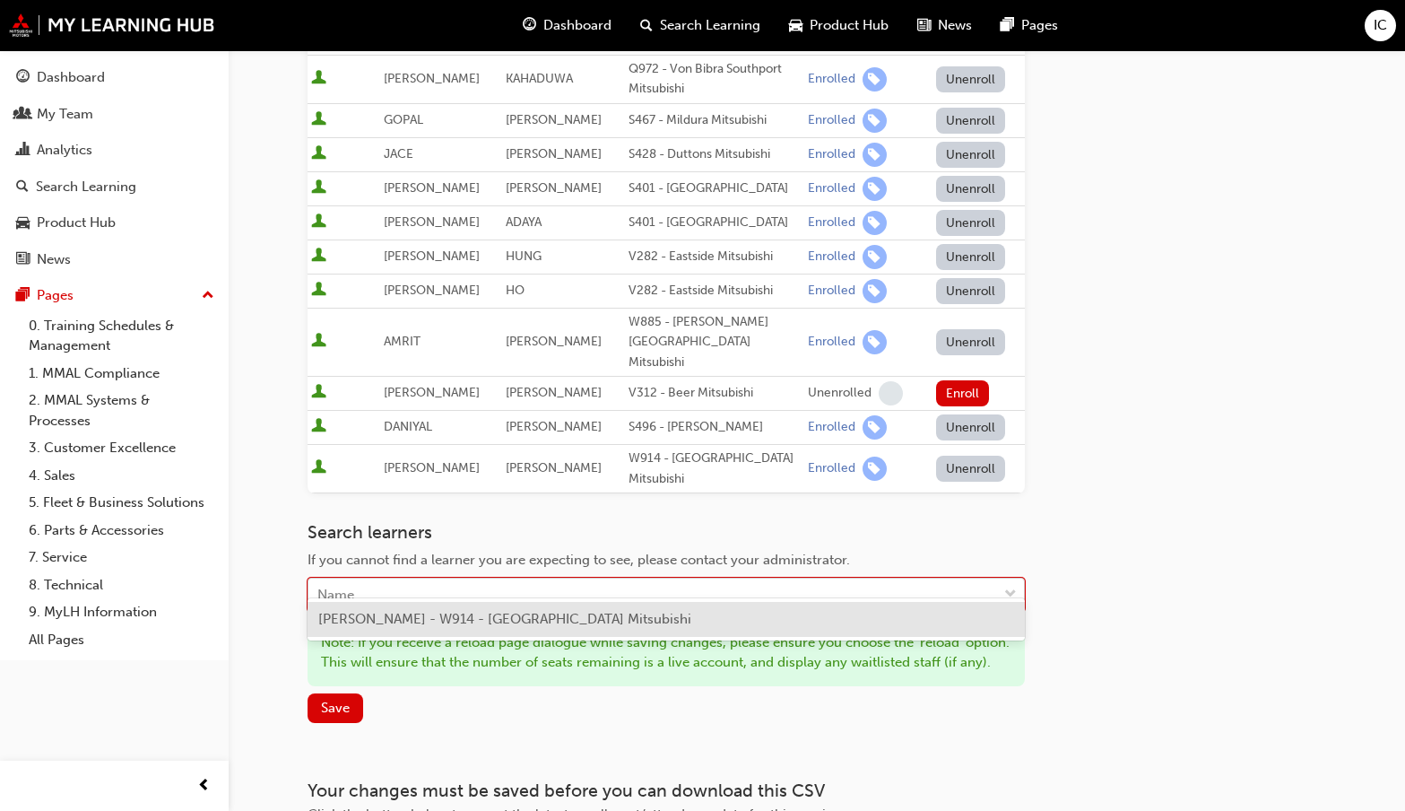
click at [342, 585] on div "Name" at bounding box center [335, 595] width 37 height 21
click at [1190, 460] on div "Go to session detail page Manage enrollment for Electrical Course 1: Online Ins…" at bounding box center [817, 276] width 1019 height 1170
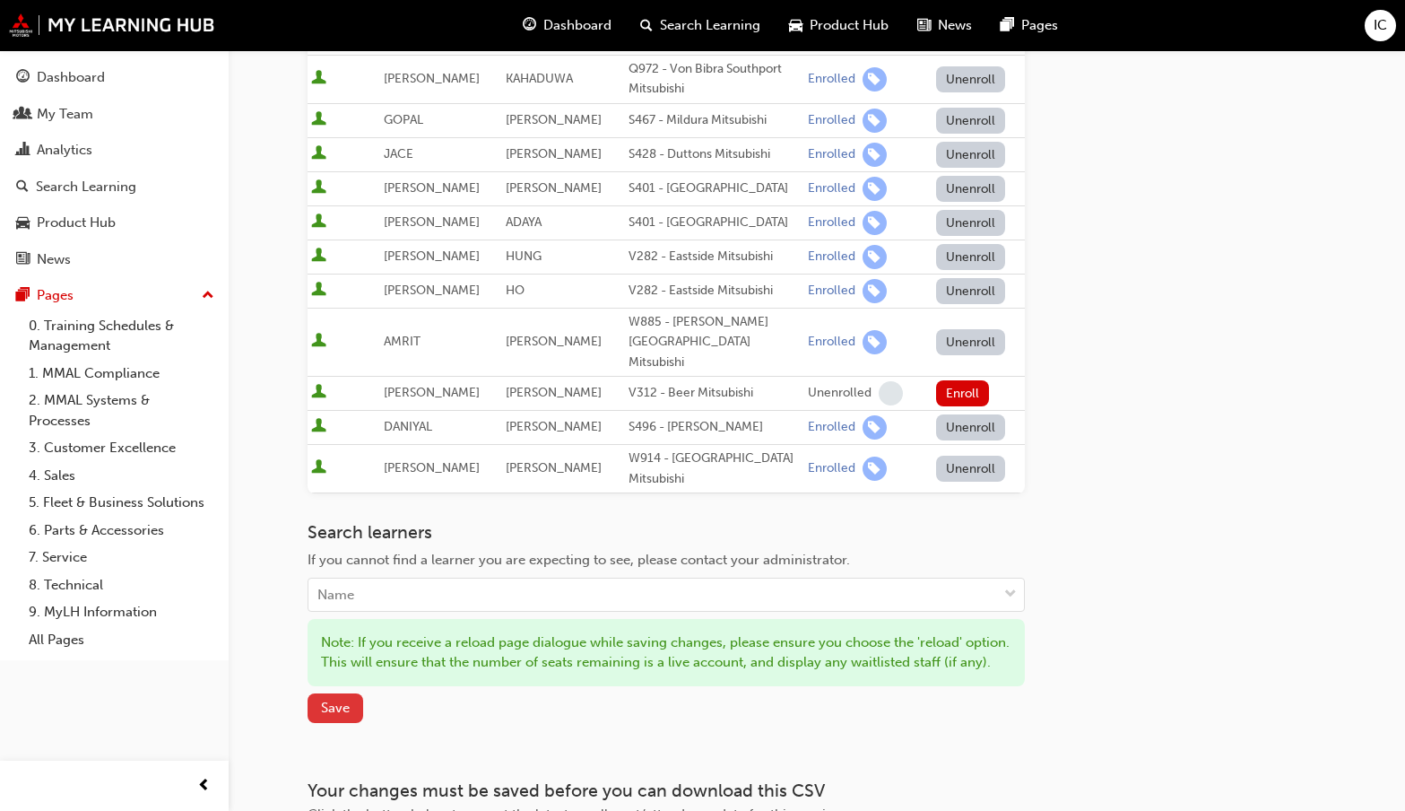
click at [331, 703] on span "Save" at bounding box center [335, 708] width 29 height 16
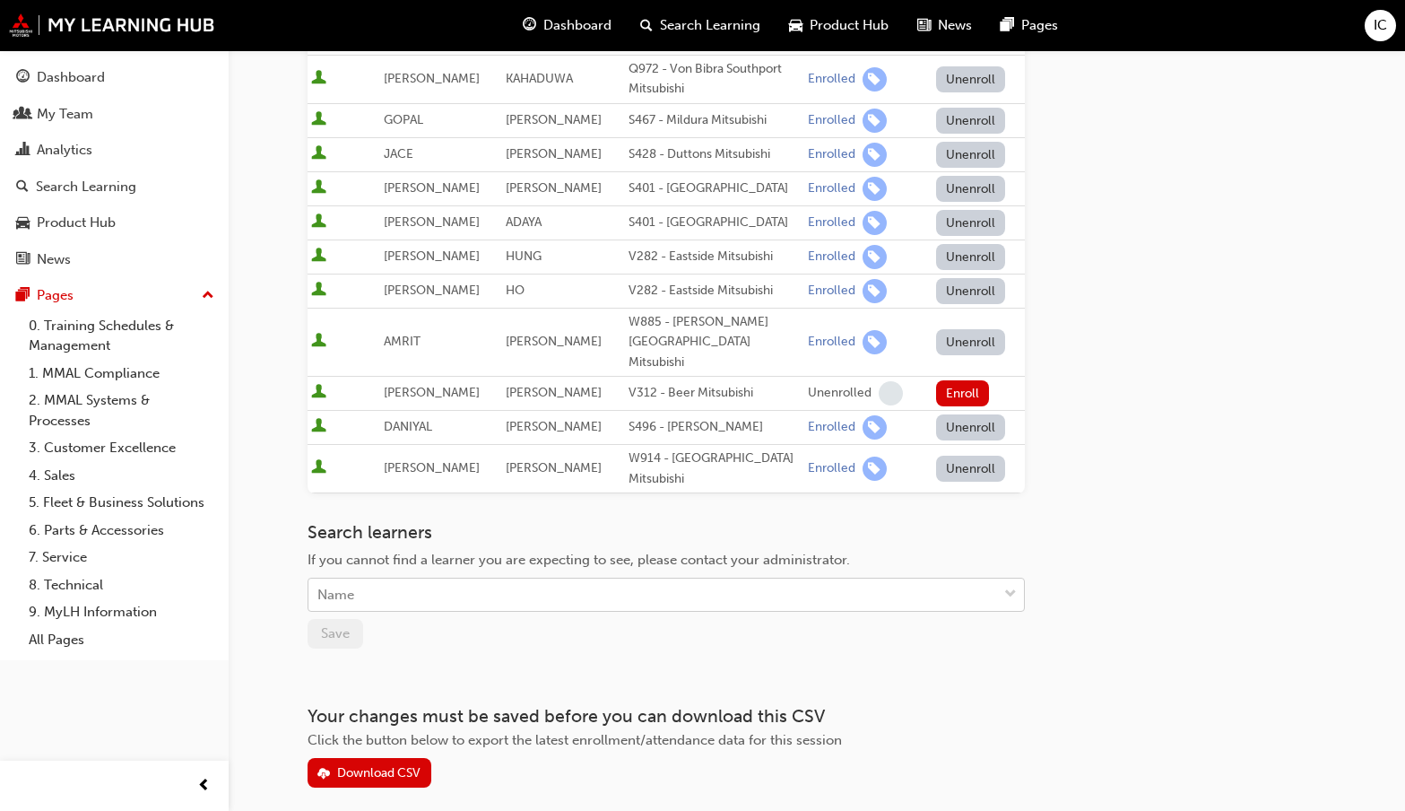
click at [359, 579] on div "Name" at bounding box center [653, 594] width 689 height 31
type input "tha"
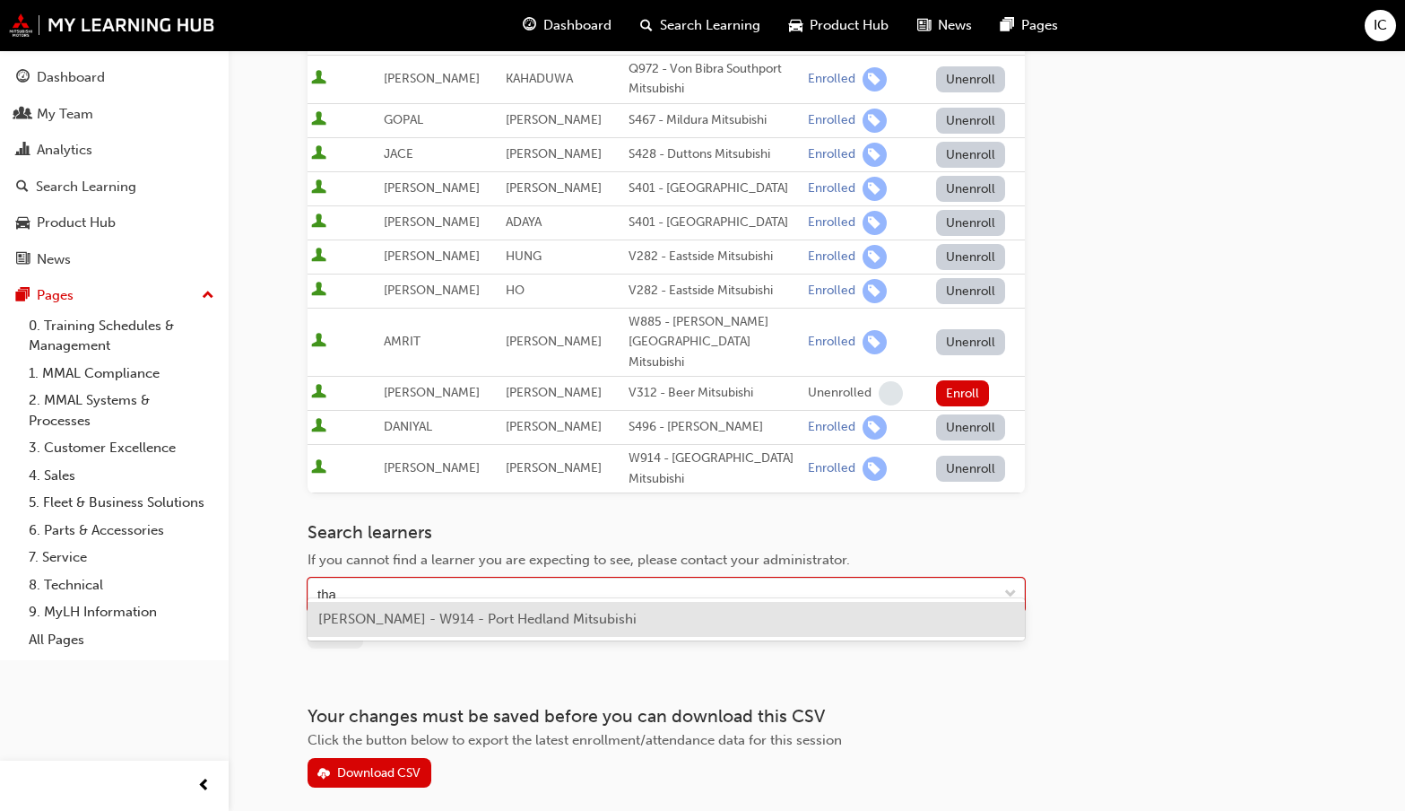
click at [441, 611] on span "THARUN RATHNAYAKE - W914 - Port Hedland Mitsubishi" at bounding box center [477, 619] width 318 height 16
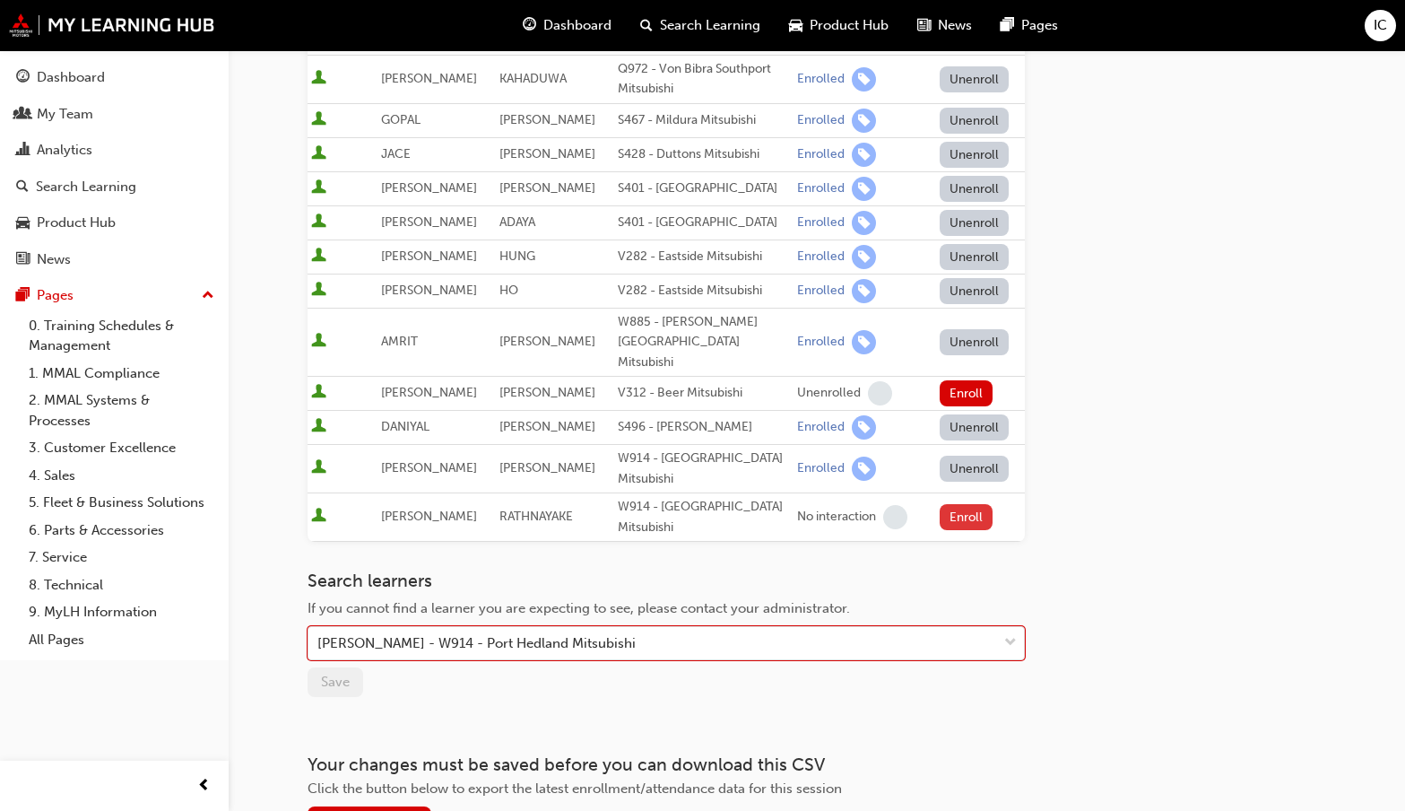
click at [961, 504] on button "Enroll" at bounding box center [967, 517] width 54 height 26
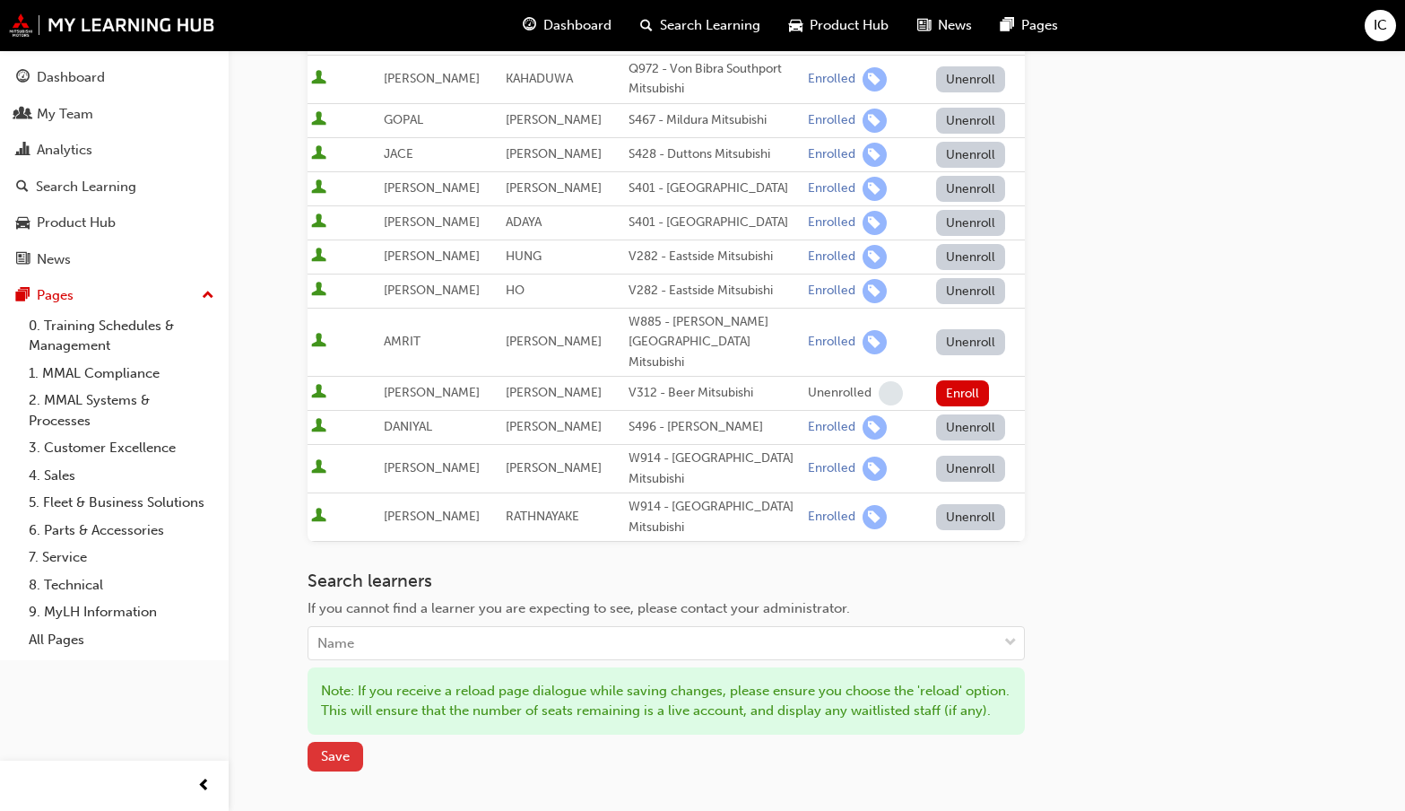
click at [336, 764] on span "Save" at bounding box center [335, 756] width 29 height 16
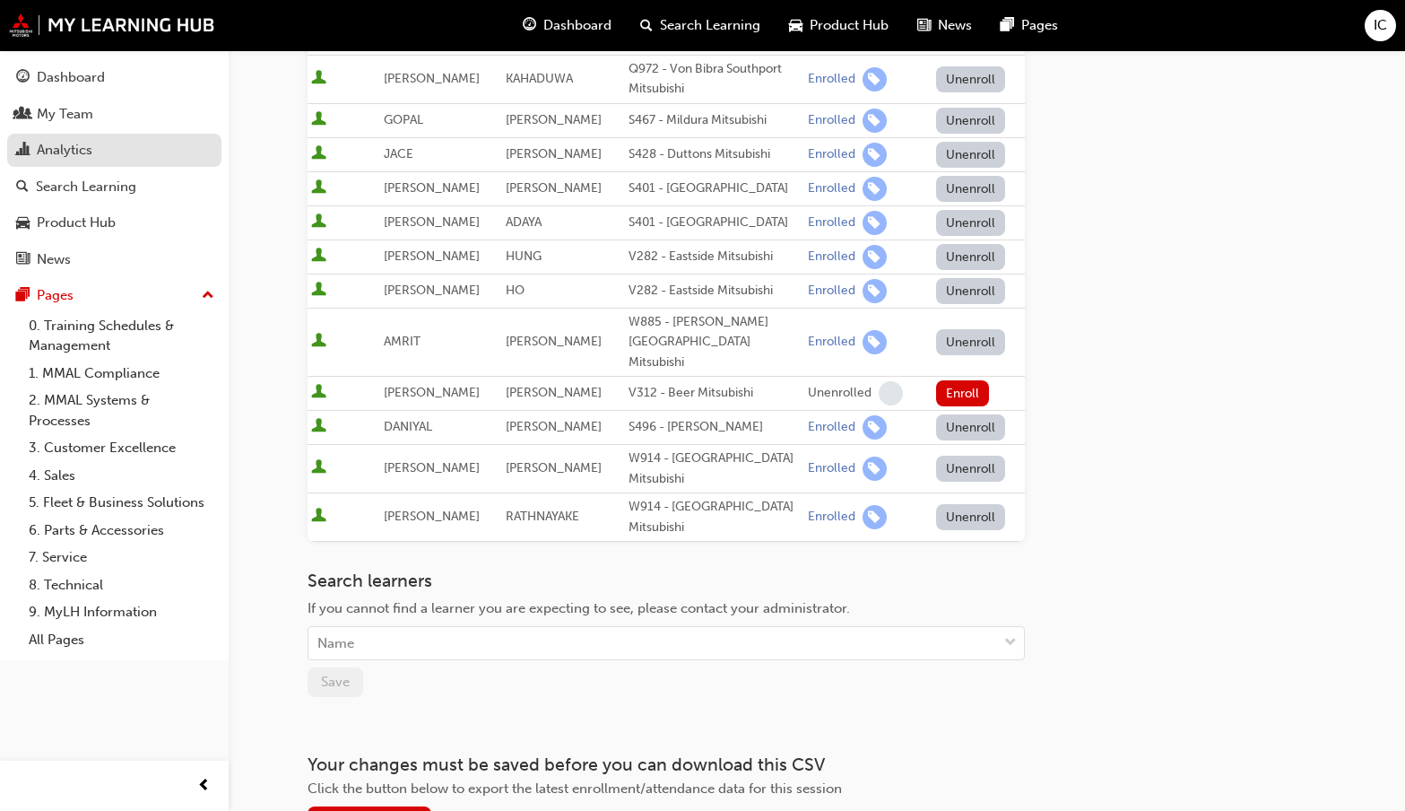
click at [79, 152] on div "Analytics" at bounding box center [65, 150] width 56 height 21
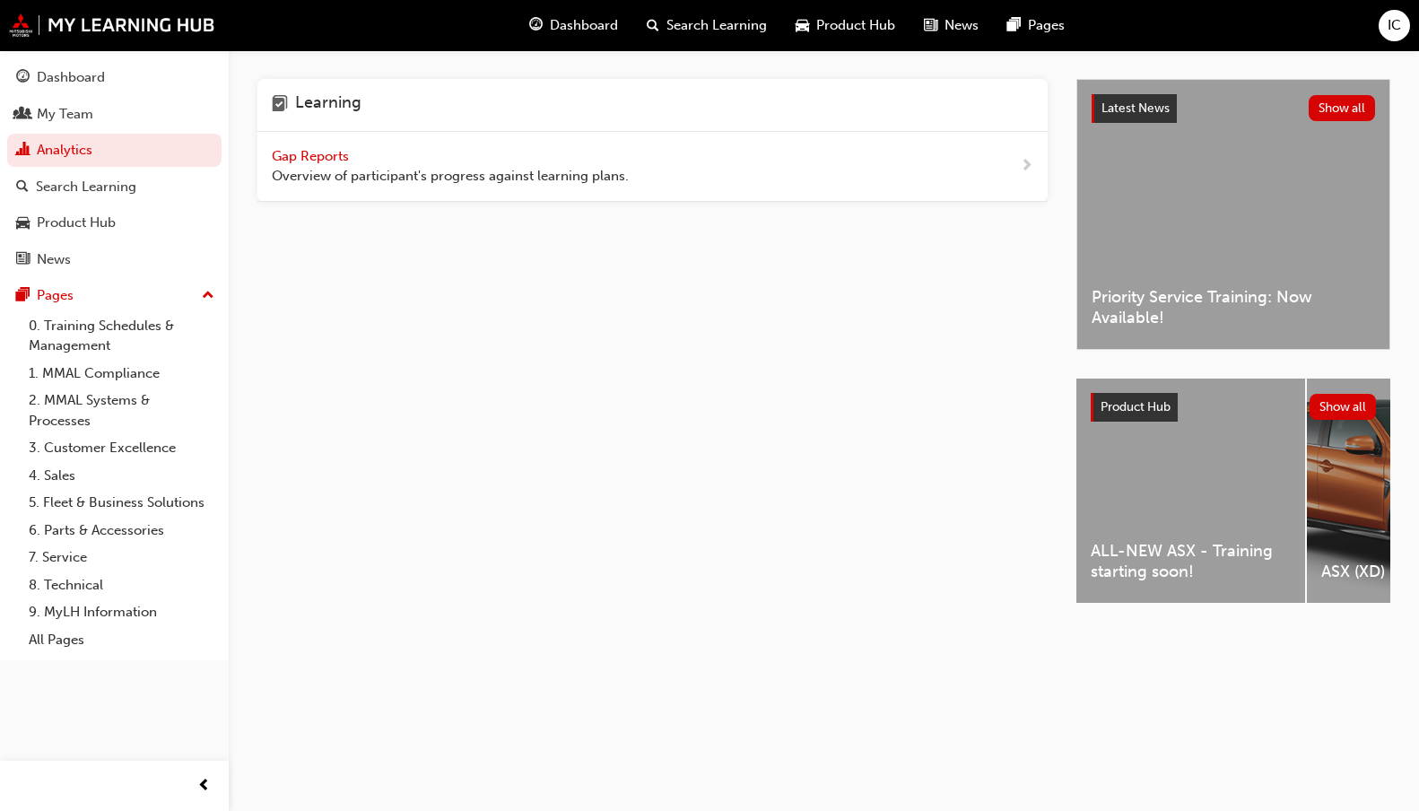
click at [312, 154] on span "Gap Reports" at bounding box center [312, 156] width 81 height 16
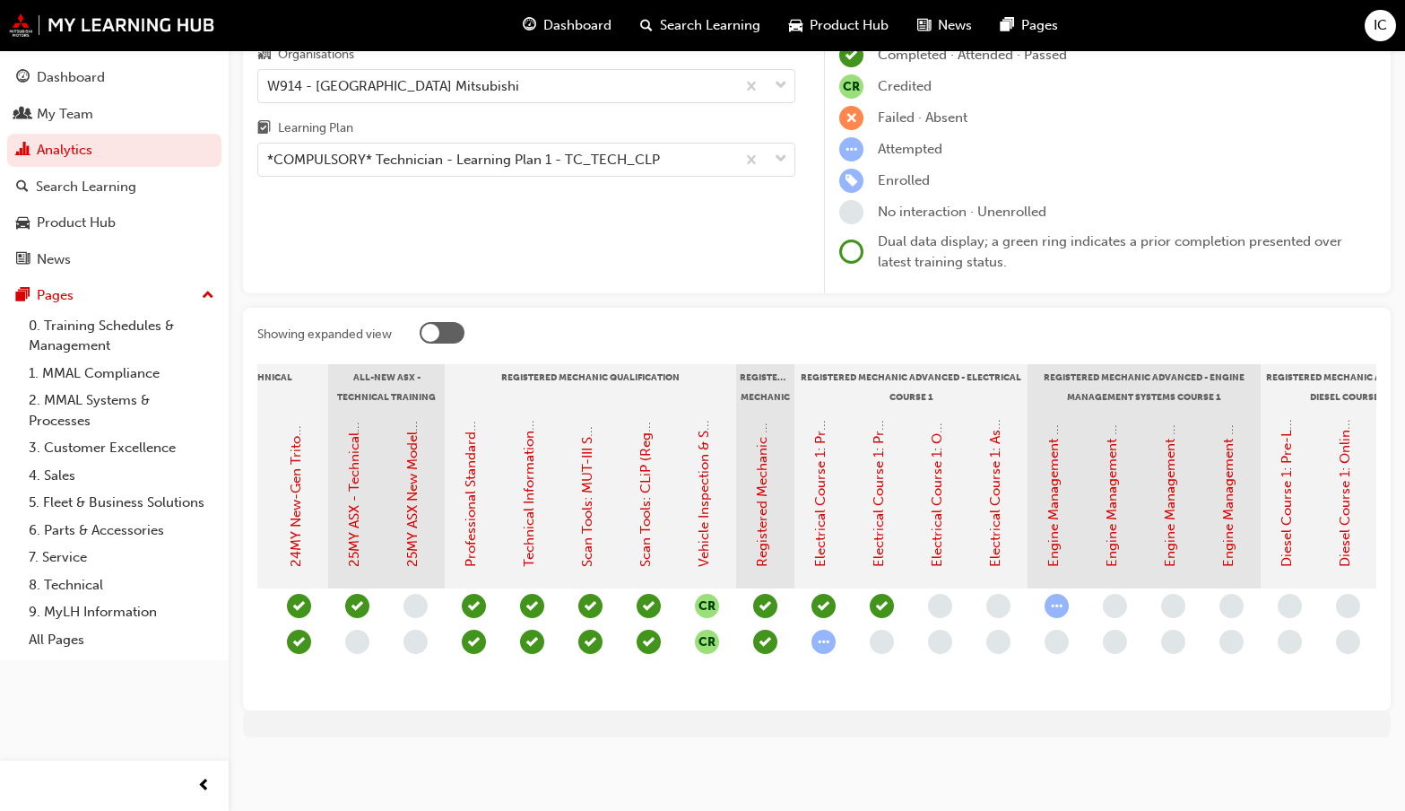
scroll to position [0, 797]
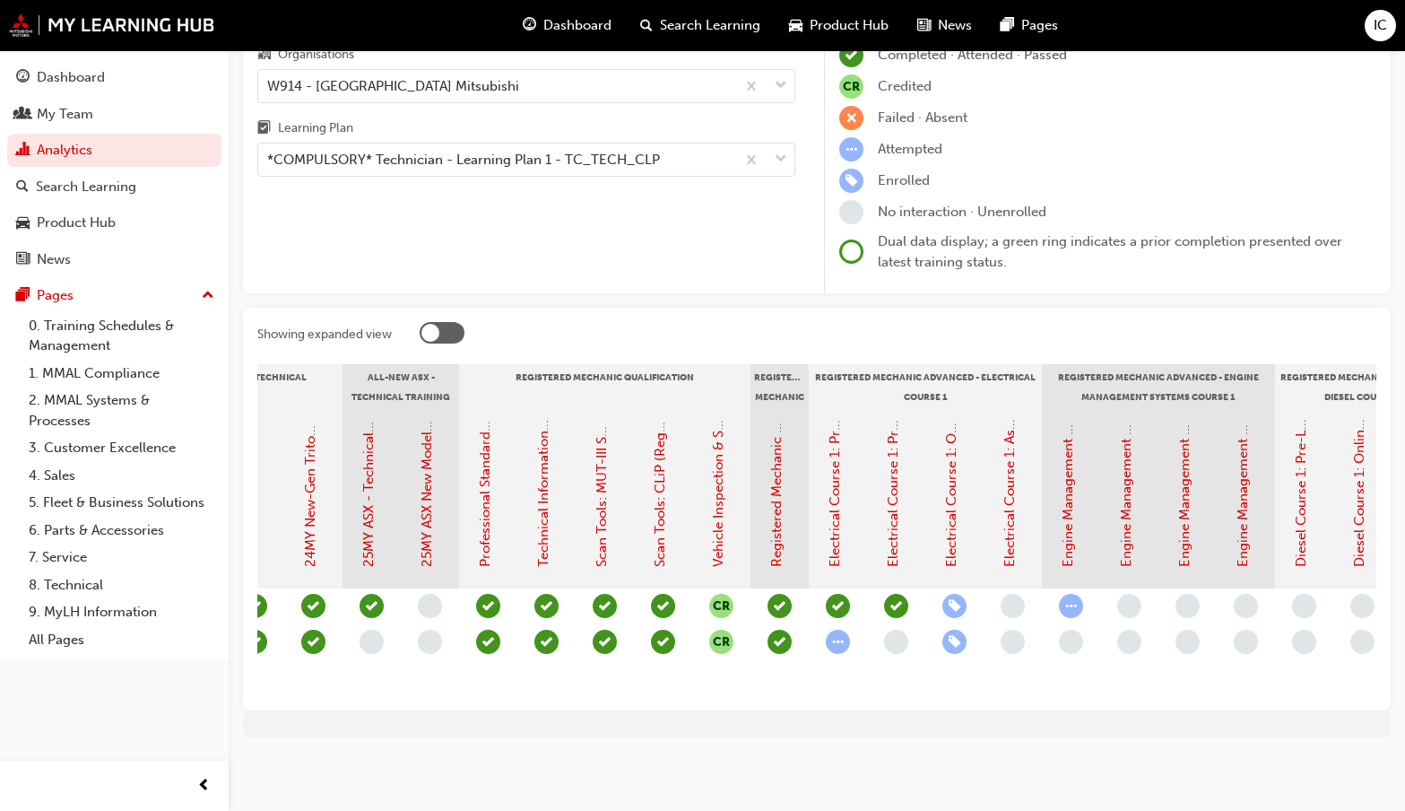
scroll to position [0, 799]
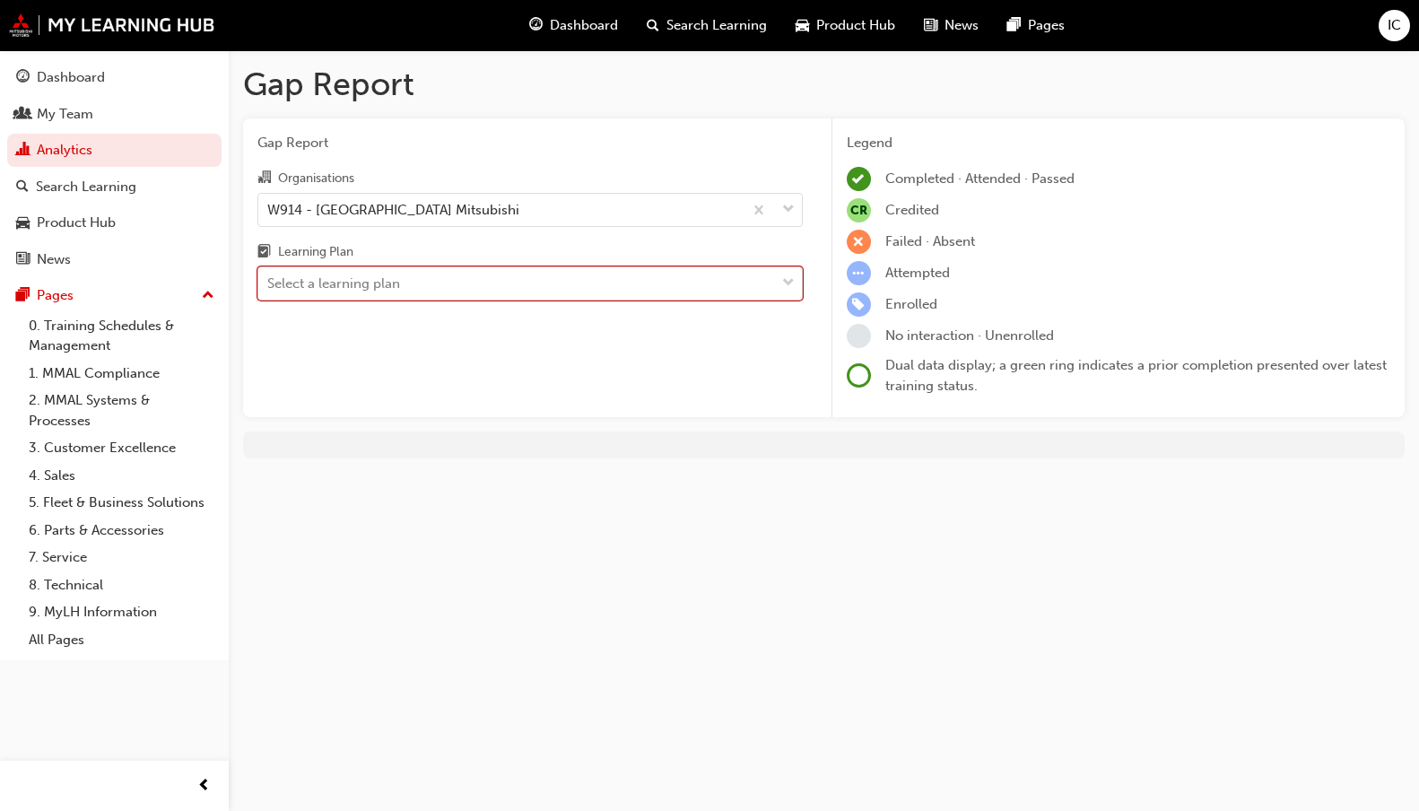
click at [427, 282] on div "Select a learning plan" at bounding box center [516, 283] width 517 height 31
click at [269, 282] on input "Learning Plan 0 results available. Select is focused ,type to refine list, pres…" at bounding box center [268, 282] width 2 height 15
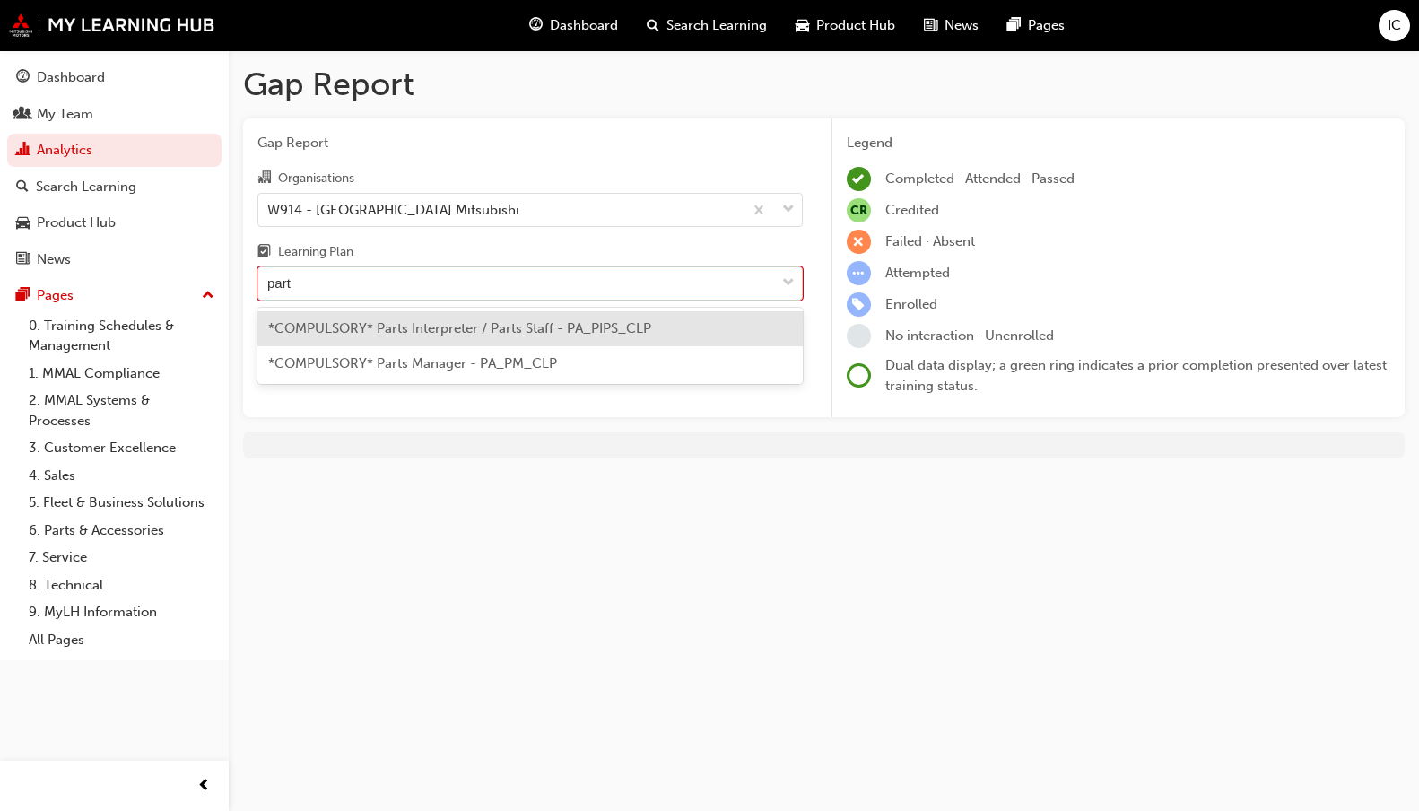
type input "parts"
click at [517, 328] on span "*COMPULSORY* Parts Interpreter / Parts Staff - PA_PIPS_CLP" at bounding box center [459, 328] width 383 height 16
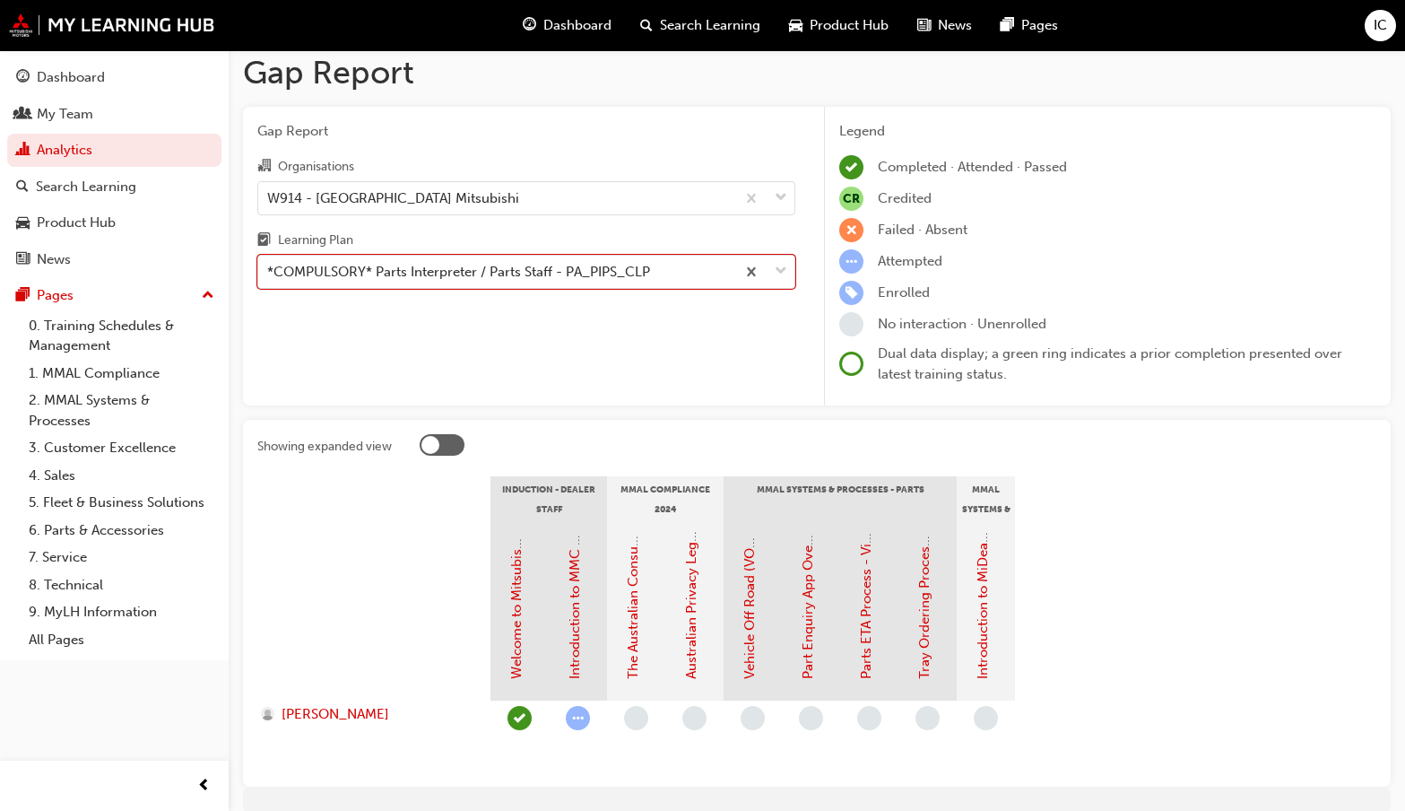
scroll to position [88, 0]
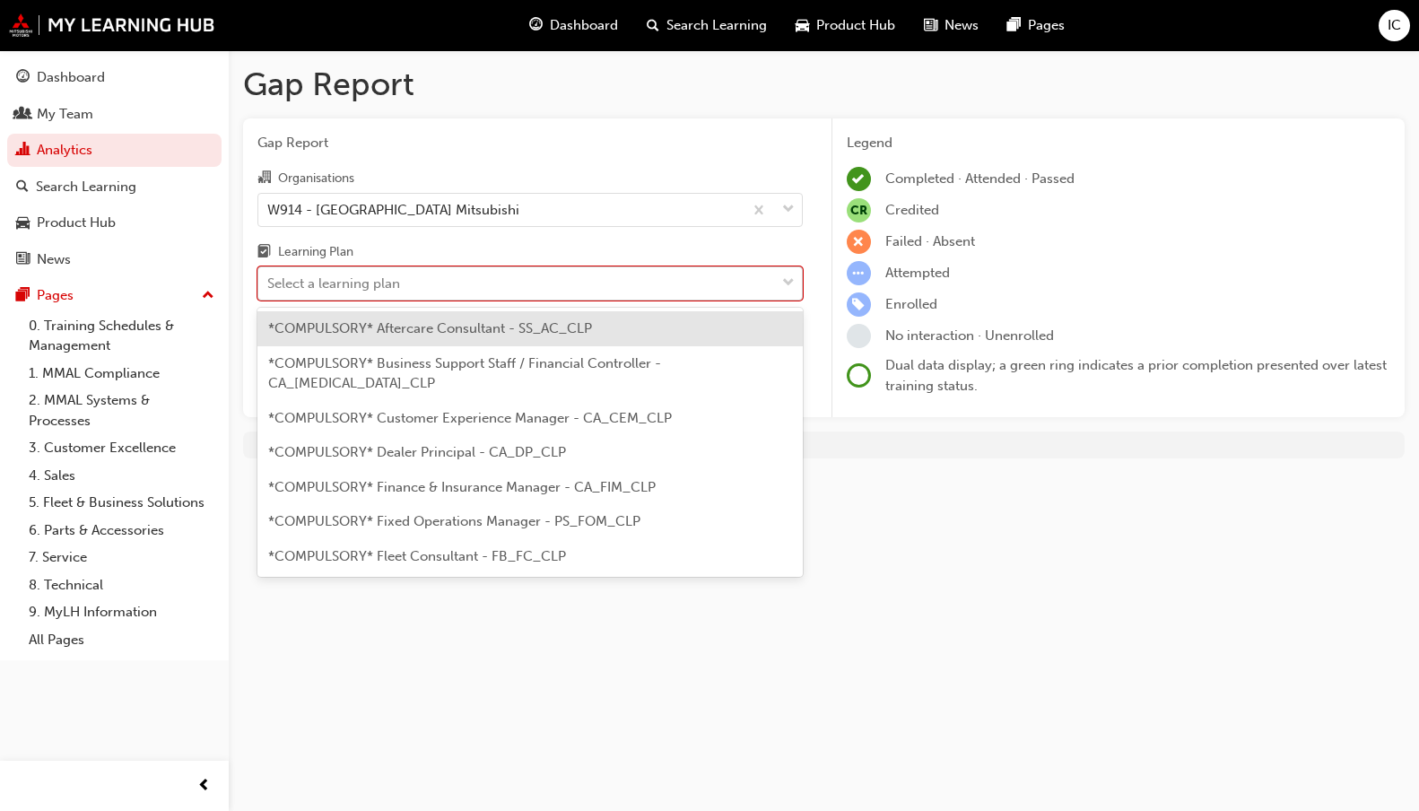
click at [717, 284] on div "Select a learning plan" at bounding box center [516, 283] width 517 height 31
click at [269, 284] on input "Learning Plan option *COMPULSORY* Parts Interpreter / Parts Staff - PA_PIPS_CLP…" at bounding box center [268, 282] width 2 height 15
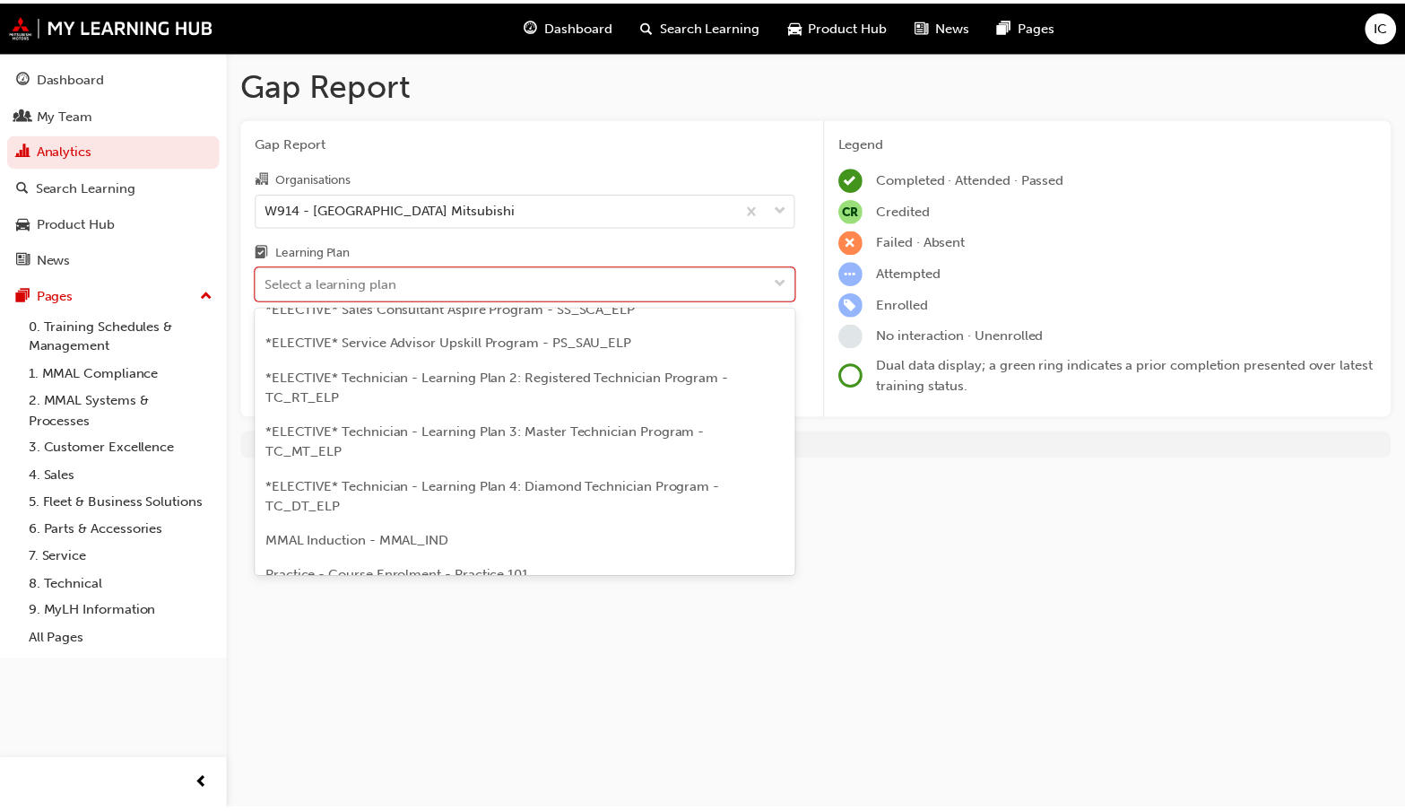
scroll to position [978, 0]
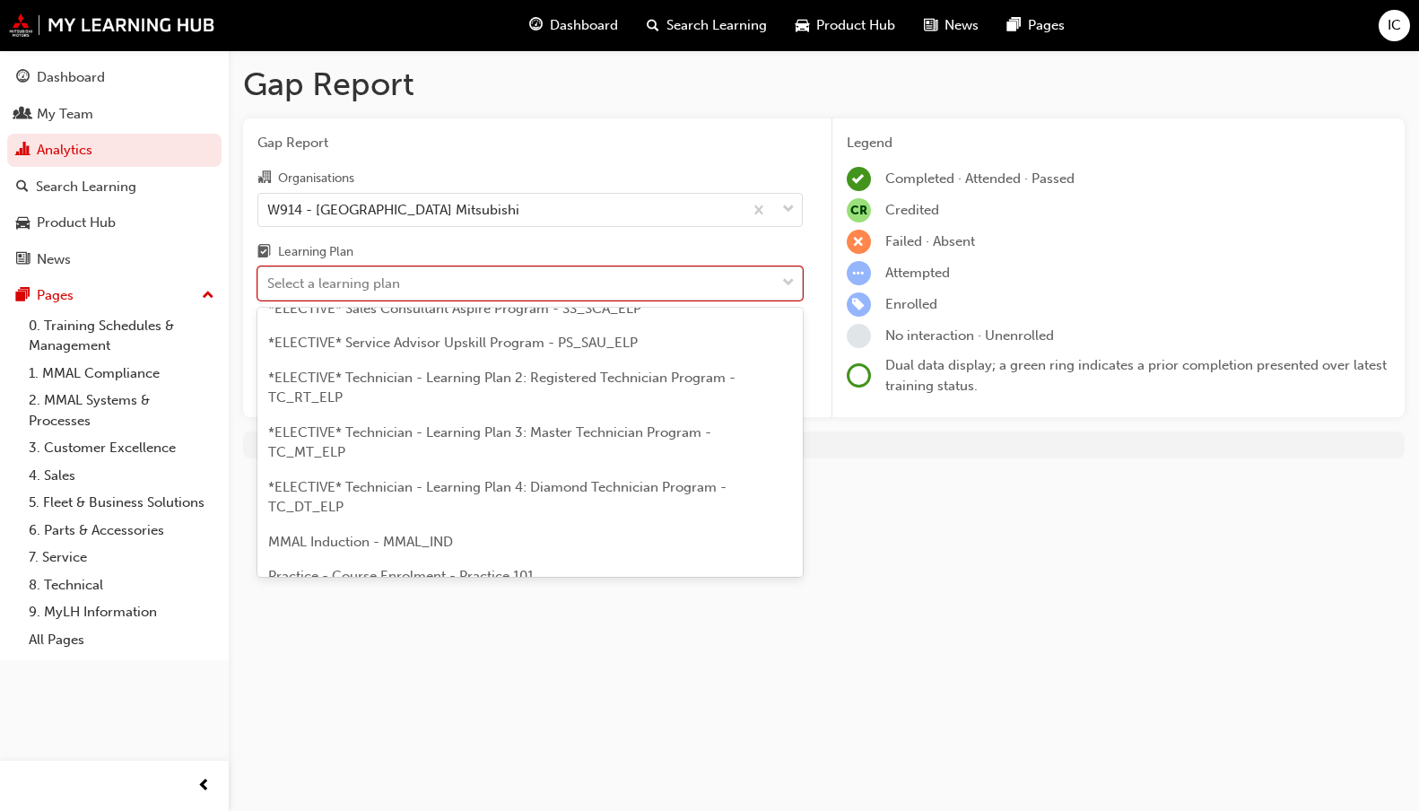
click at [481, 287] on div "Select a learning plan" at bounding box center [516, 283] width 517 height 31
click at [269, 287] on input "Learning Plan option *COMPULSORY* Parts Interpreter / Parts Staff - PA_PIPS_CLP…" at bounding box center [268, 282] width 2 height 15
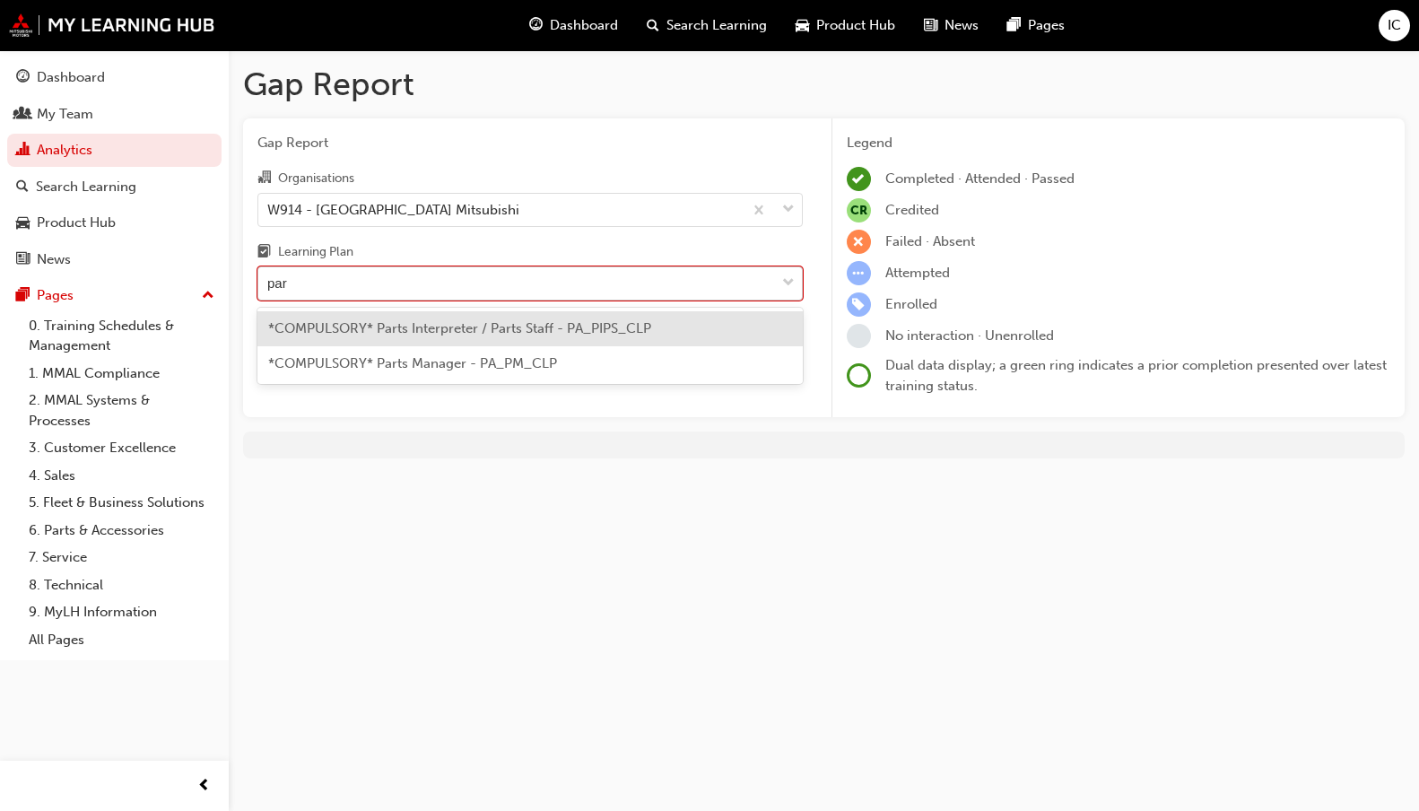
type input "part"
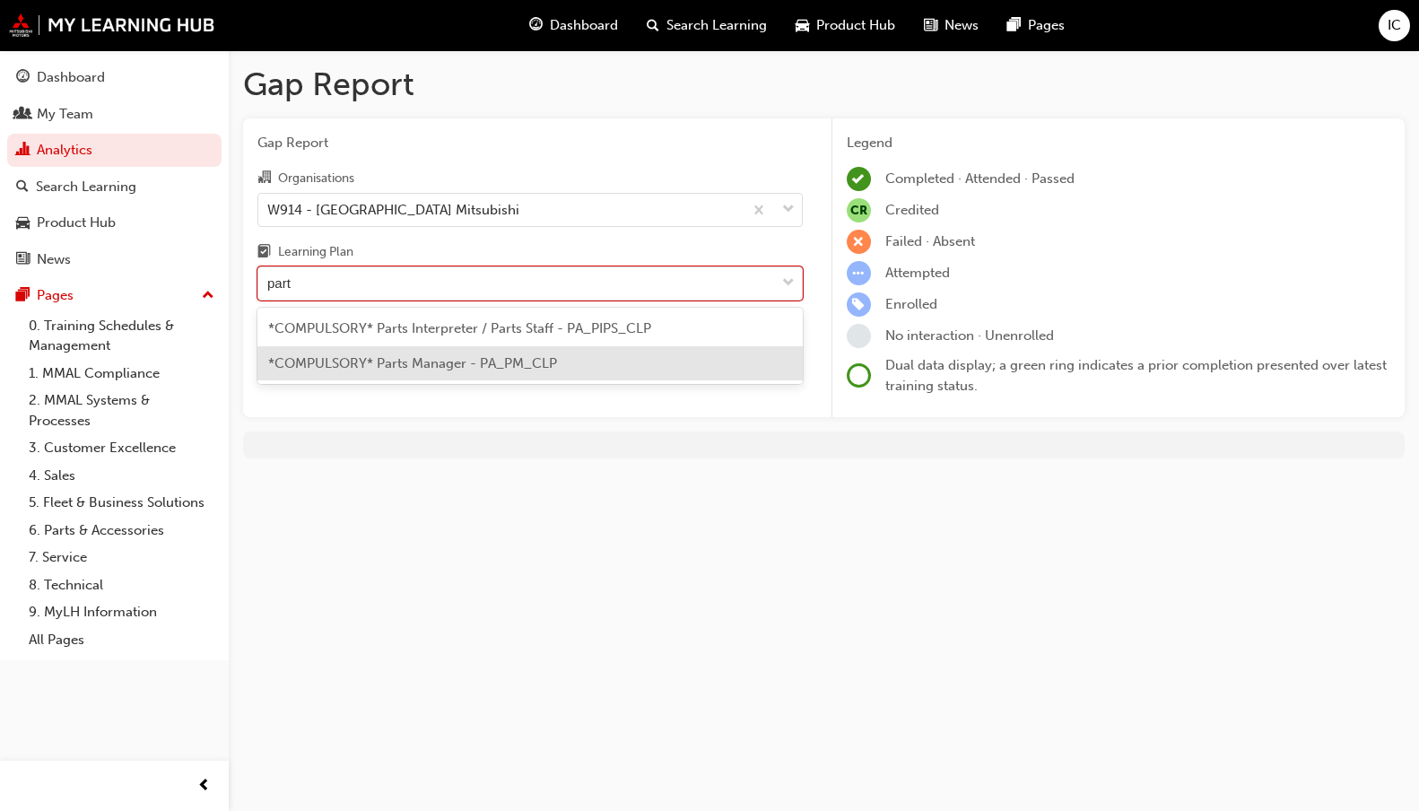
click at [502, 355] on span "*COMPULSORY* Parts Manager - PA_PM_CLP" at bounding box center [412, 363] width 289 height 16
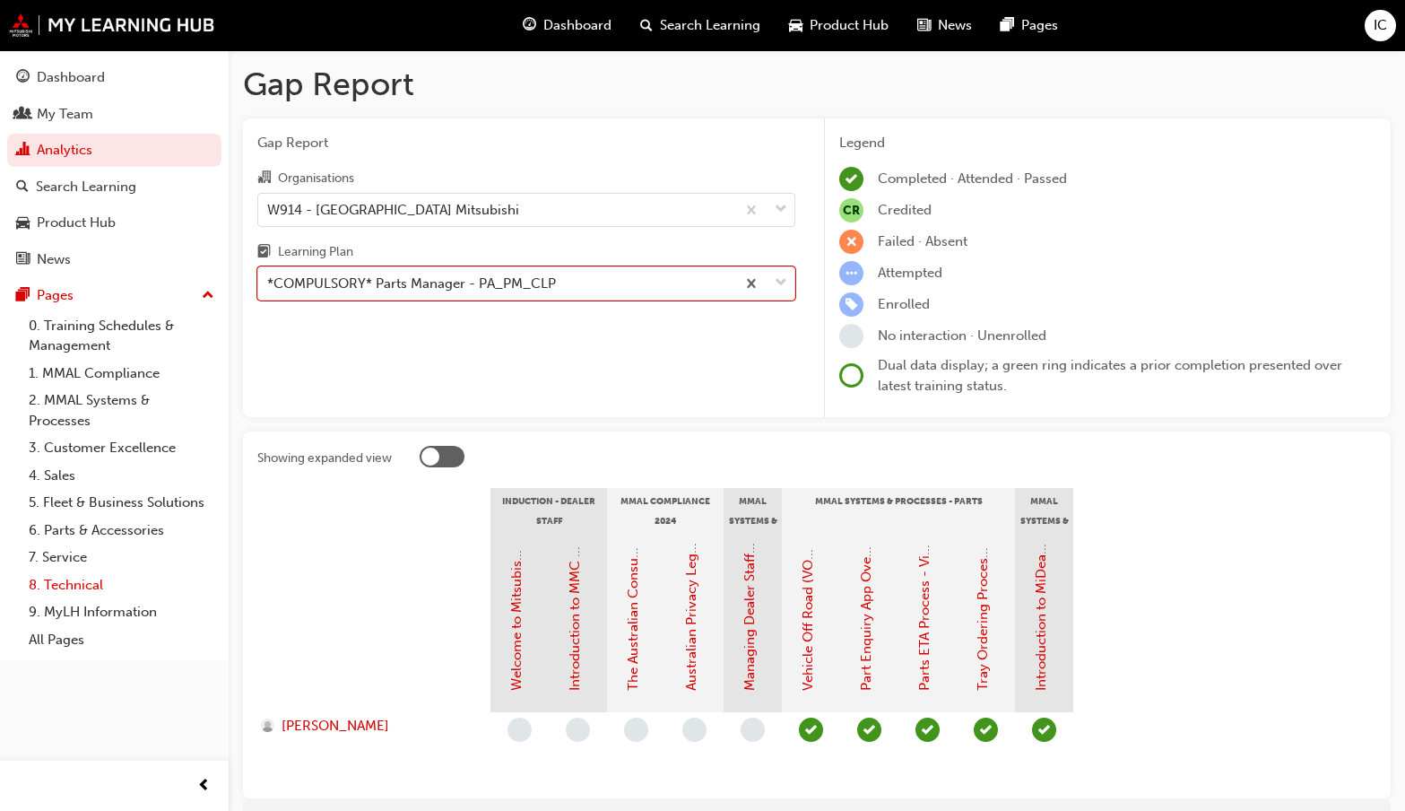
click at [95, 589] on link "8. Technical" at bounding box center [122, 585] width 200 height 28
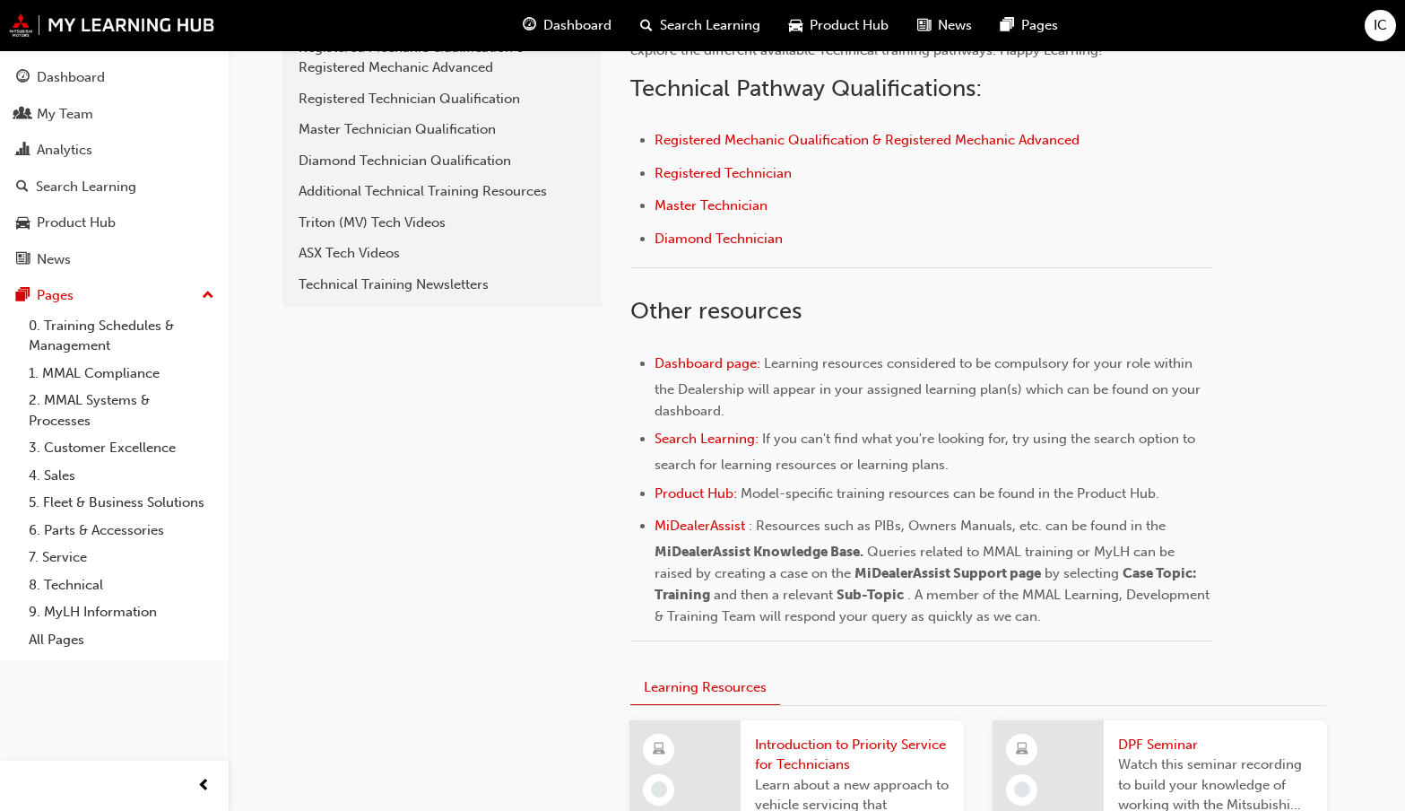
scroll to position [448, 0]
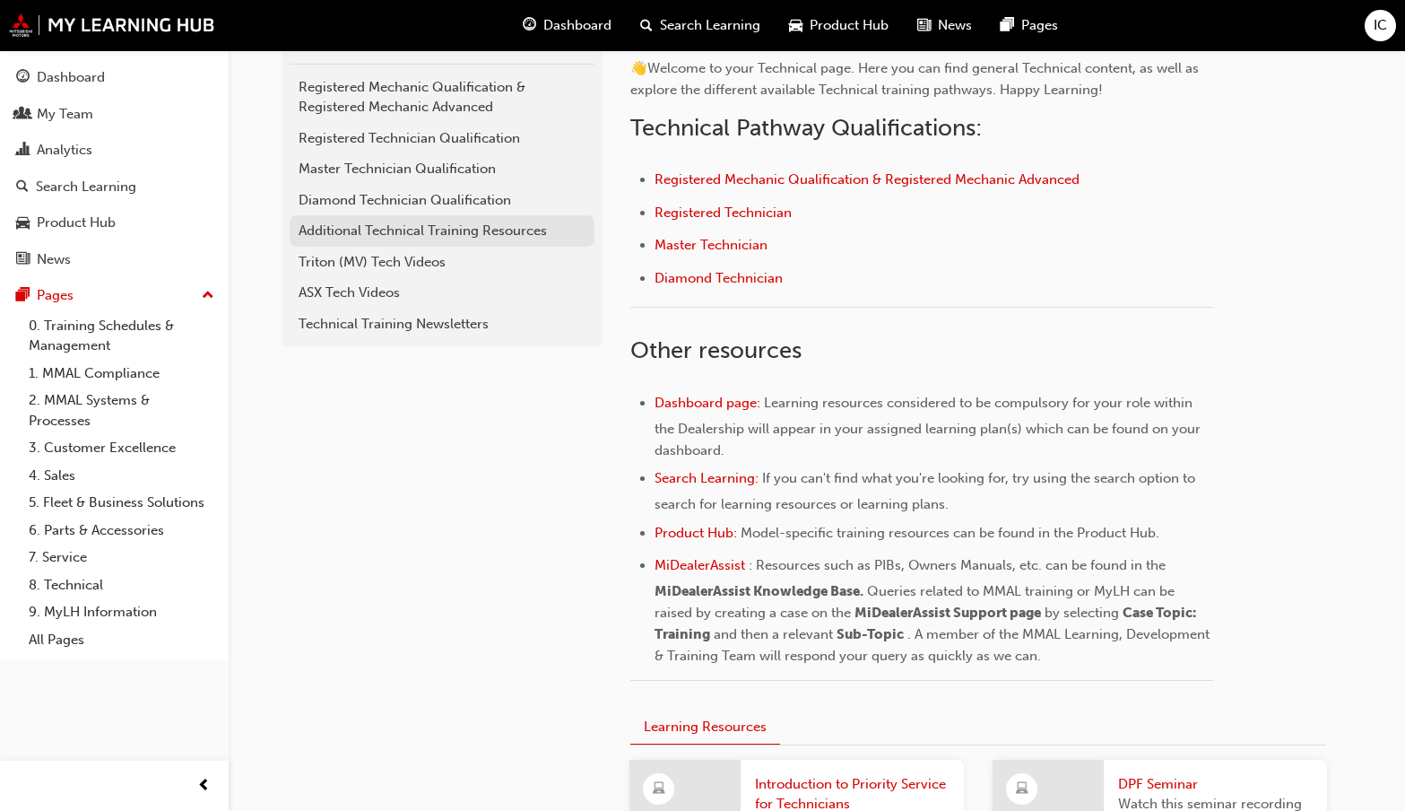
click at [385, 227] on div "Additional Technical Training Resources" at bounding box center [442, 231] width 287 height 21
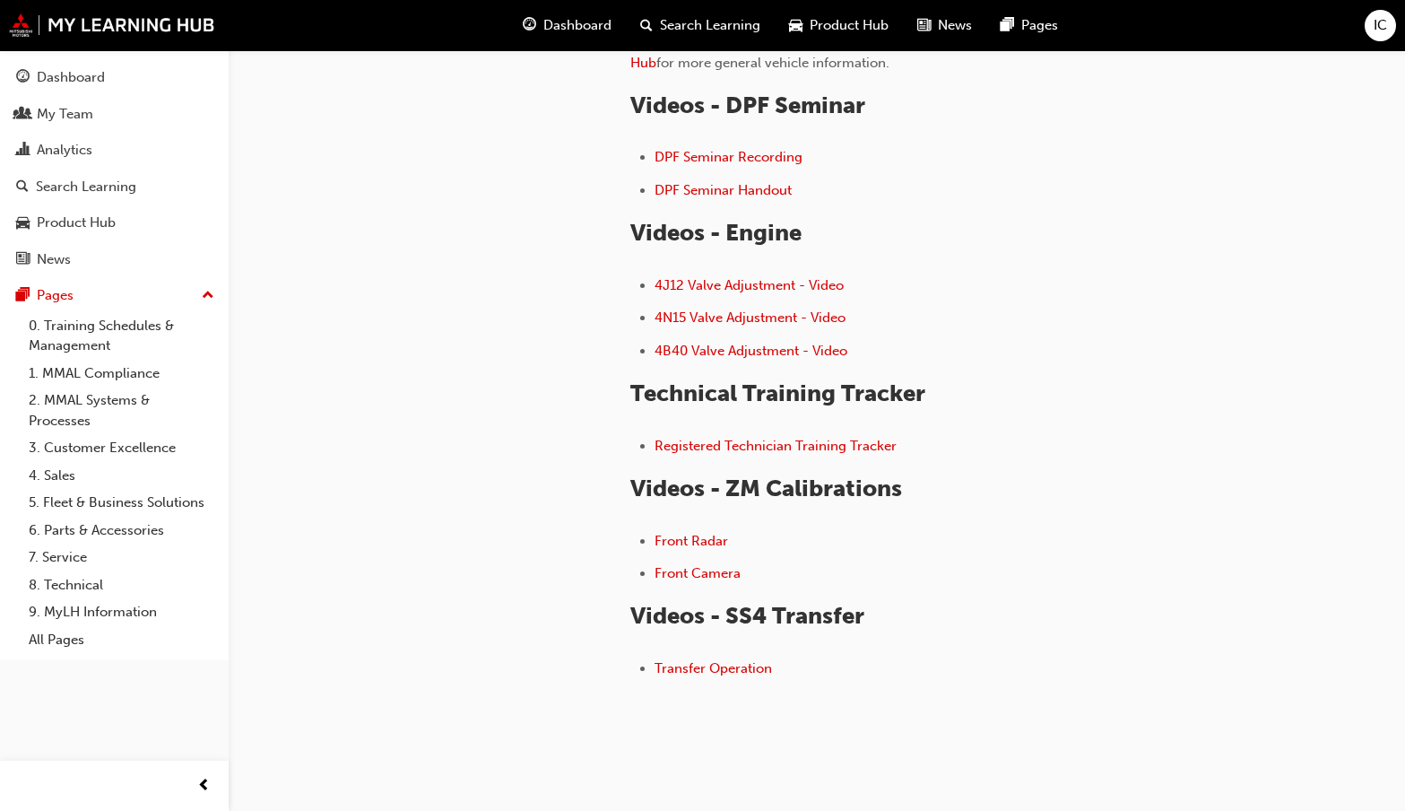
scroll to position [269, 0]
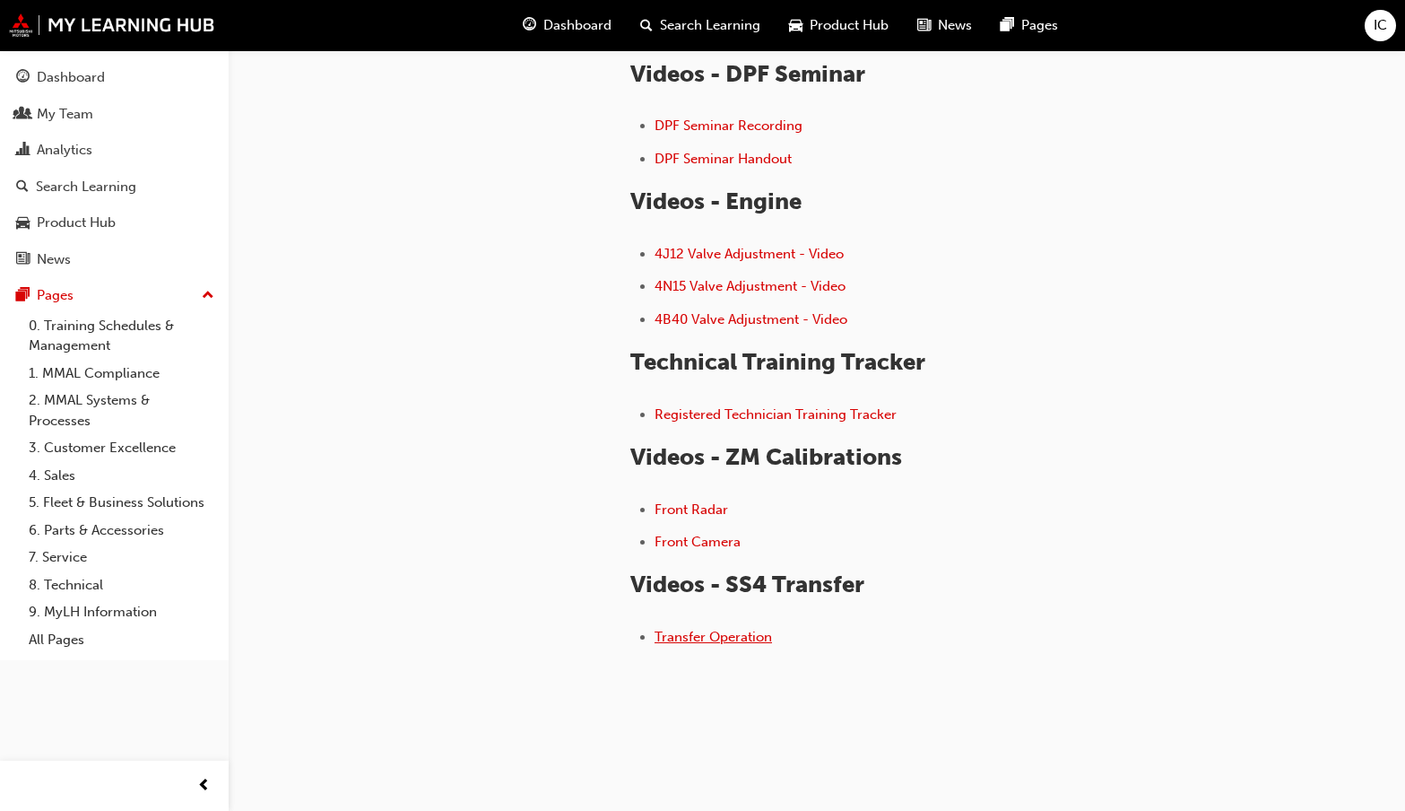
click at [707, 638] on span "Transfer Operation" at bounding box center [713, 637] width 117 height 16
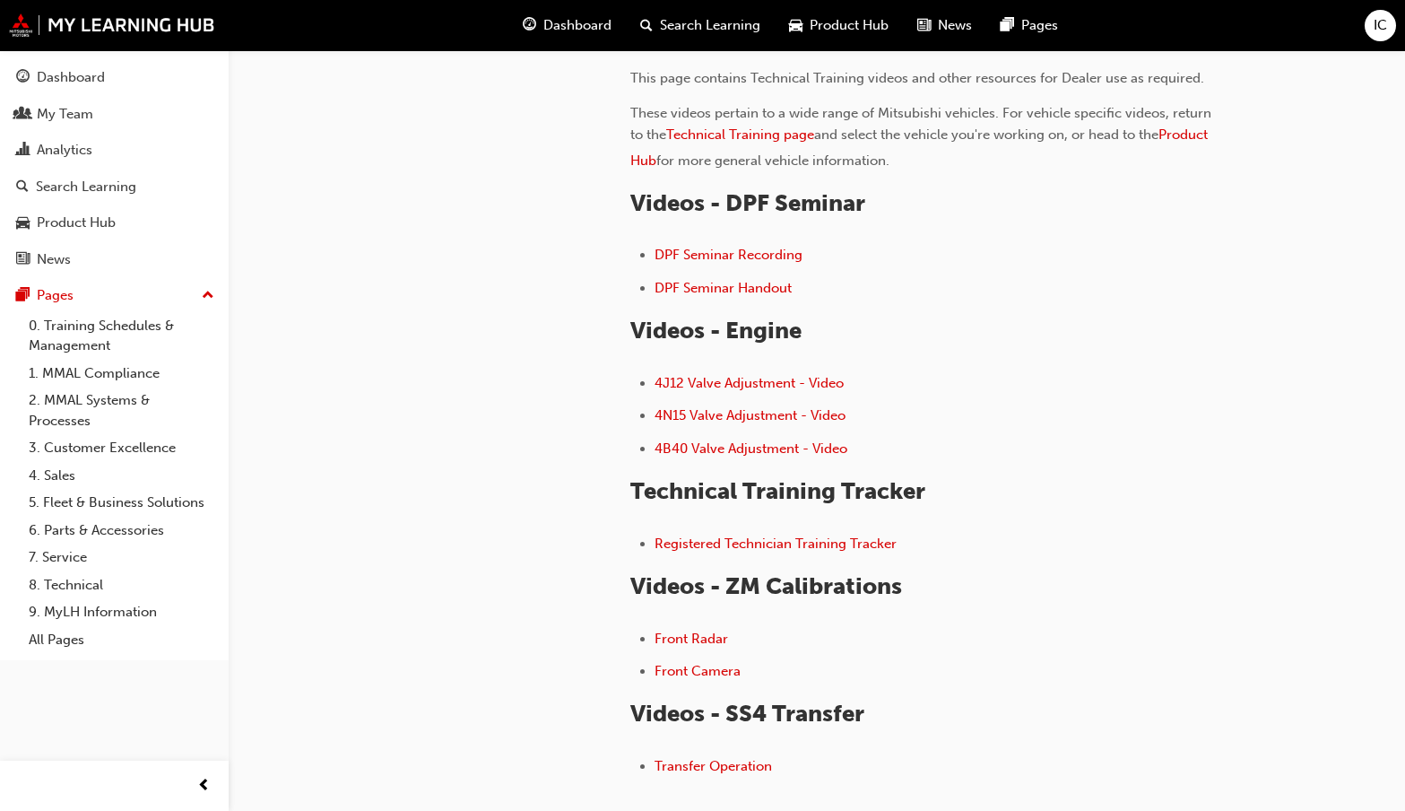
scroll to position [179, 0]
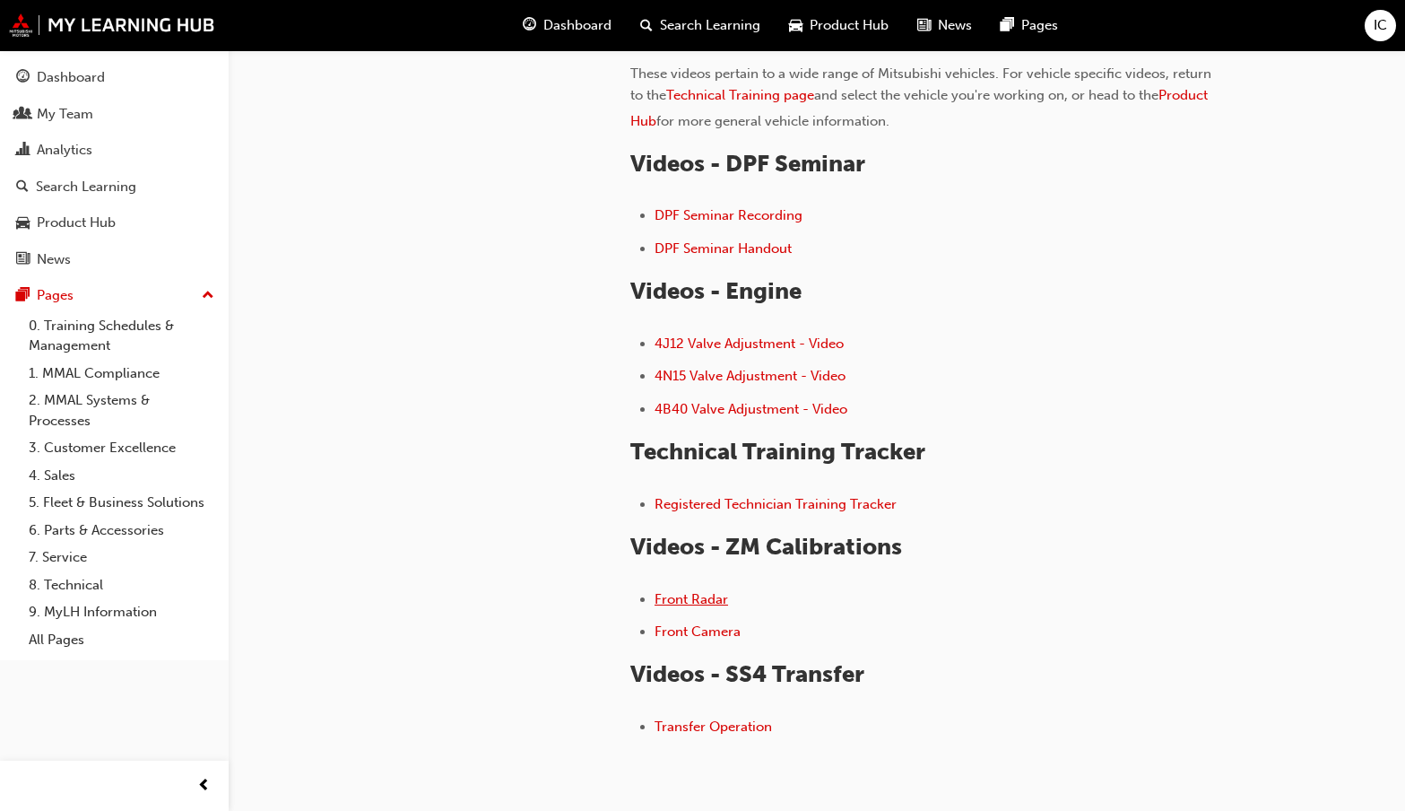
click at [687, 603] on span "Front Radar" at bounding box center [692, 599] width 74 height 16
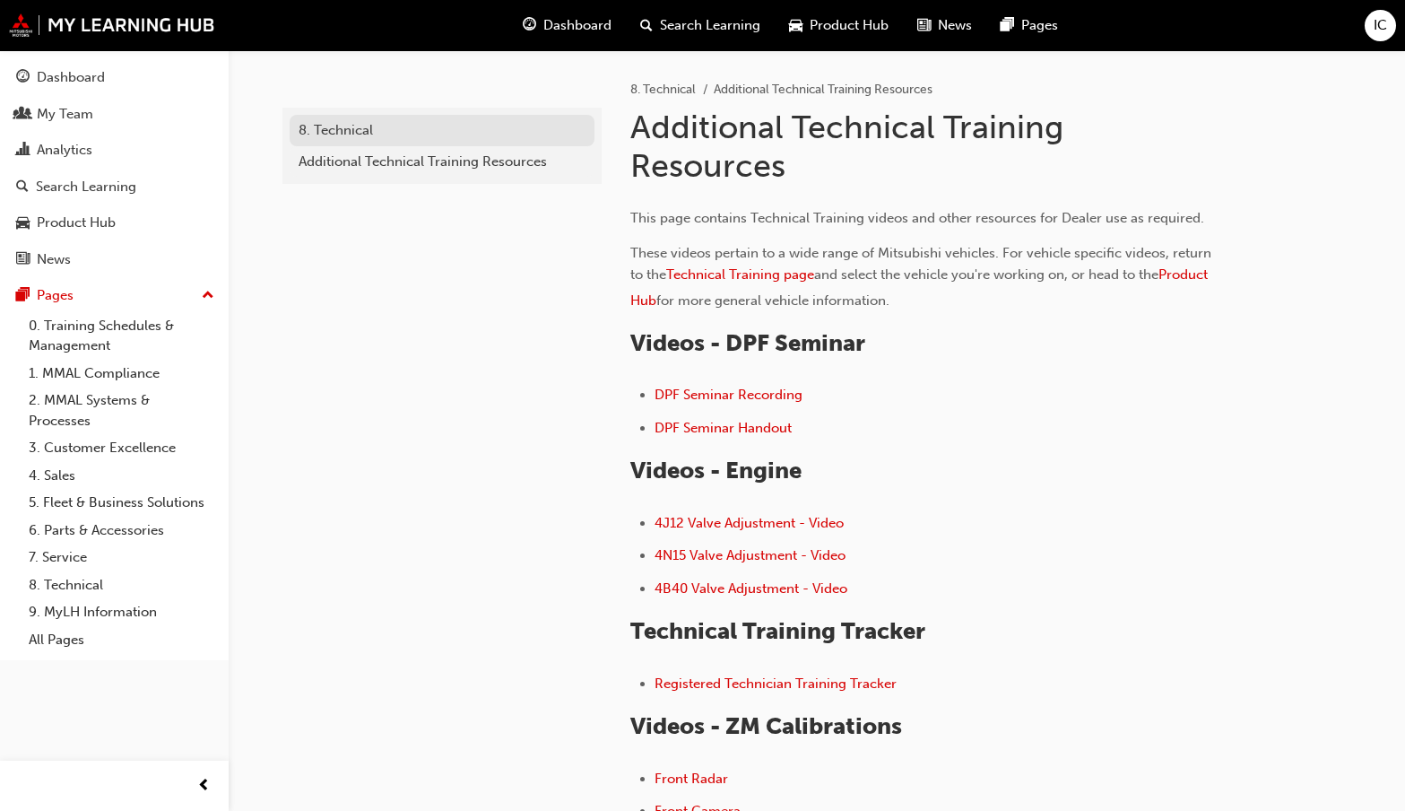
click at [340, 127] on div "8. Technical" at bounding box center [442, 130] width 287 height 21
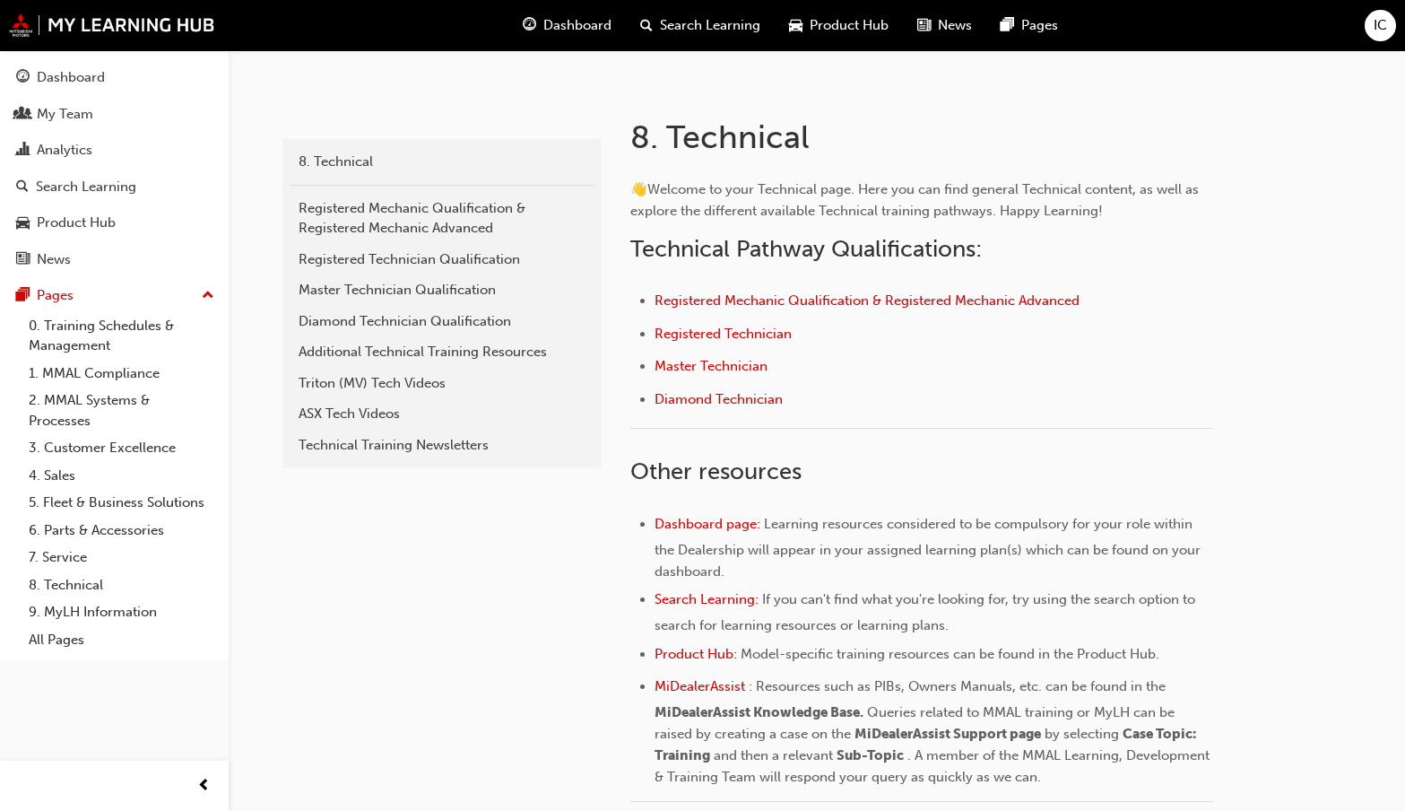
scroll to position [359, 0]
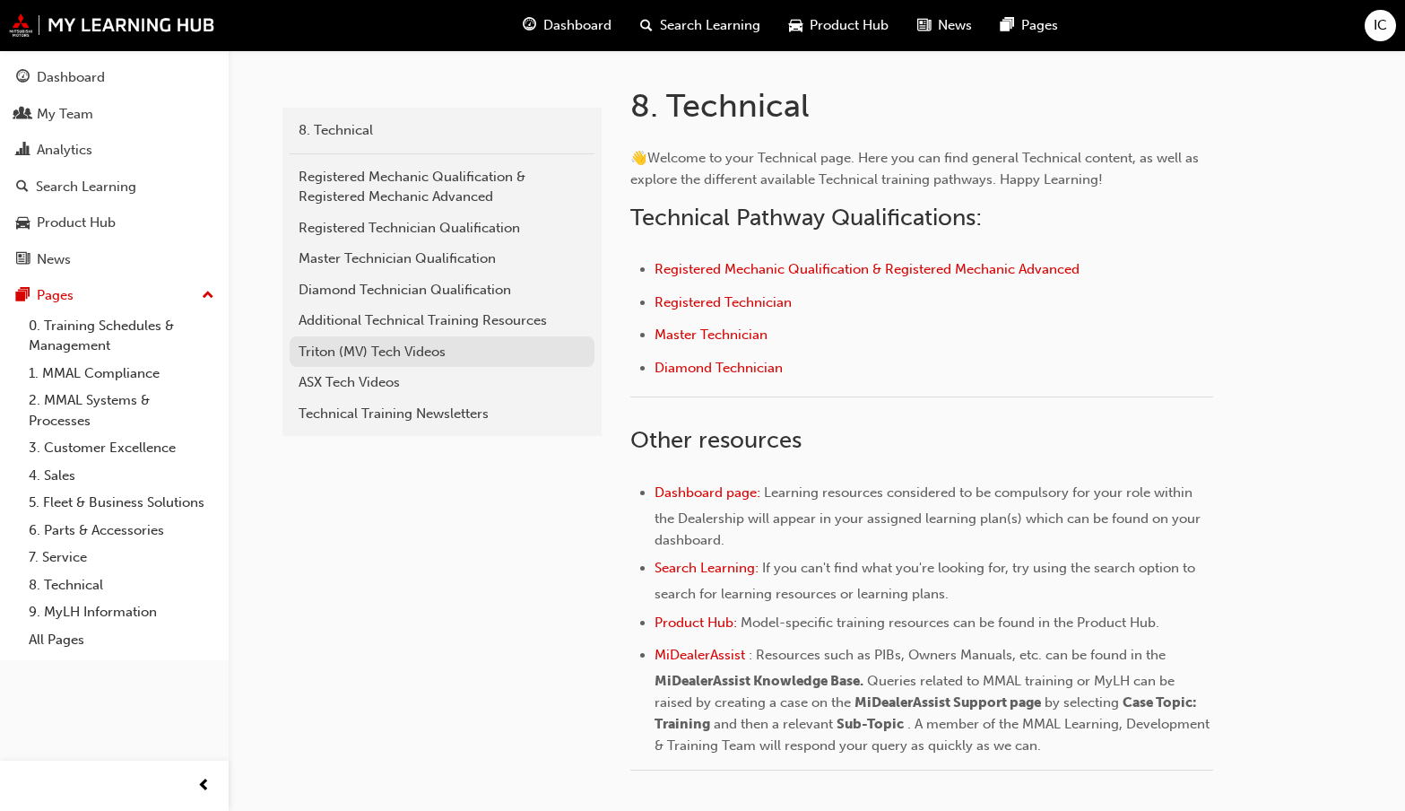
click at [360, 346] on div "Triton (MV) Tech Videos" at bounding box center [442, 352] width 287 height 21
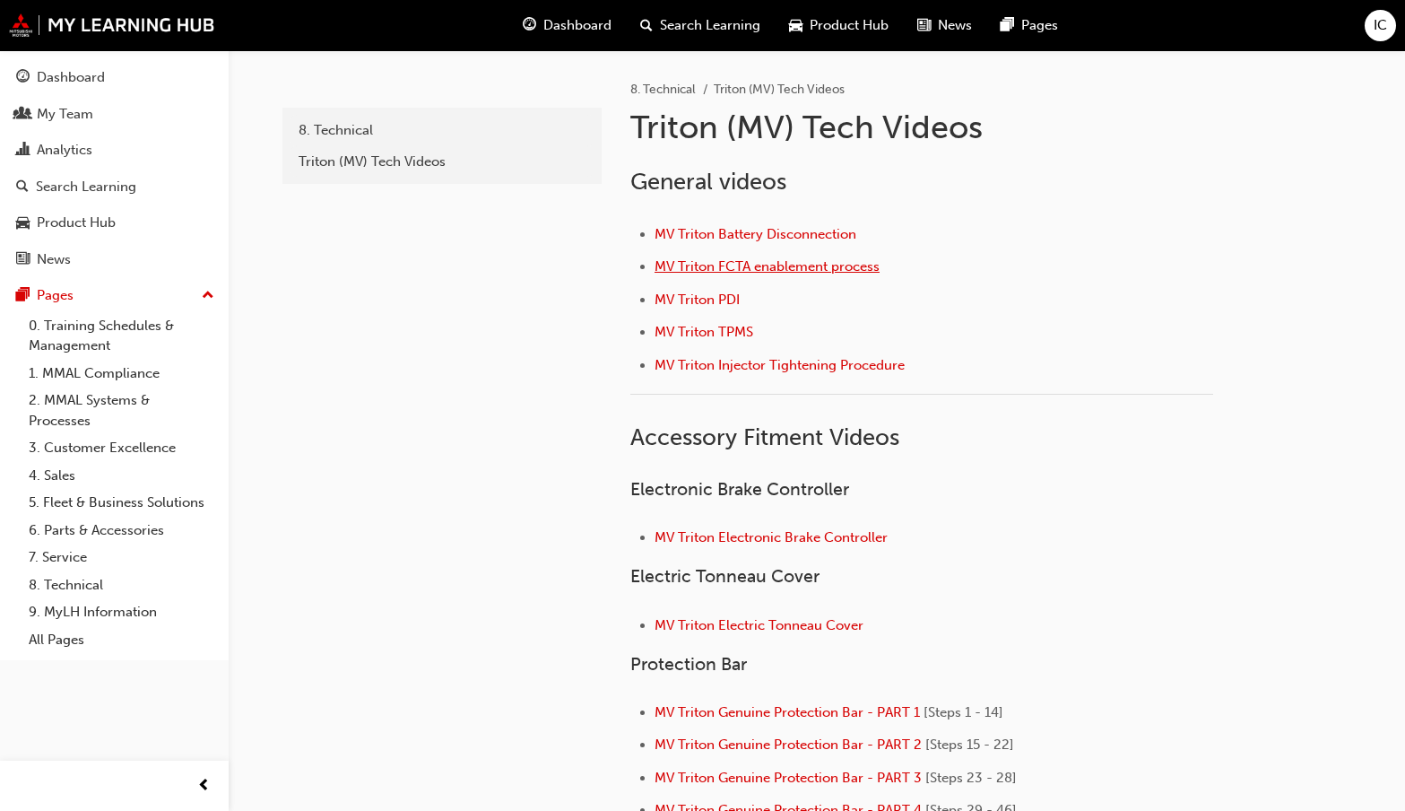
click at [691, 272] on span "MV Triton FCTA enablement process" at bounding box center [767, 266] width 225 height 16
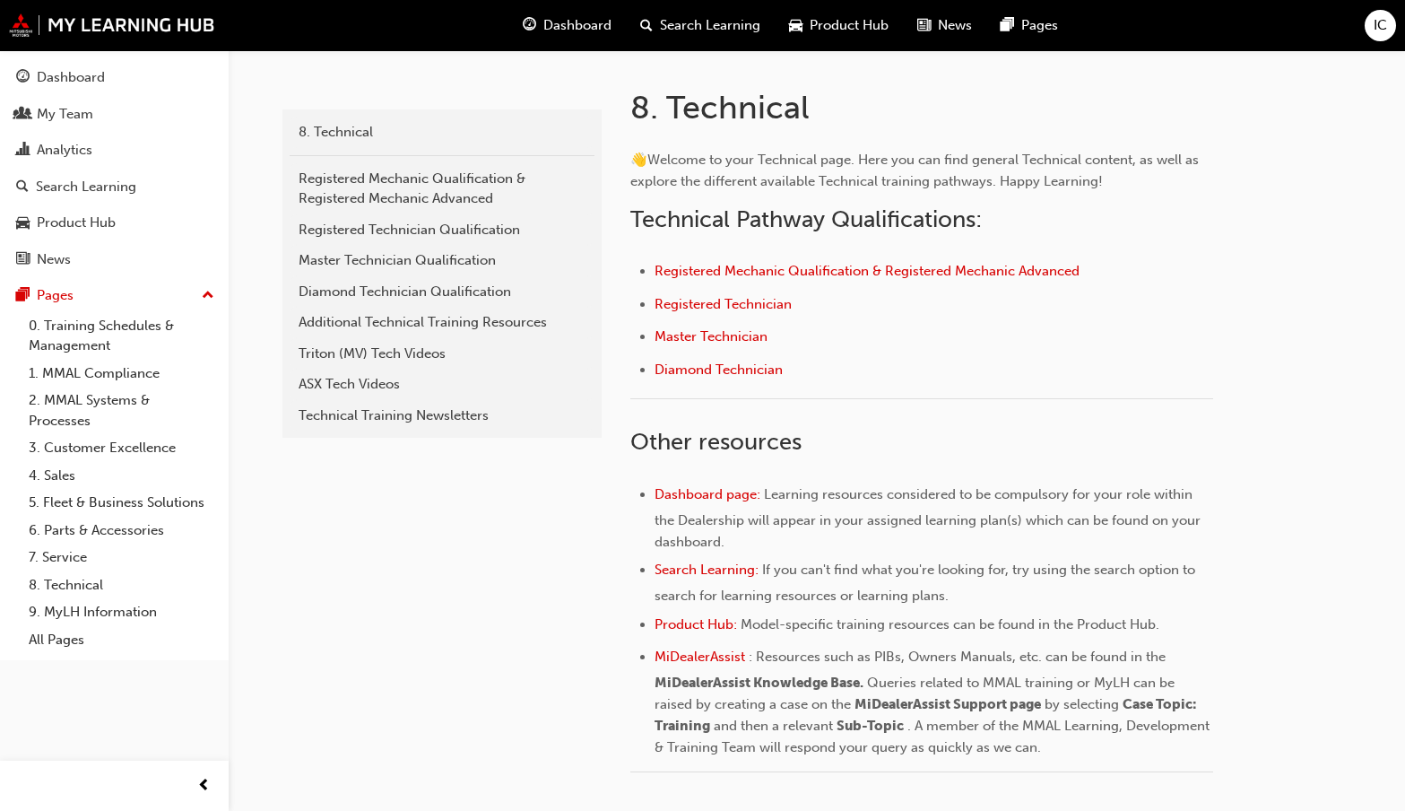
scroll to position [359, 0]
click at [374, 356] on div "Triton (MV) Tech Videos" at bounding box center [442, 352] width 287 height 21
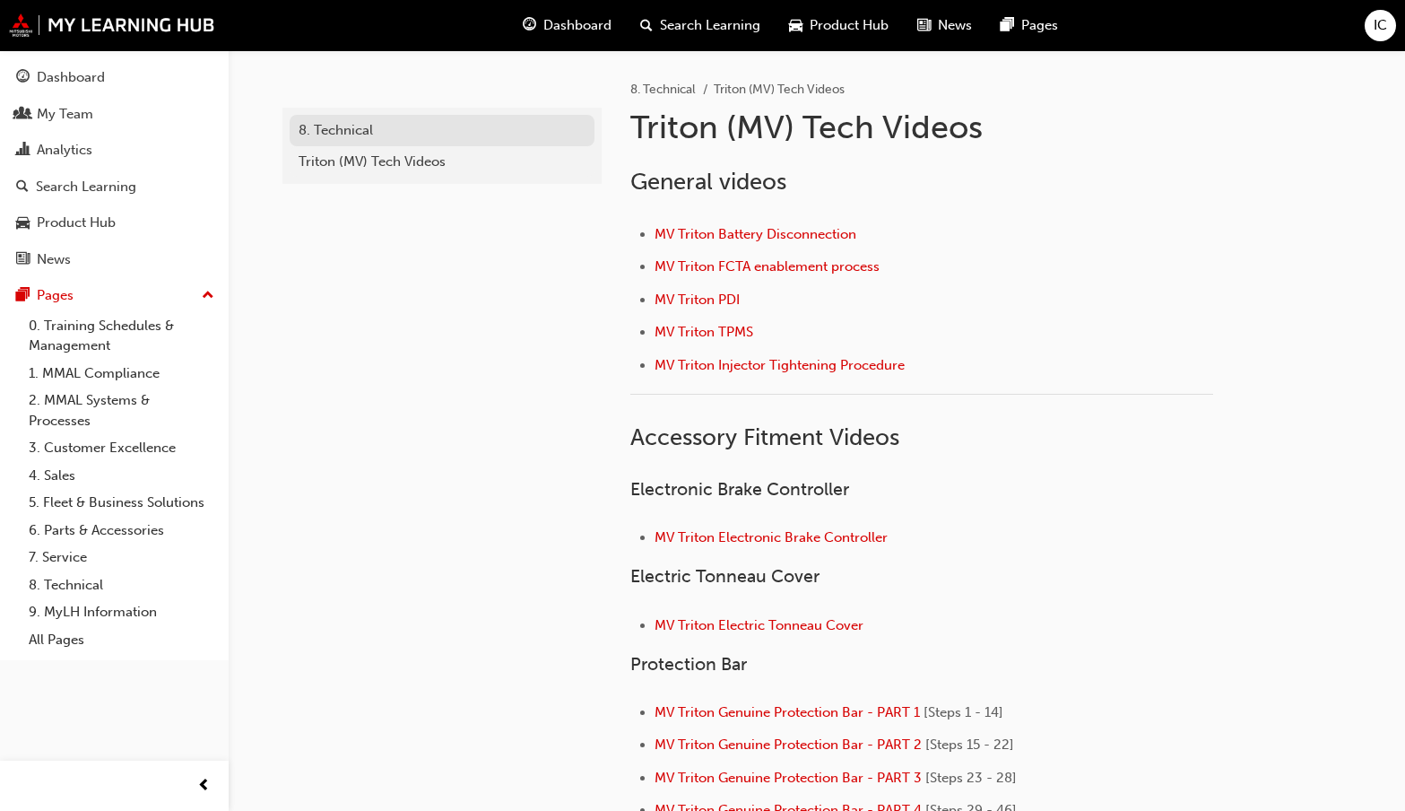
click at [368, 134] on div "8. Technical" at bounding box center [442, 130] width 287 height 21
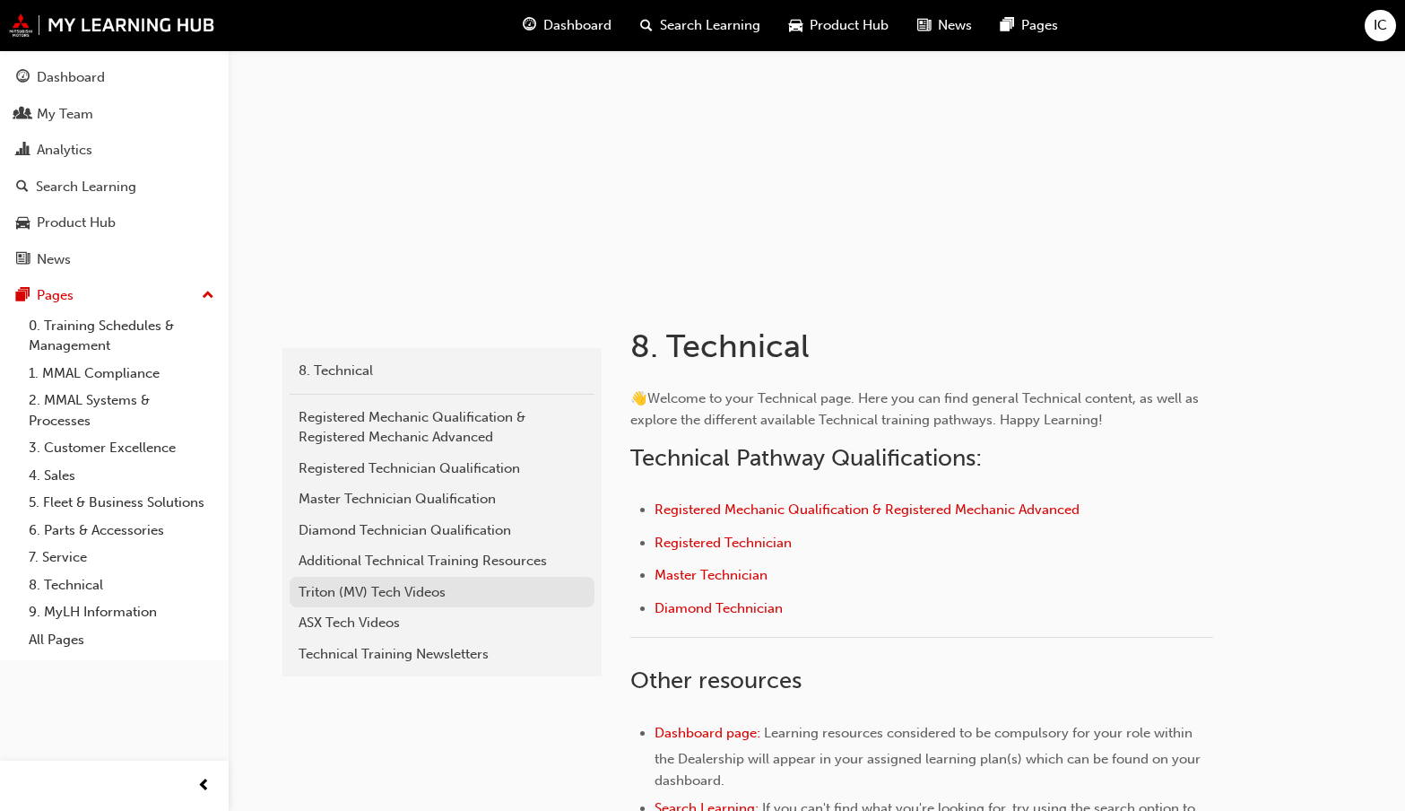
scroll to position [269, 0]
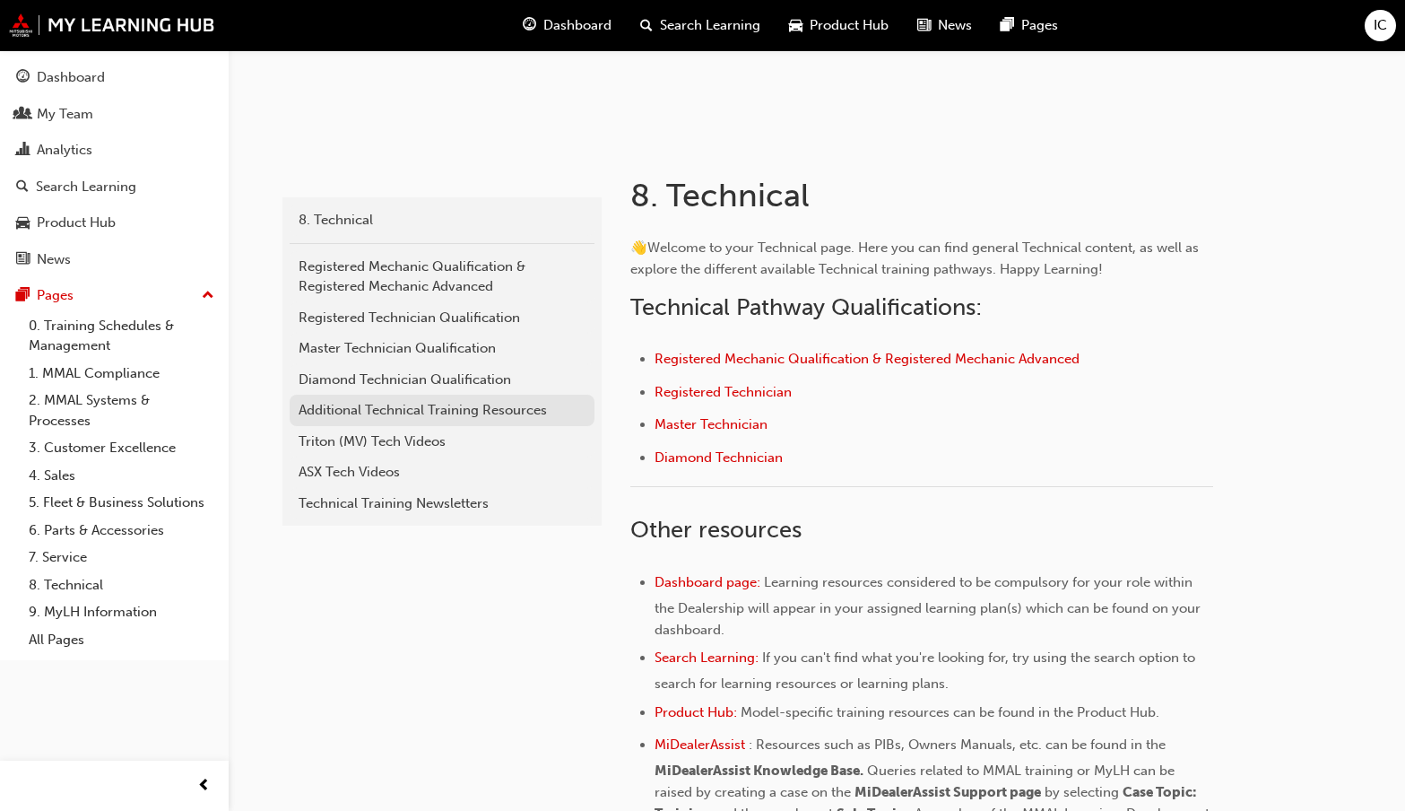
click at [575, 410] on div "Additional Technical Training Resources" at bounding box center [442, 410] width 287 height 21
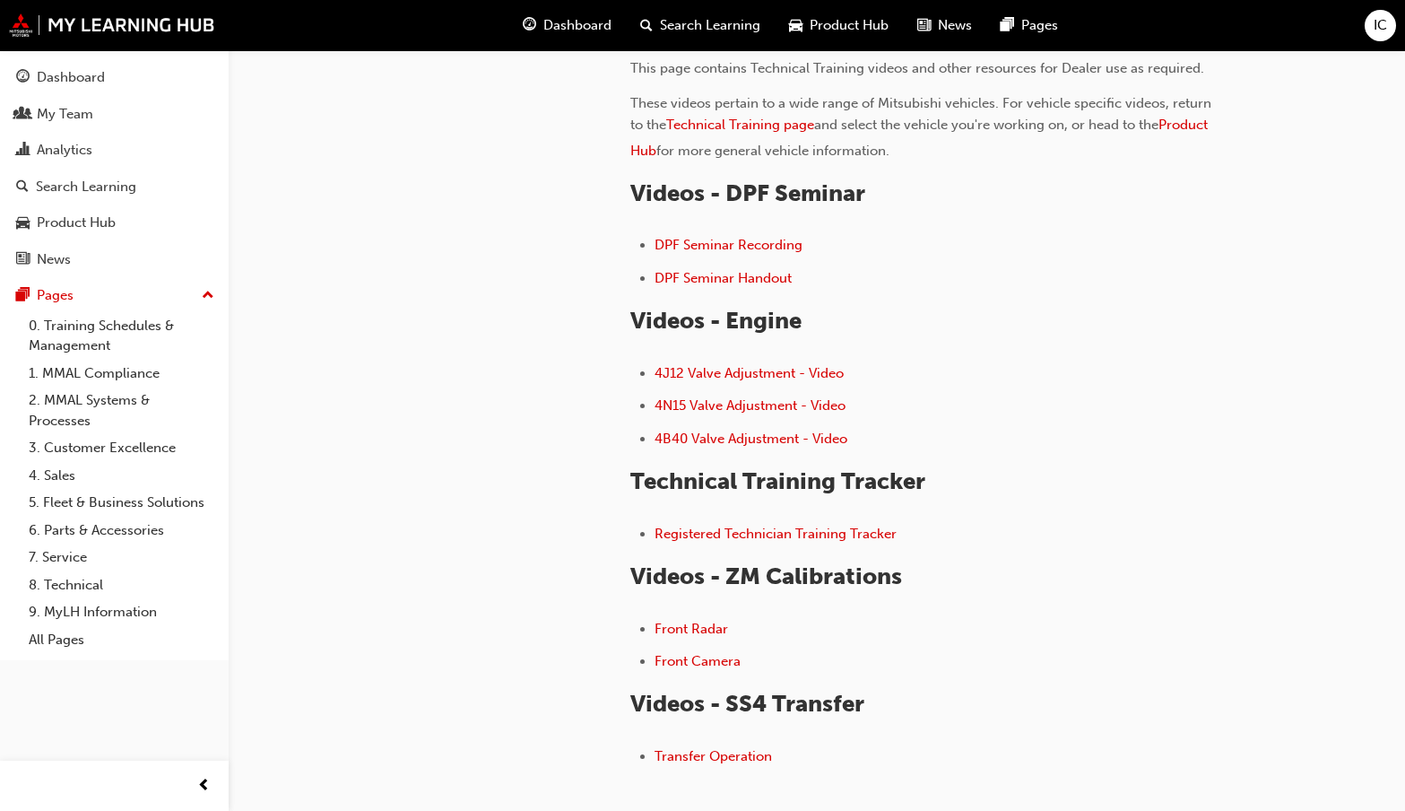
scroll to position [179, 0]
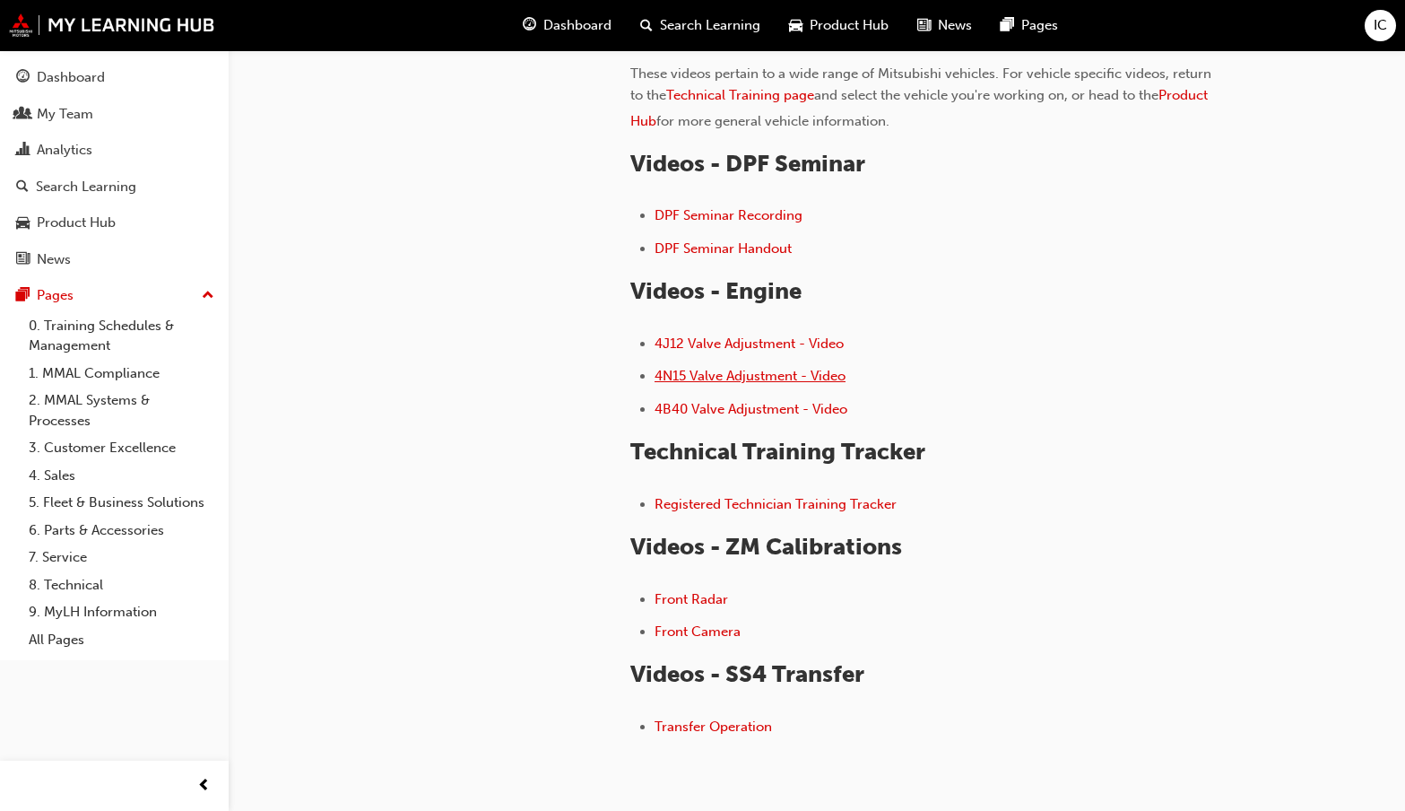
click at [682, 376] on span "4N15 Valve Adjustment - Video" at bounding box center [750, 376] width 191 height 16
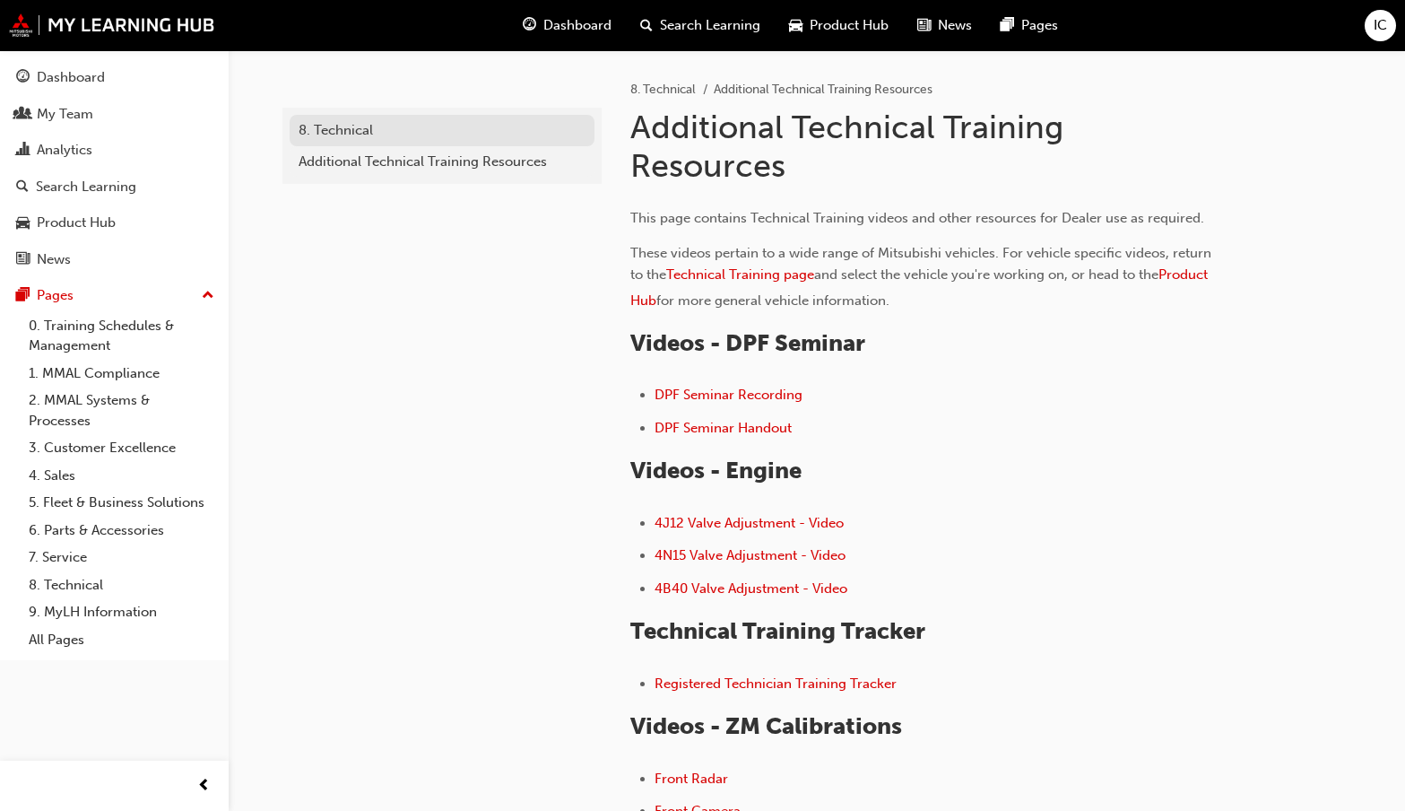
click at [324, 132] on div "8. Technical" at bounding box center [442, 130] width 287 height 21
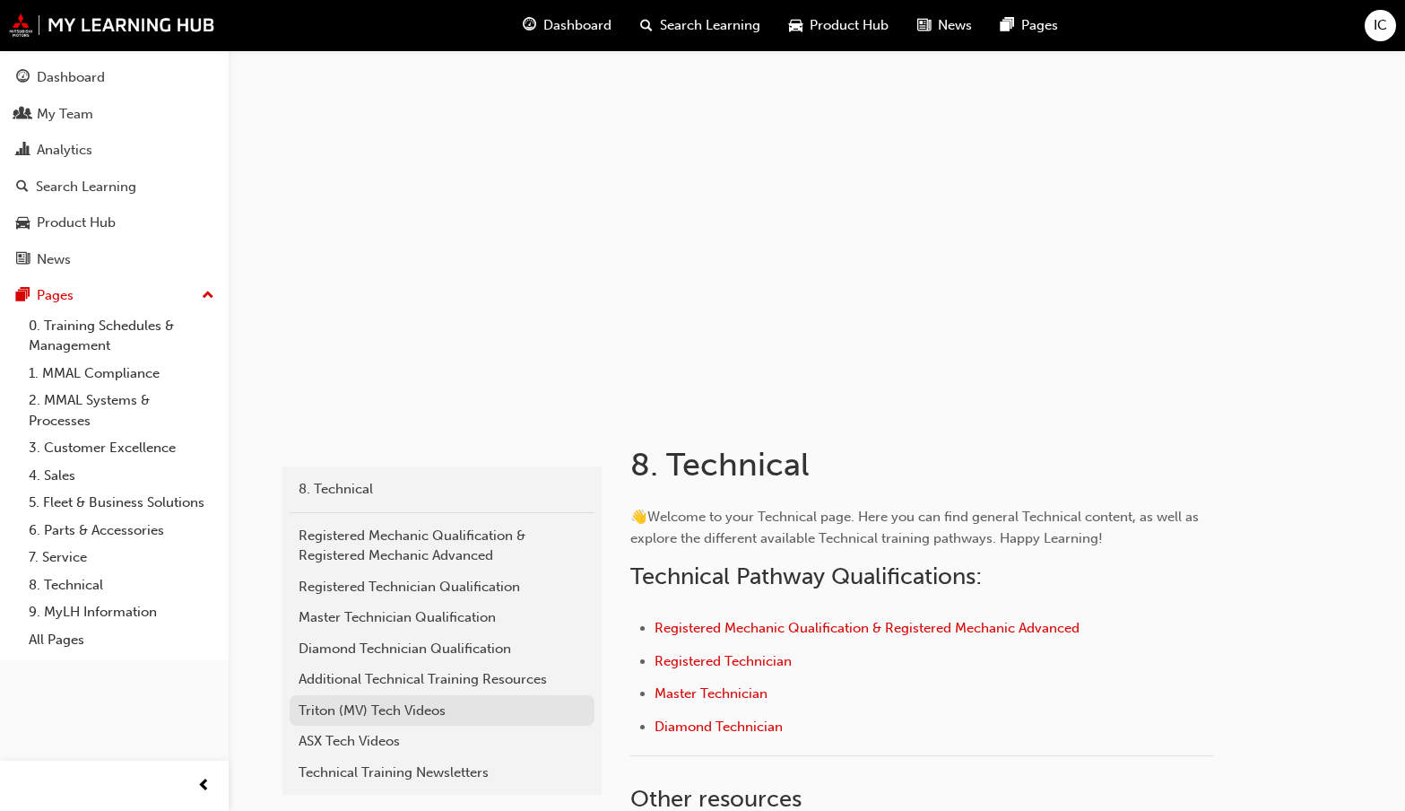
click at [400, 710] on div "Triton (MV) Tech Videos" at bounding box center [442, 710] width 287 height 21
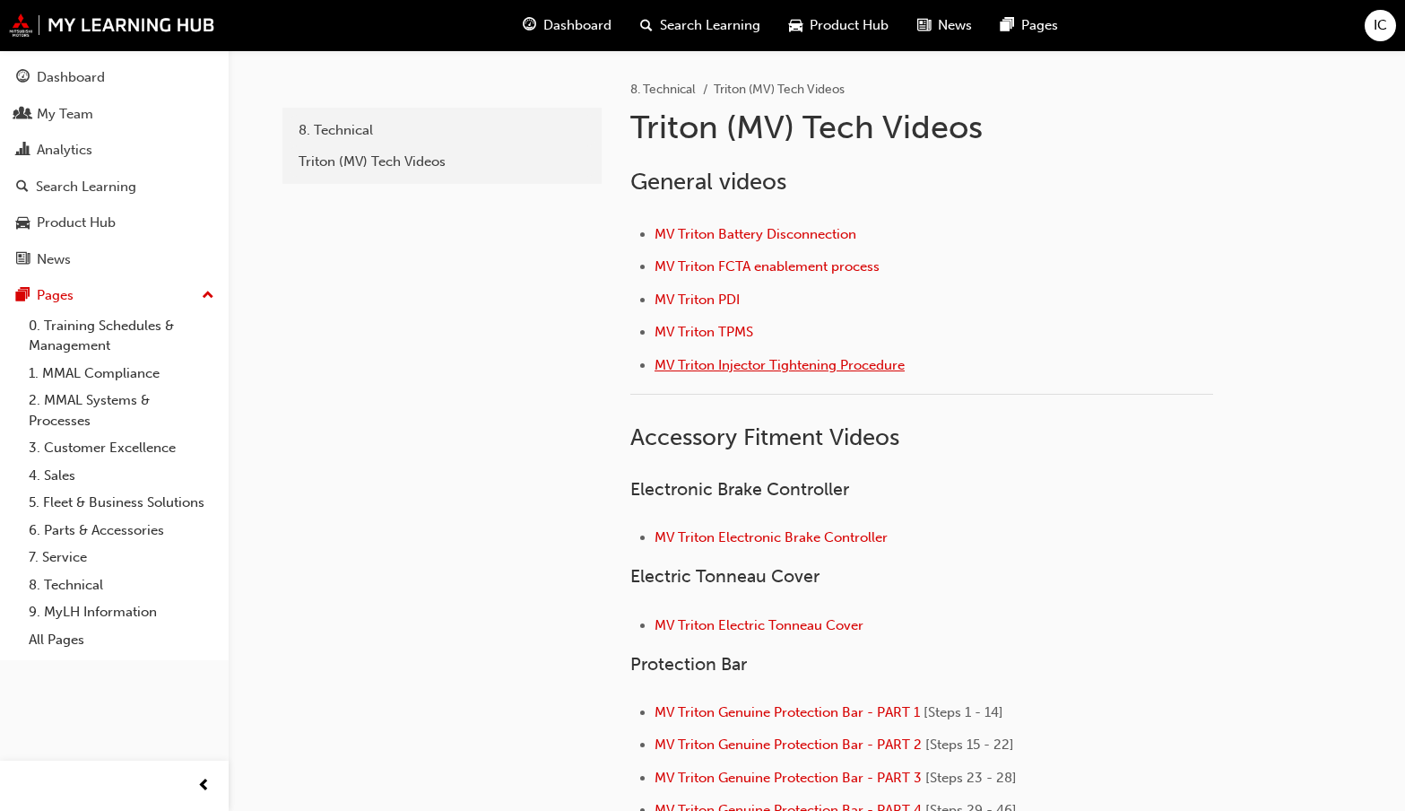
click at [665, 367] on span "MV Triton Injector Tightening Procedure" at bounding box center [780, 365] width 250 height 16
